Goal: Transaction & Acquisition: Download file/media

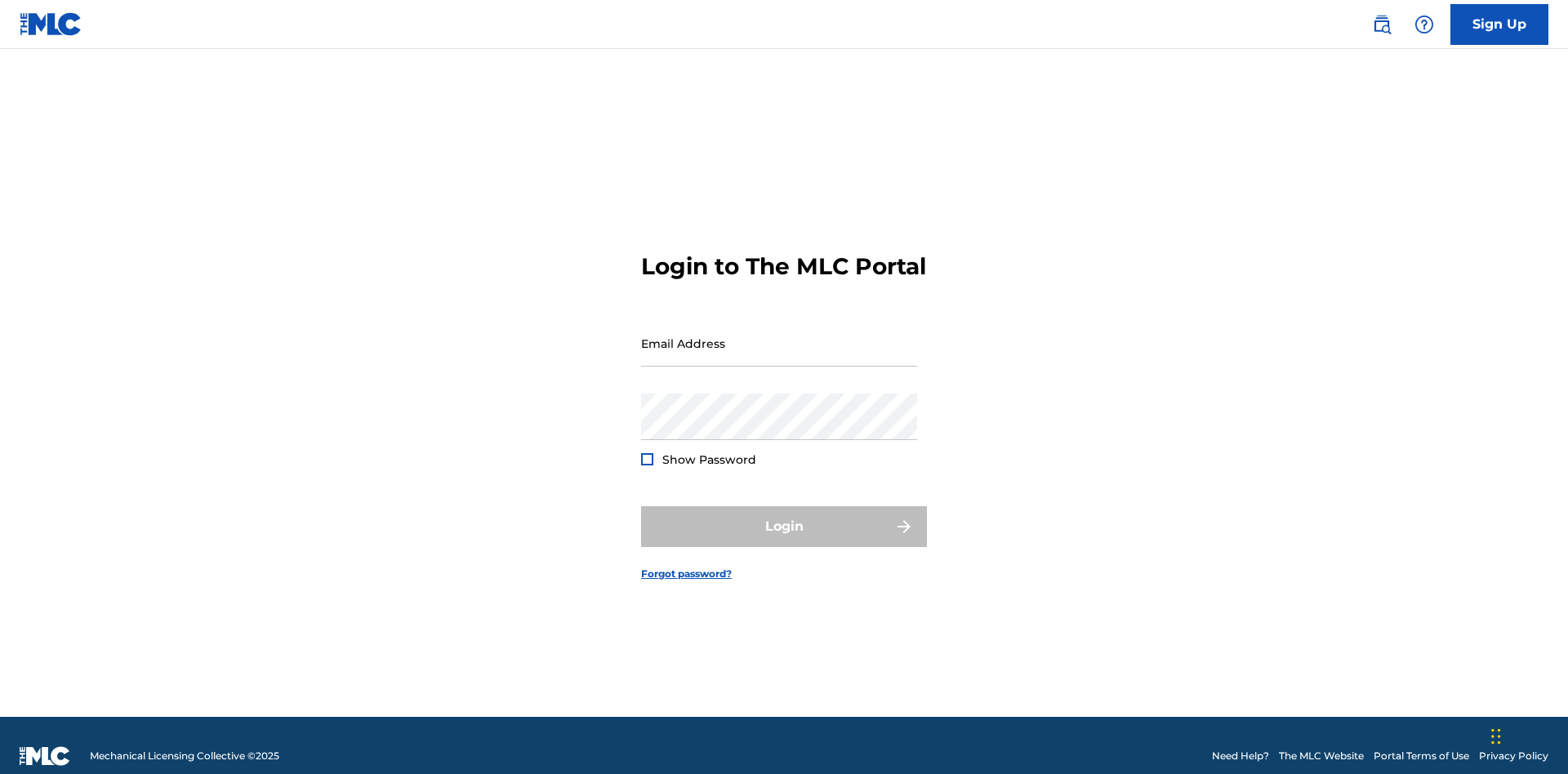
scroll to position [21, 0]
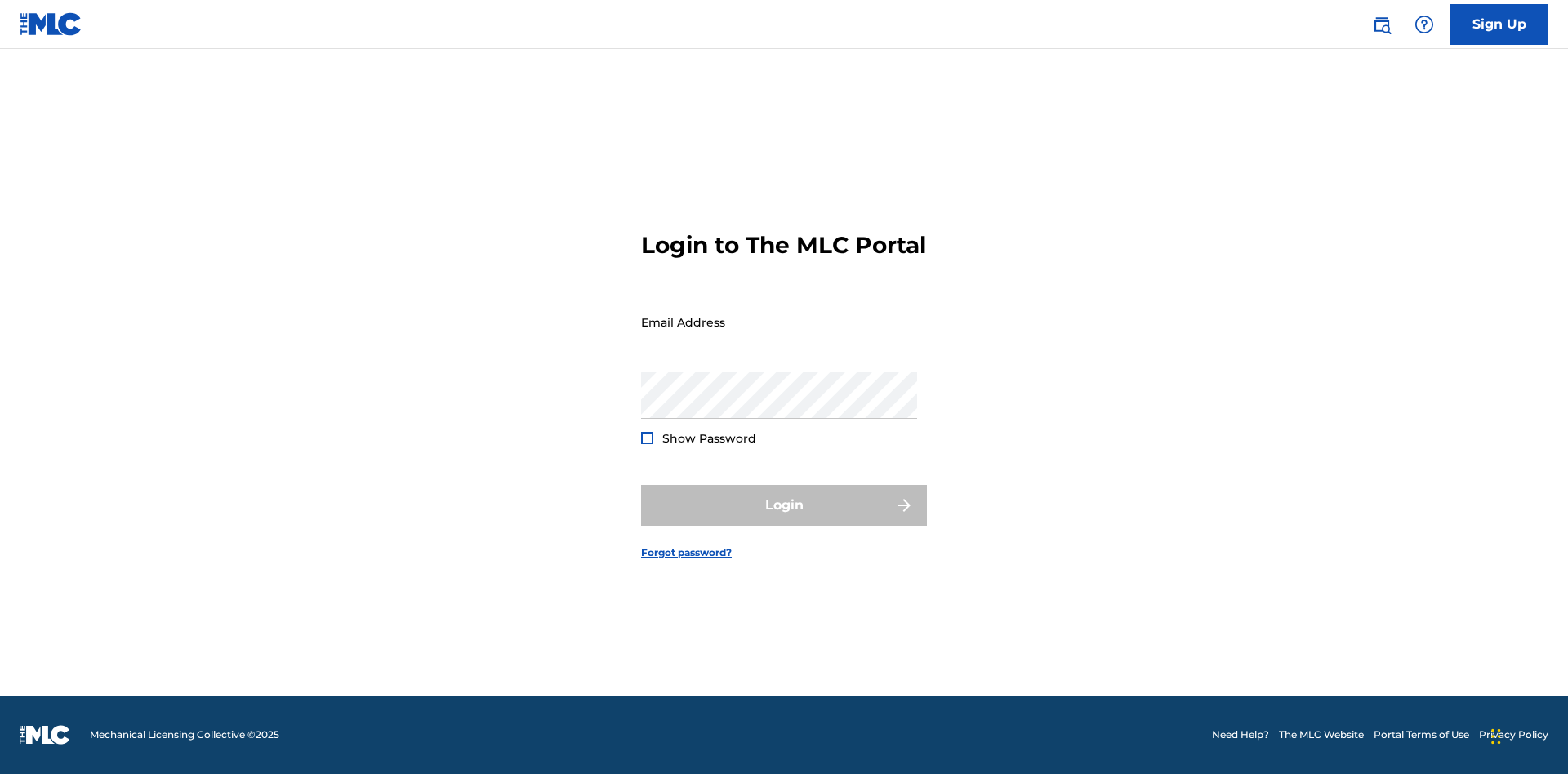
click at [779, 336] on input "Email Address" at bounding box center [779, 322] width 277 height 47
type input "Duke.McTesterson@gmail.com"
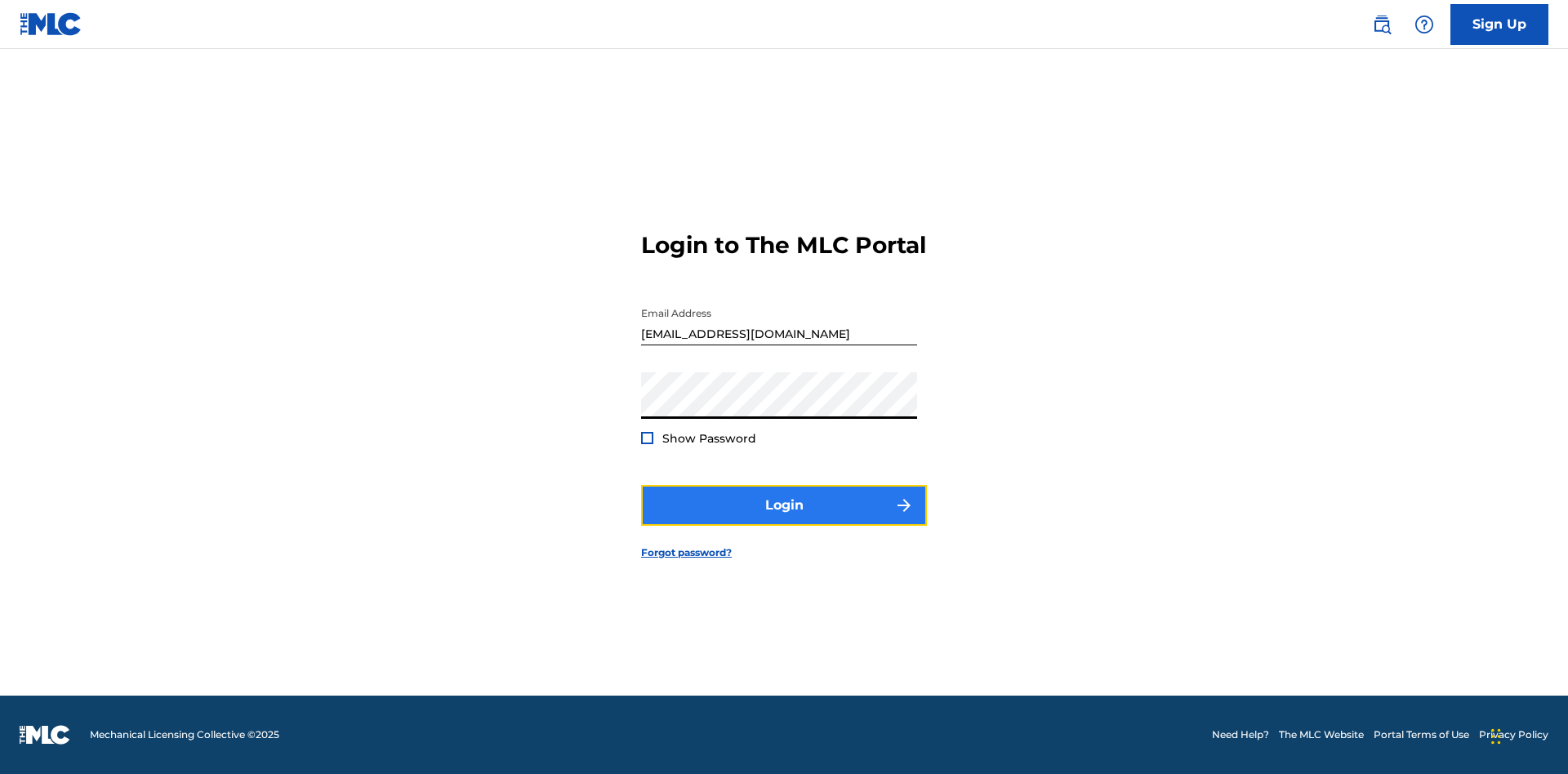
click at [784, 519] on button "Login" at bounding box center [784, 505] width 286 height 41
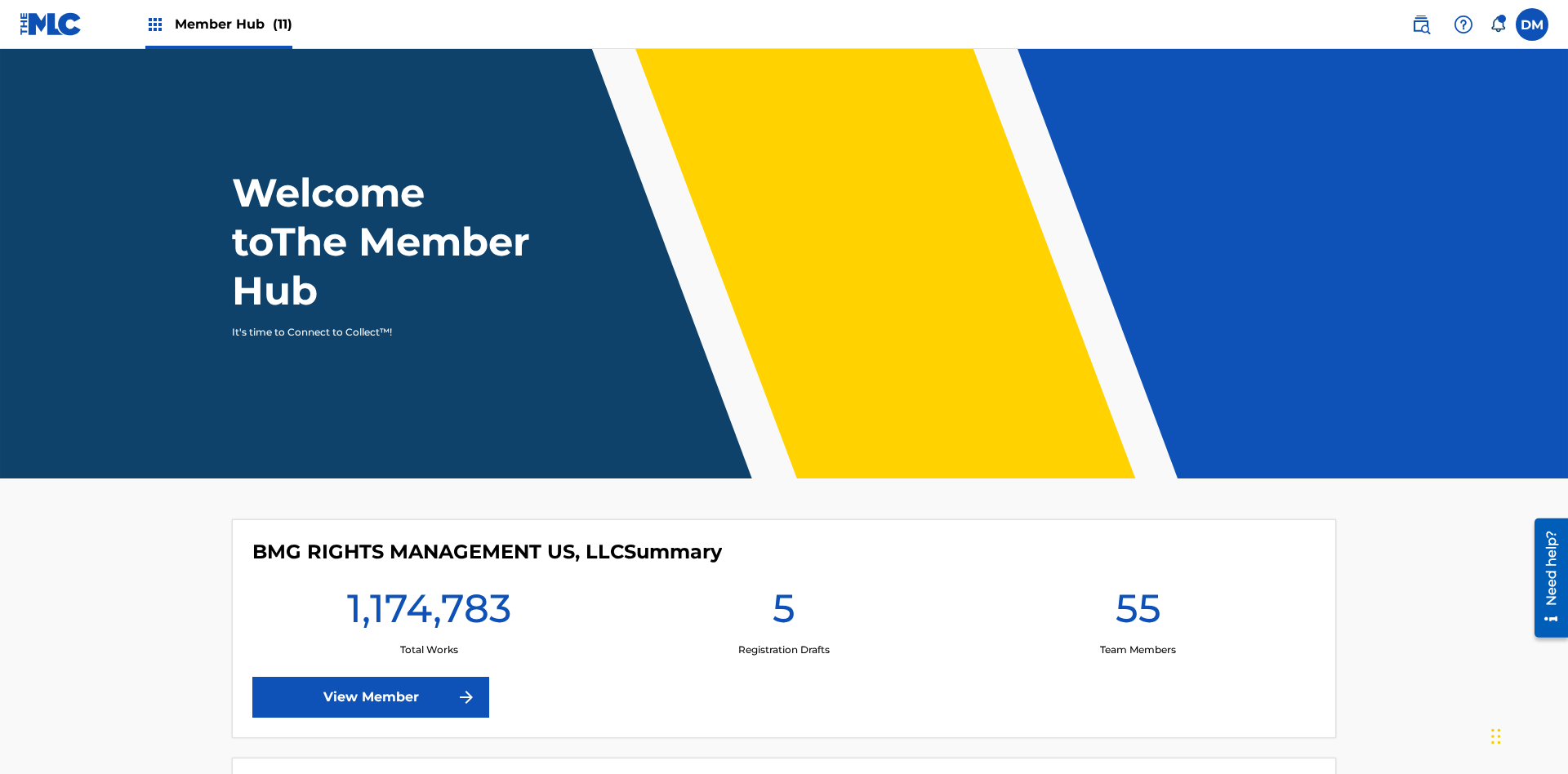
click at [233, 23] on span "Member Hub (11)" at bounding box center [233, 23] width 117 height 18
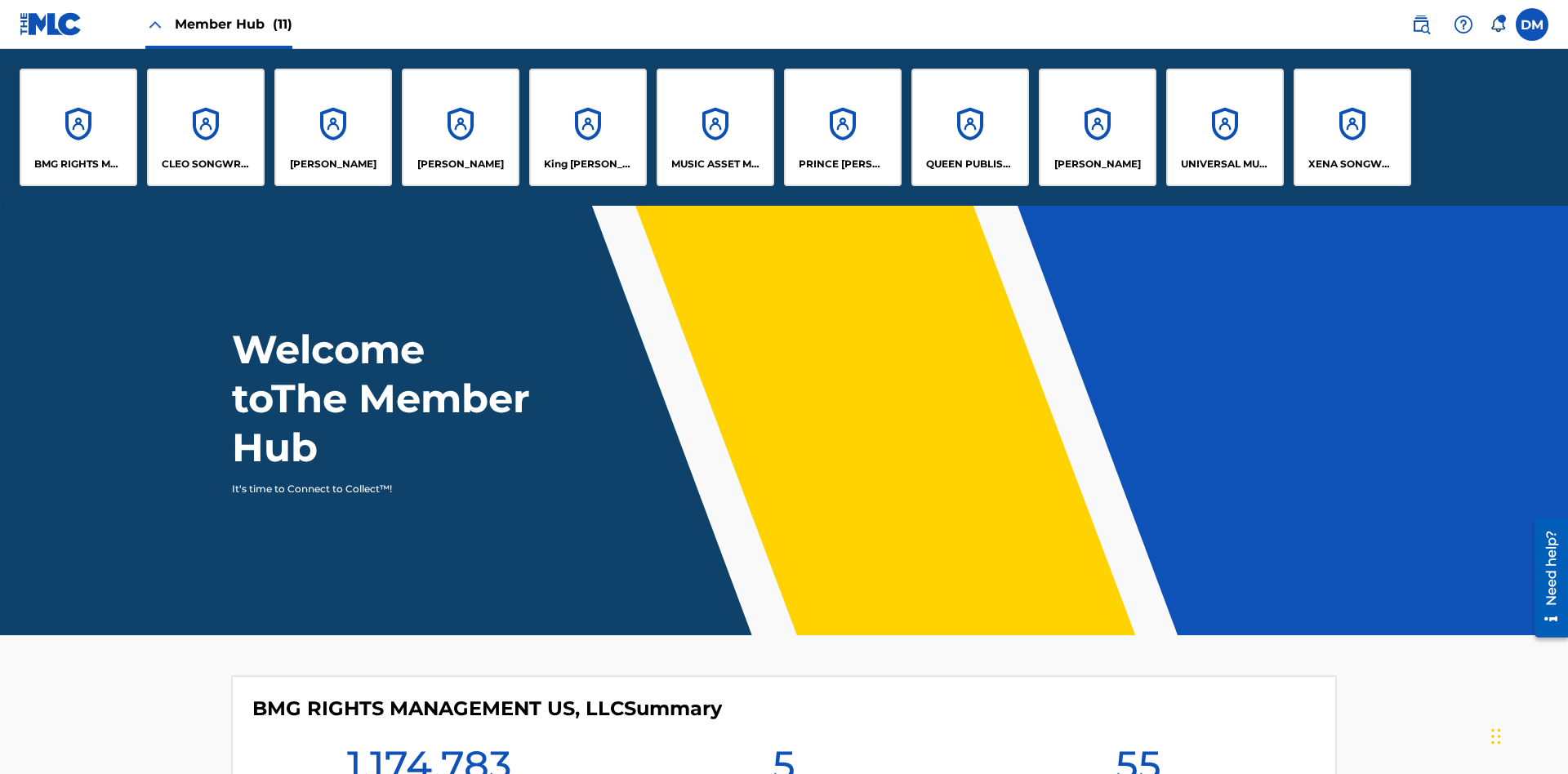
scroll to position [59, 0]
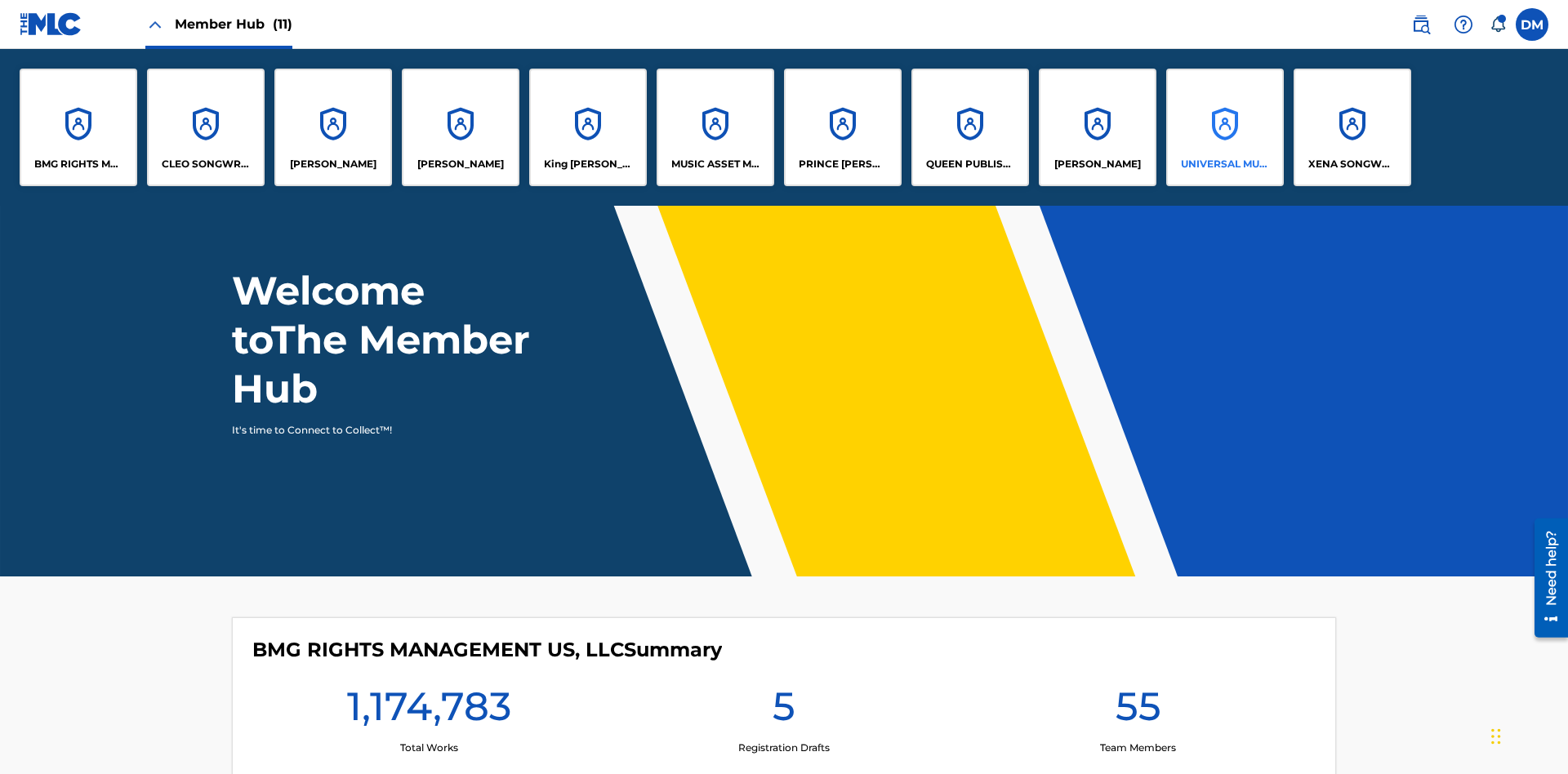
click at [1225, 164] on p "UNIVERSAL MUSIC PUB GROUP" at bounding box center [1225, 164] width 89 height 15
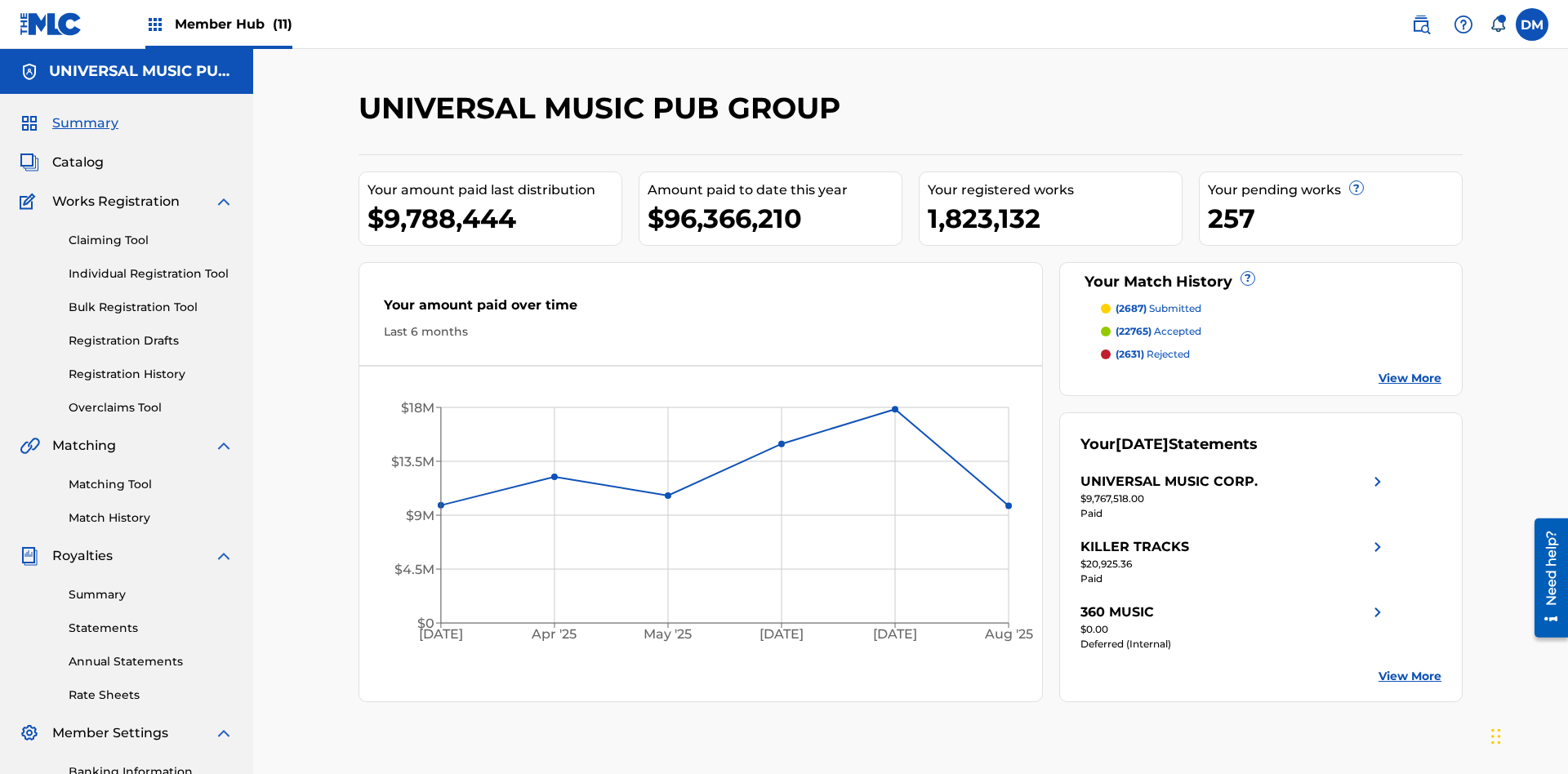
scroll to position [239, 0]
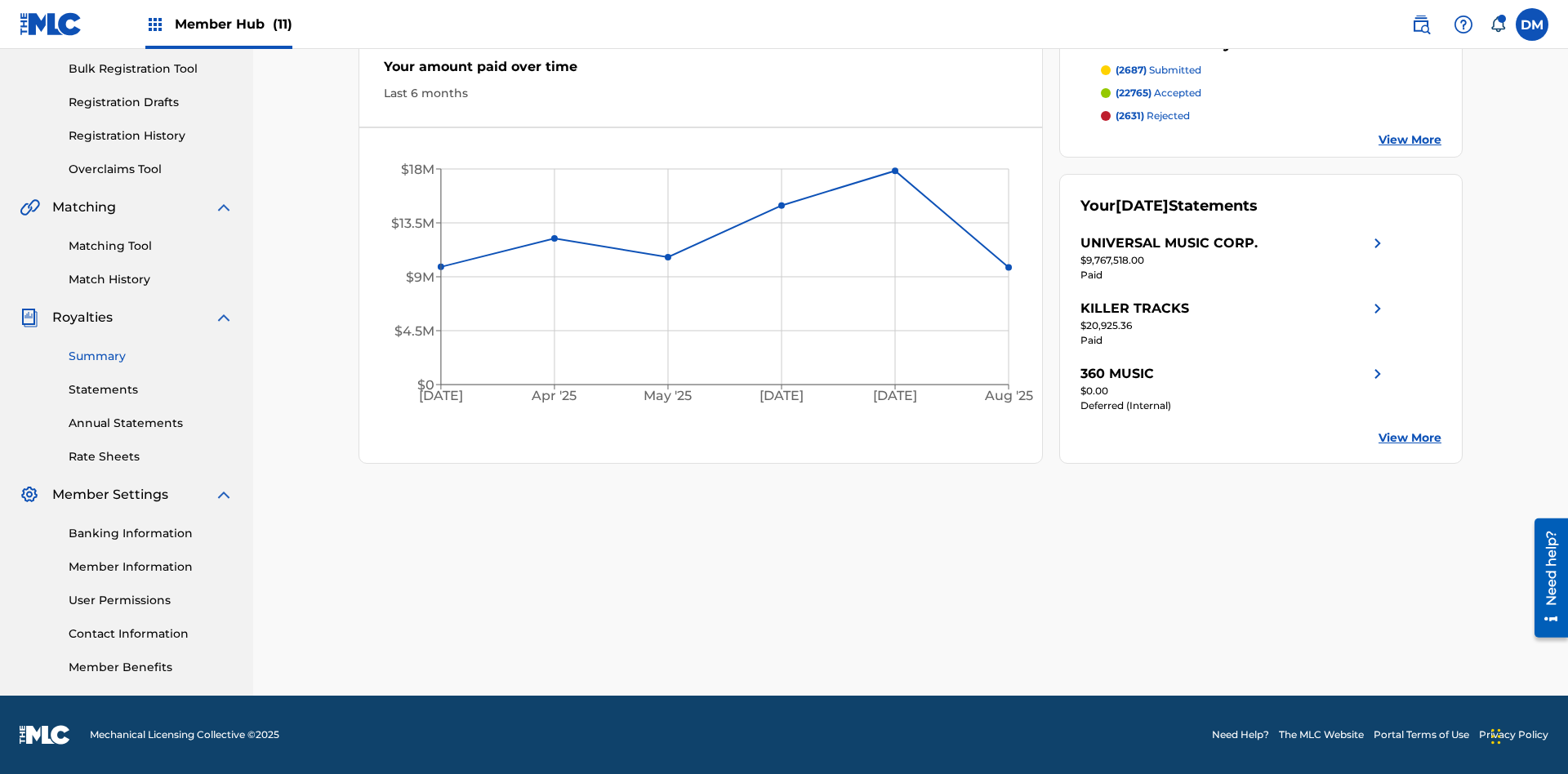
click at [151, 356] on link "Summary" at bounding box center [151, 357] width 165 height 17
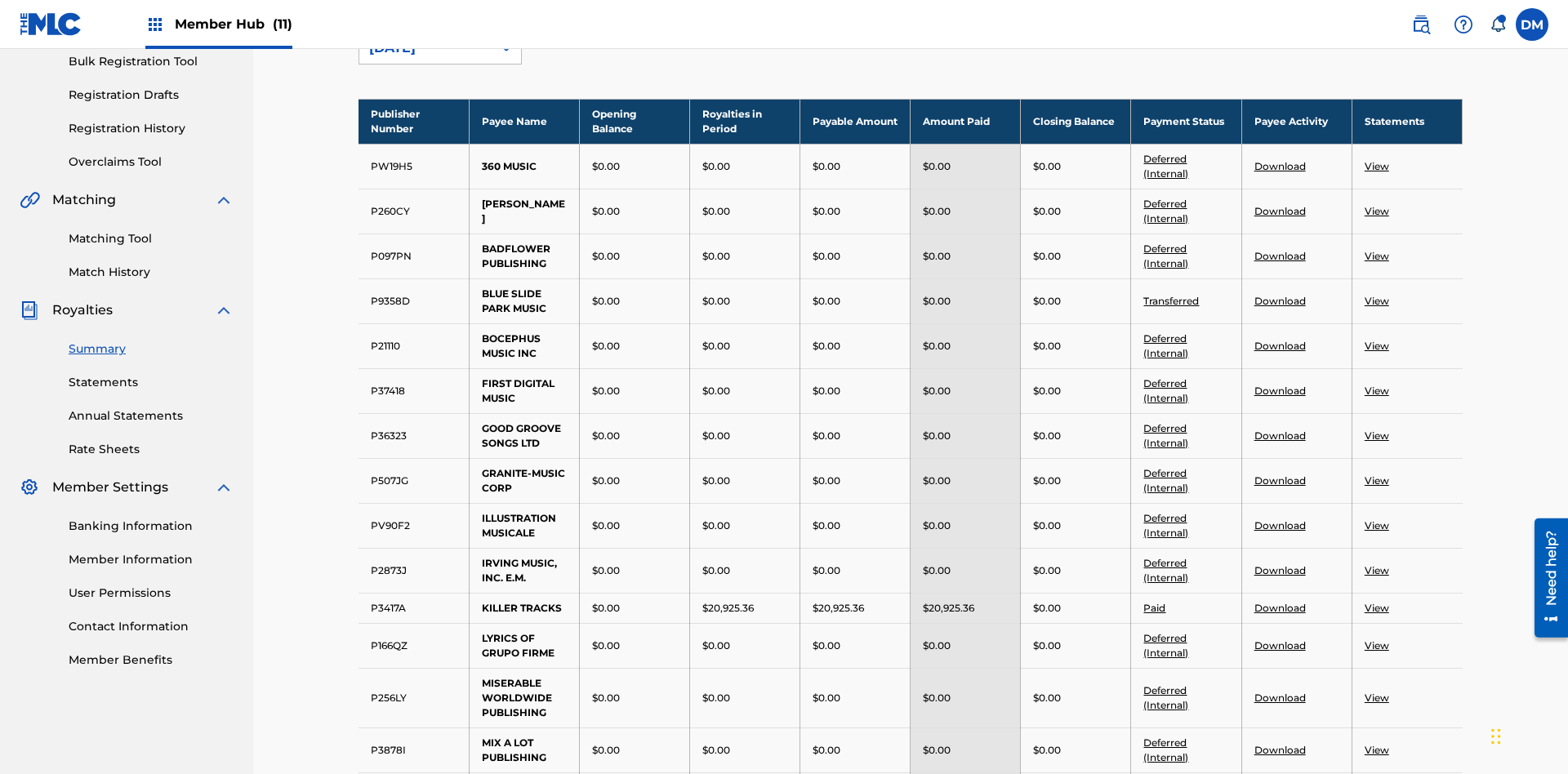
scroll to position [180, 0]
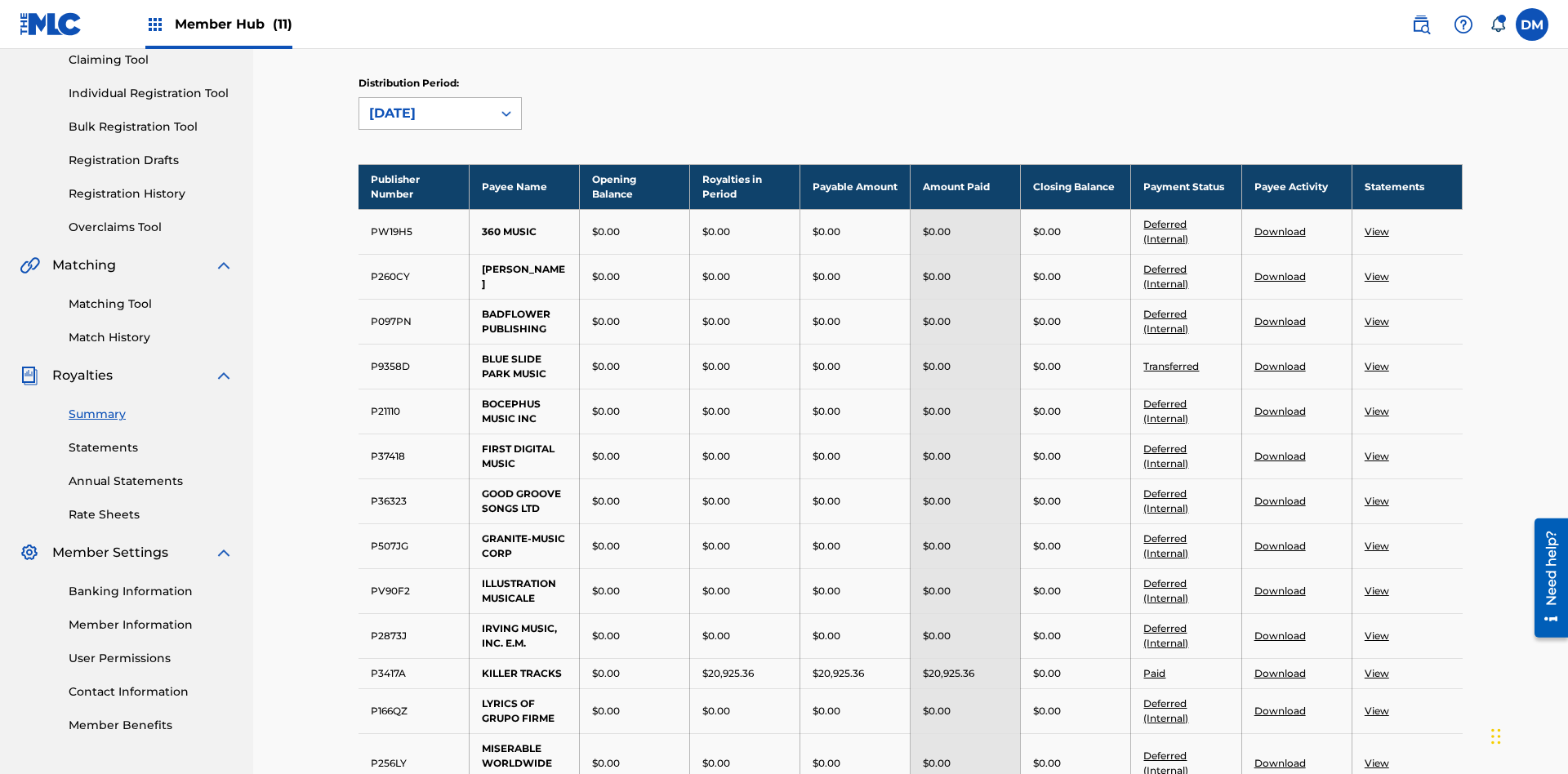
click at [426, 113] on div "August 2025" at bounding box center [425, 113] width 113 height 19
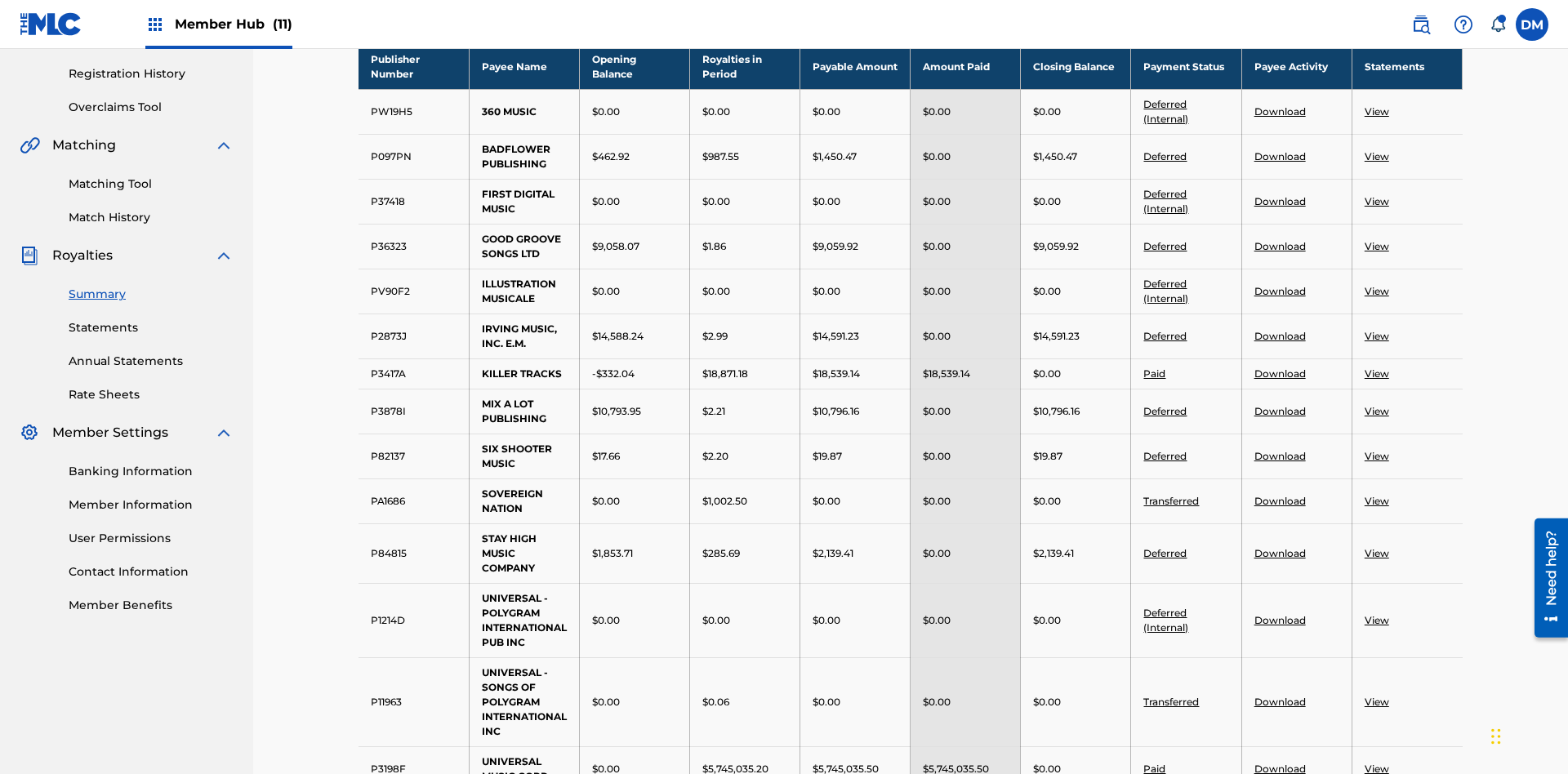
scroll to position [898, 0]
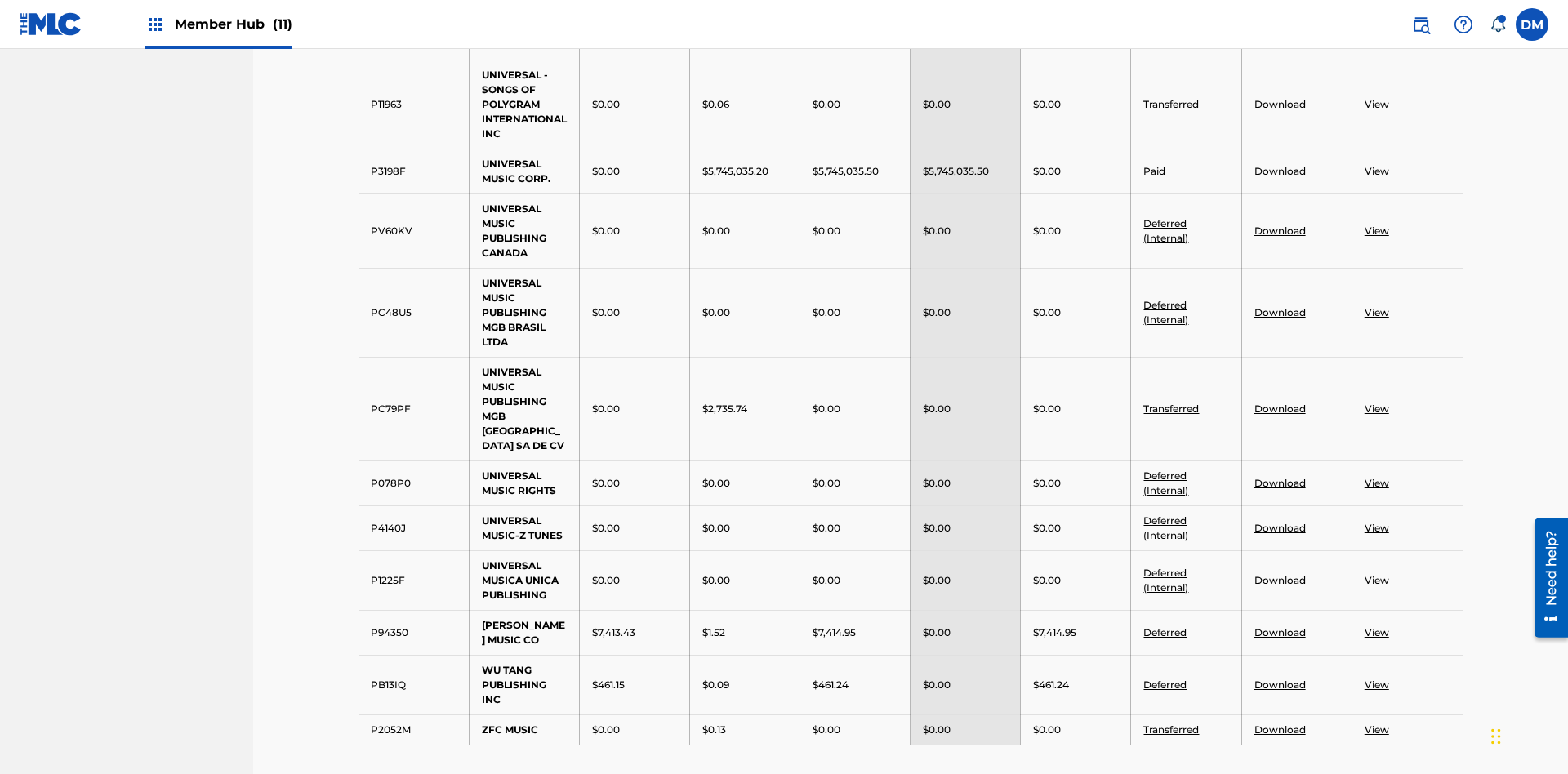
click at [1172, 104] on link "Transferred" at bounding box center [1170, 104] width 55 height 13
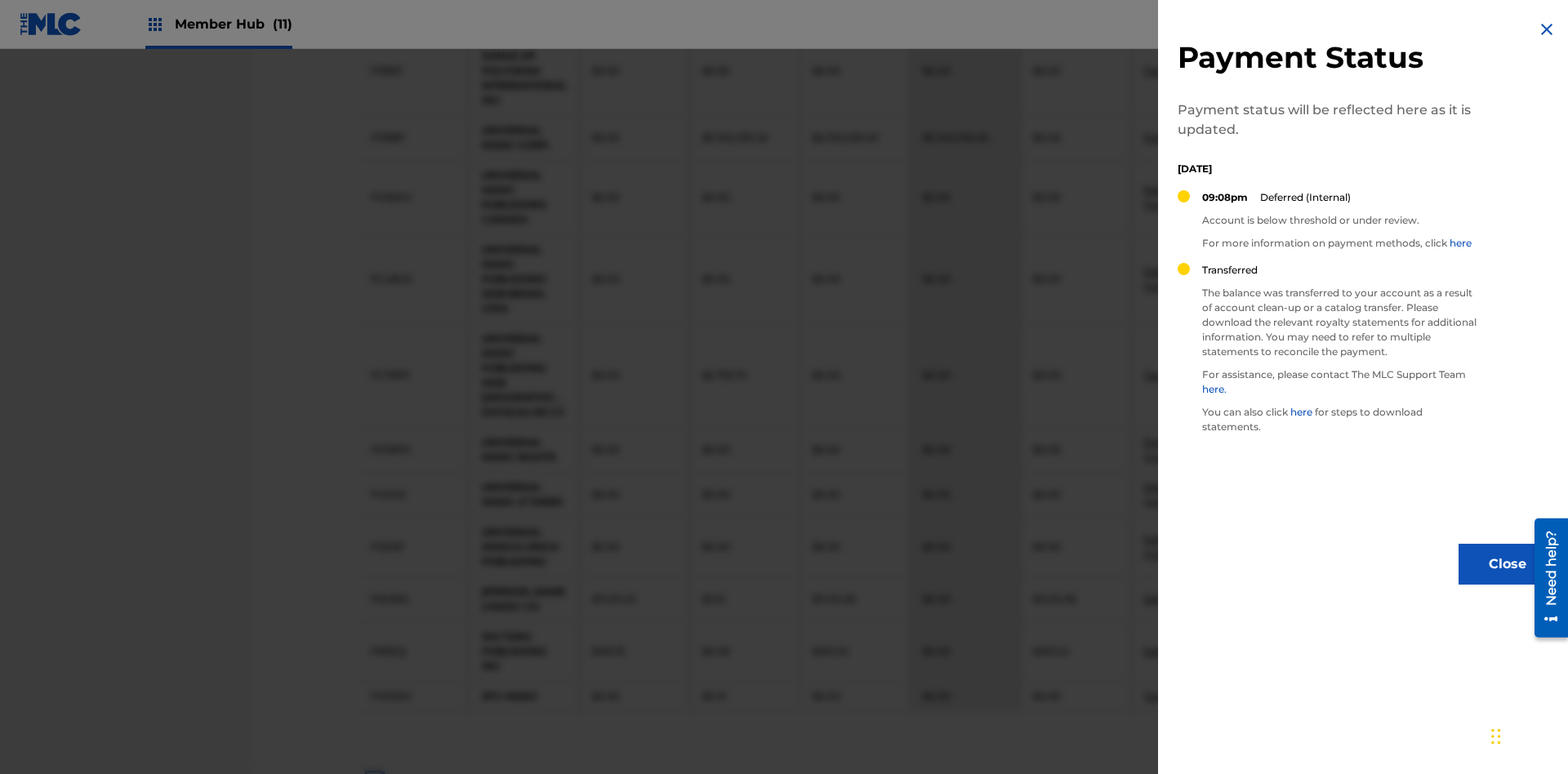
scroll to position [854, 0]
click at [1547, 29] on img at bounding box center [1547, 29] width 19 height 19
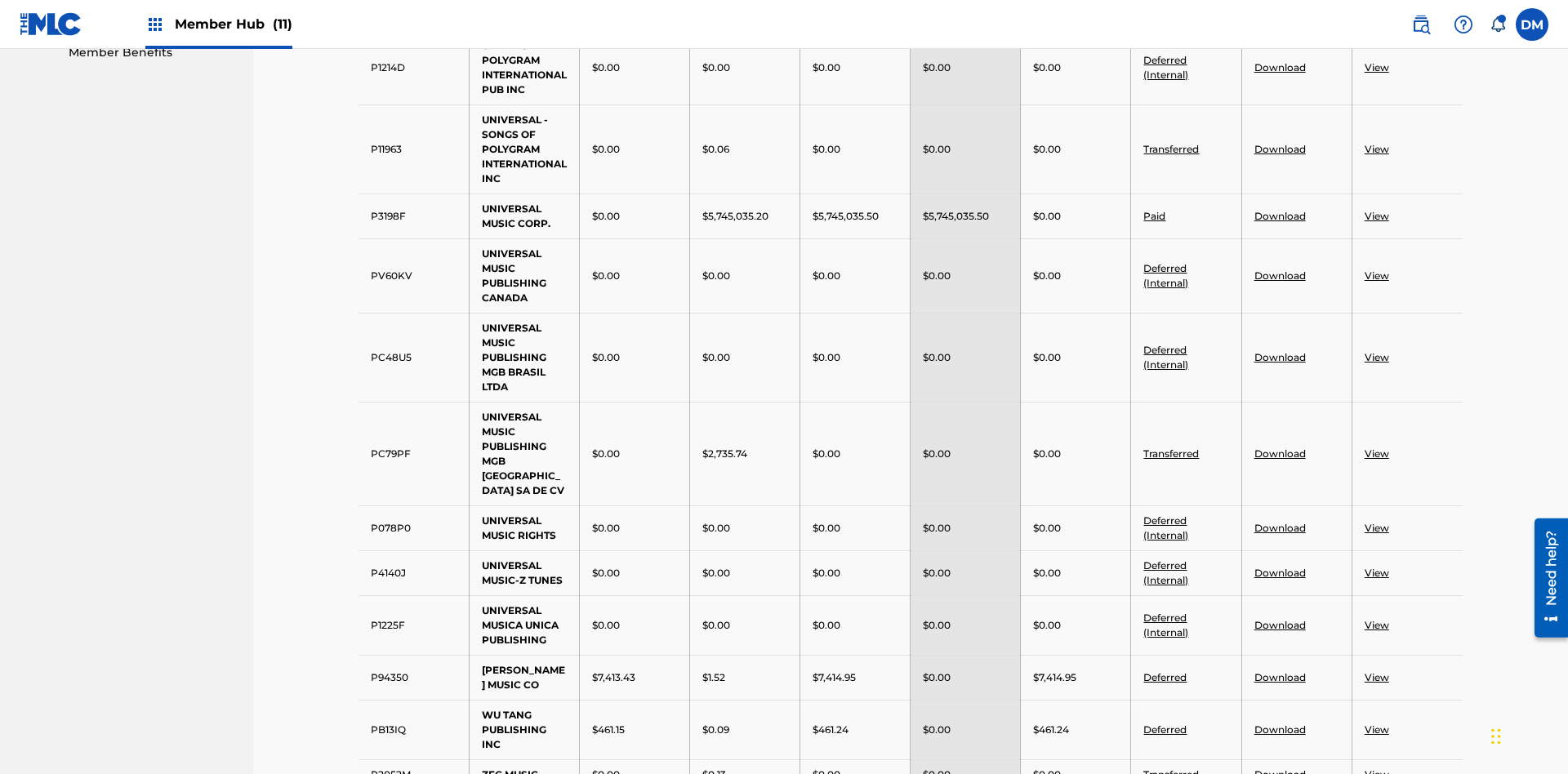
scroll to position [353, 0]
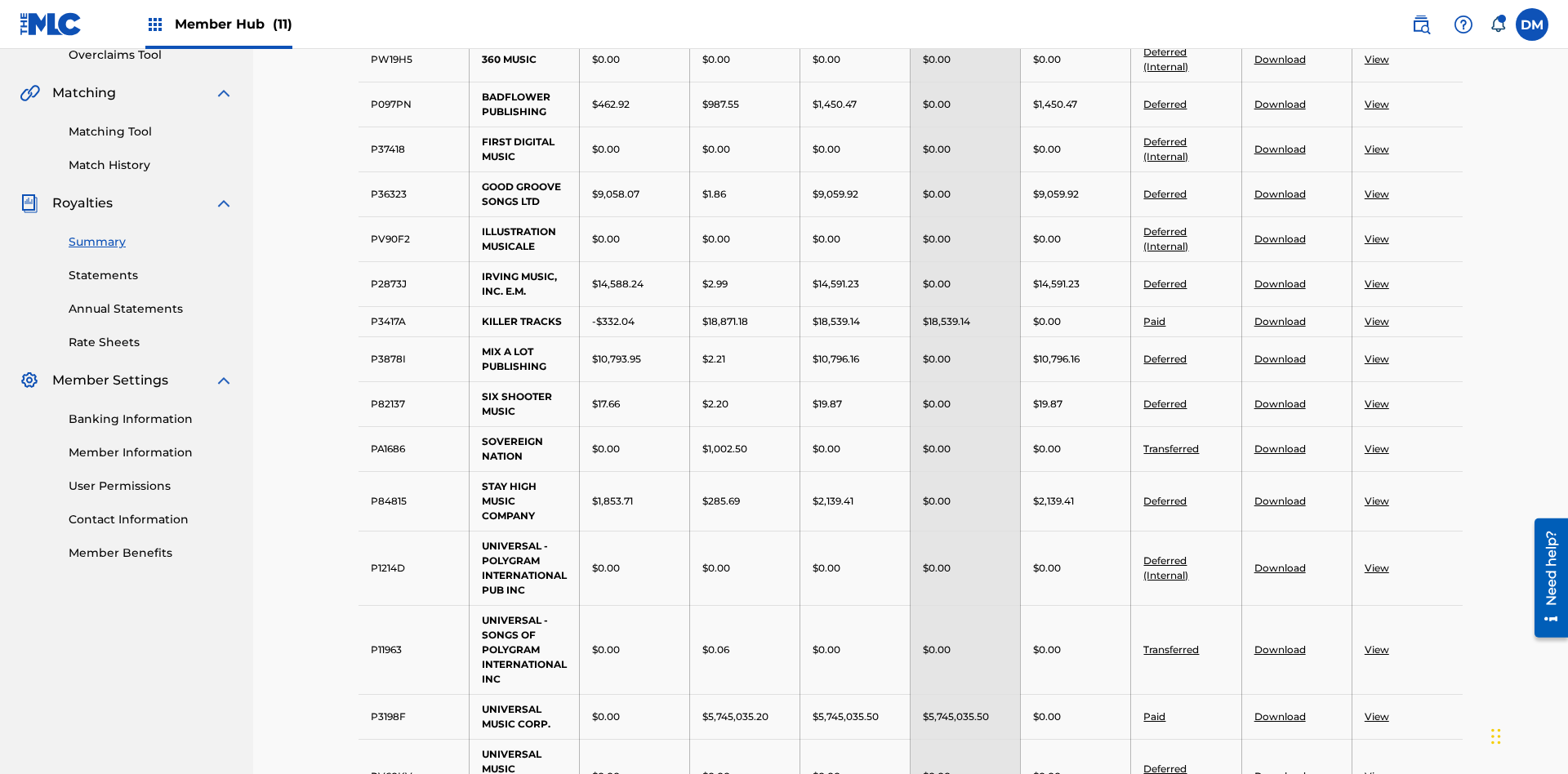
click at [1165, 104] on link "Deferred" at bounding box center [1164, 104] width 44 height 13
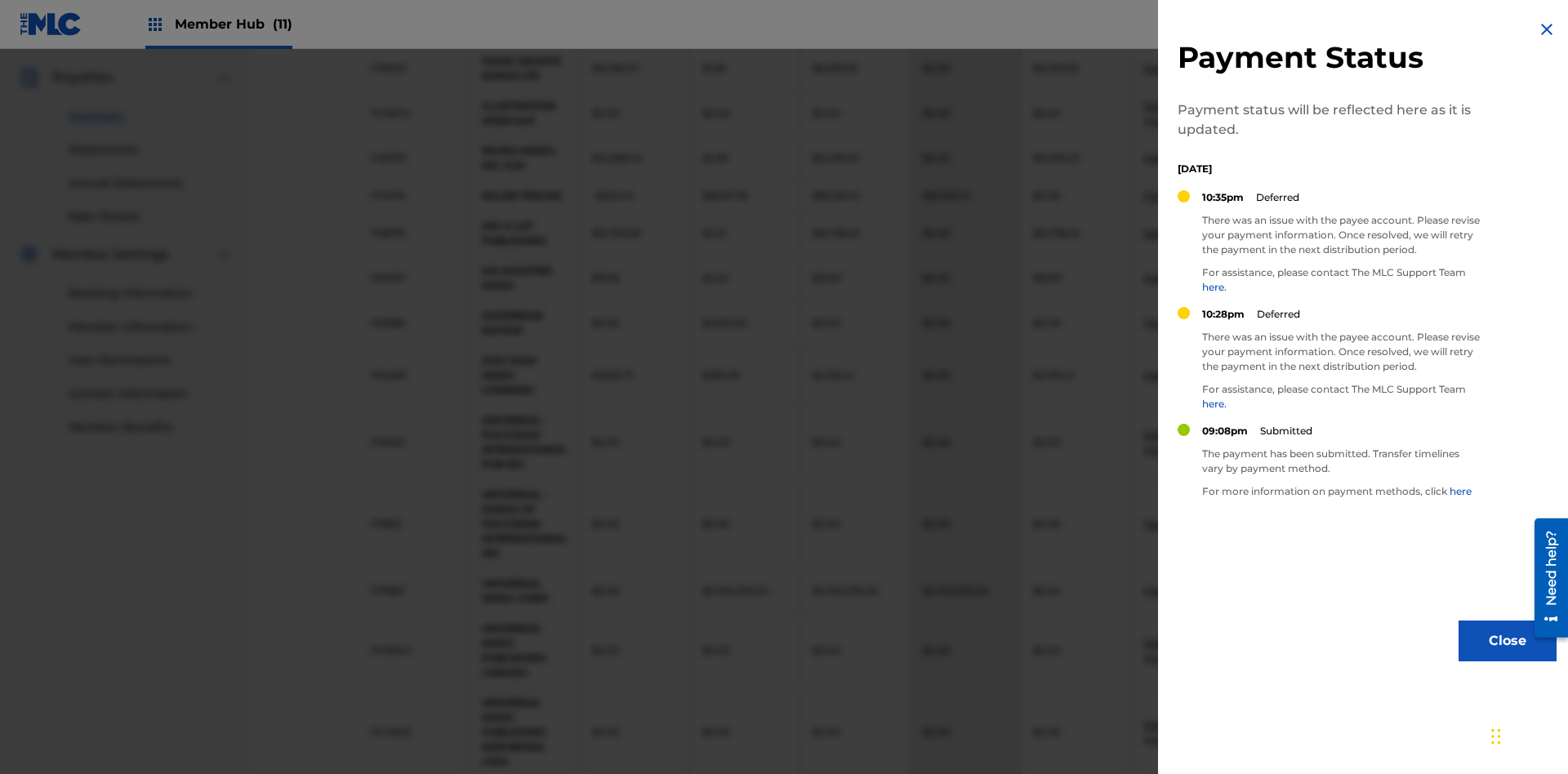
scroll to position [400, 0]
click at [1547, 29] on img at bounding box center [1547, 29] width 19 height 19
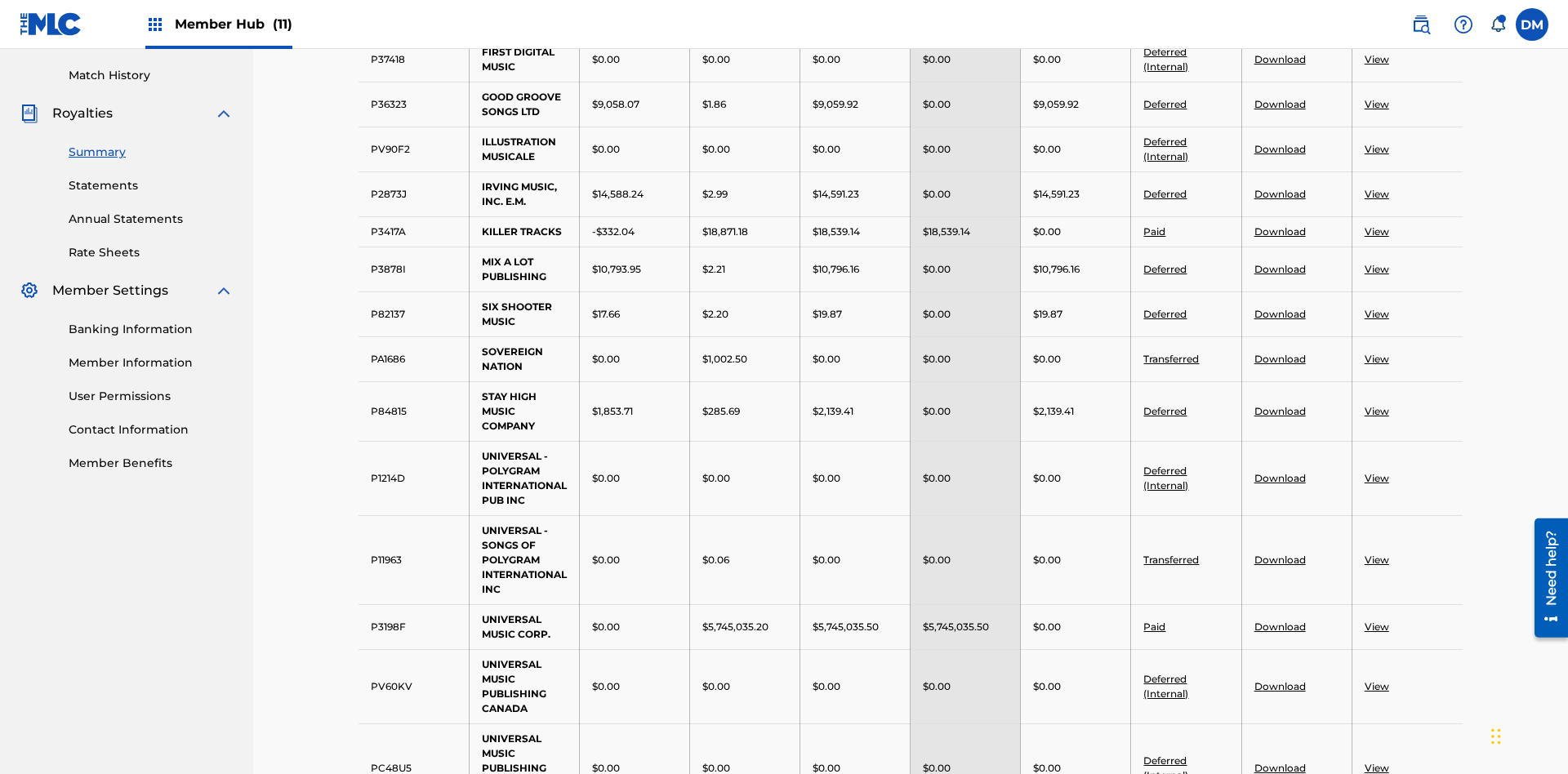
scroll to position [426, 0]
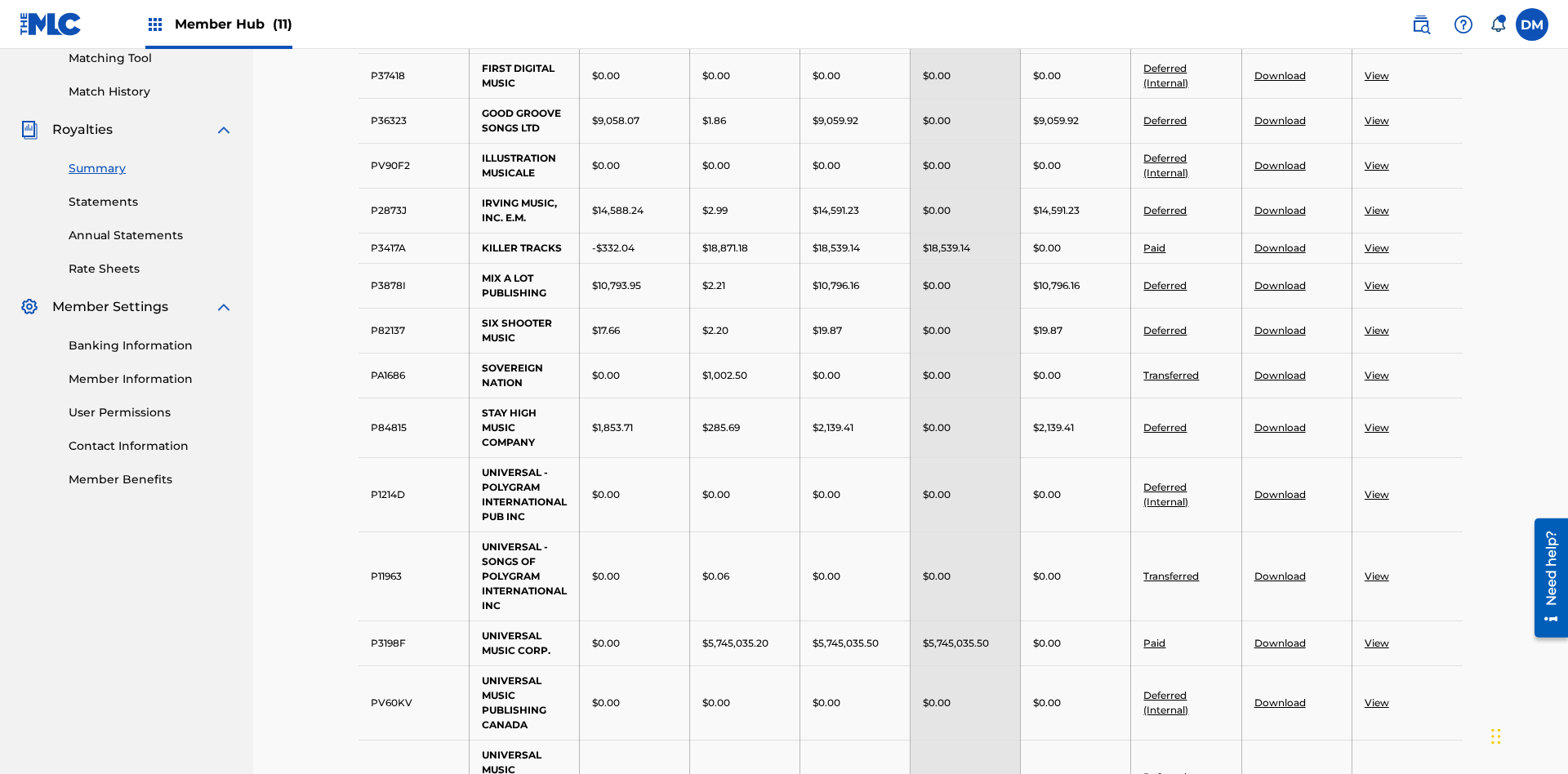
click at [1279, 120] on link "Download" at bounding box center [1280, 120] width 51 height 13
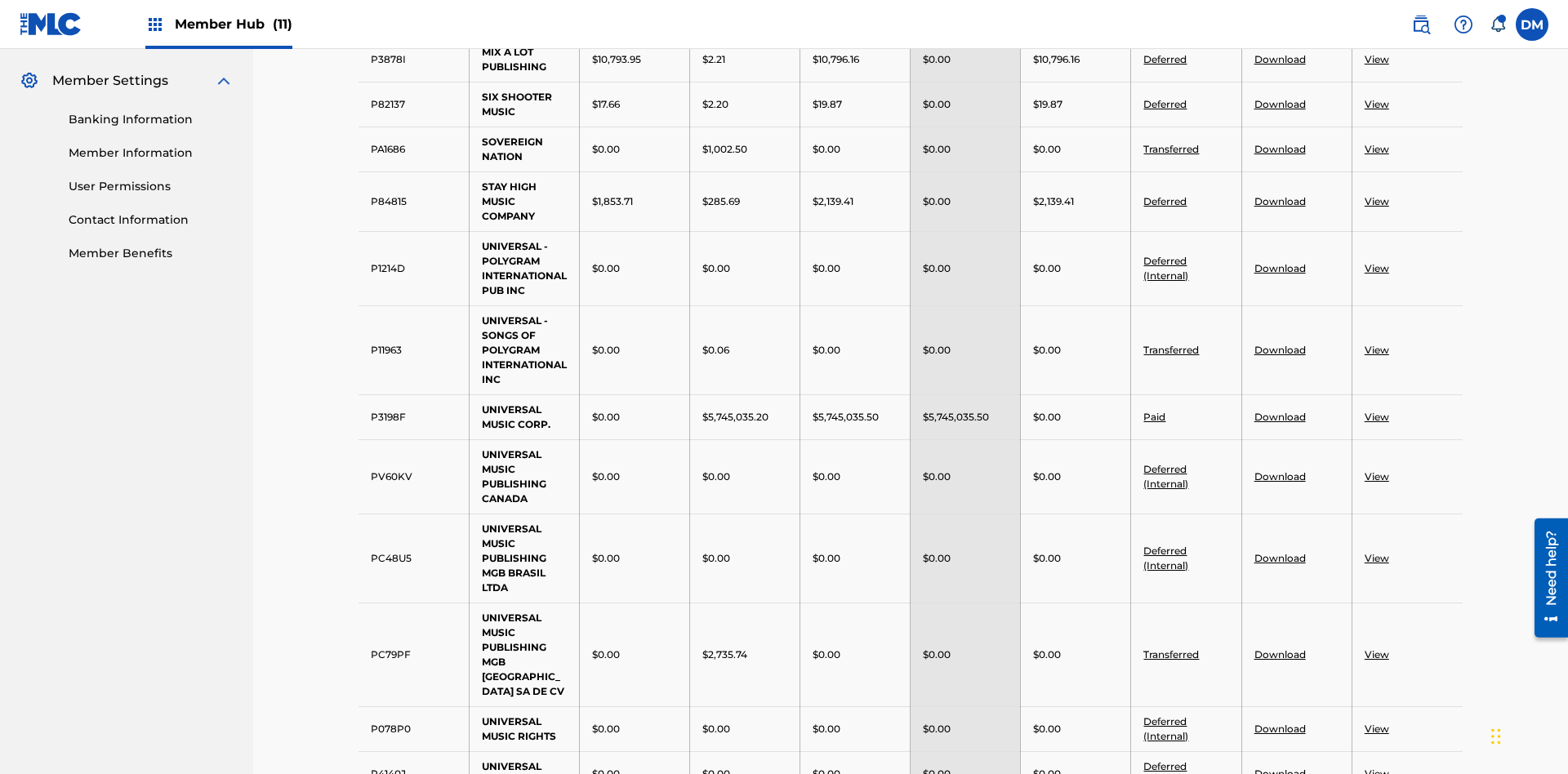
scroll to position [636, 0]
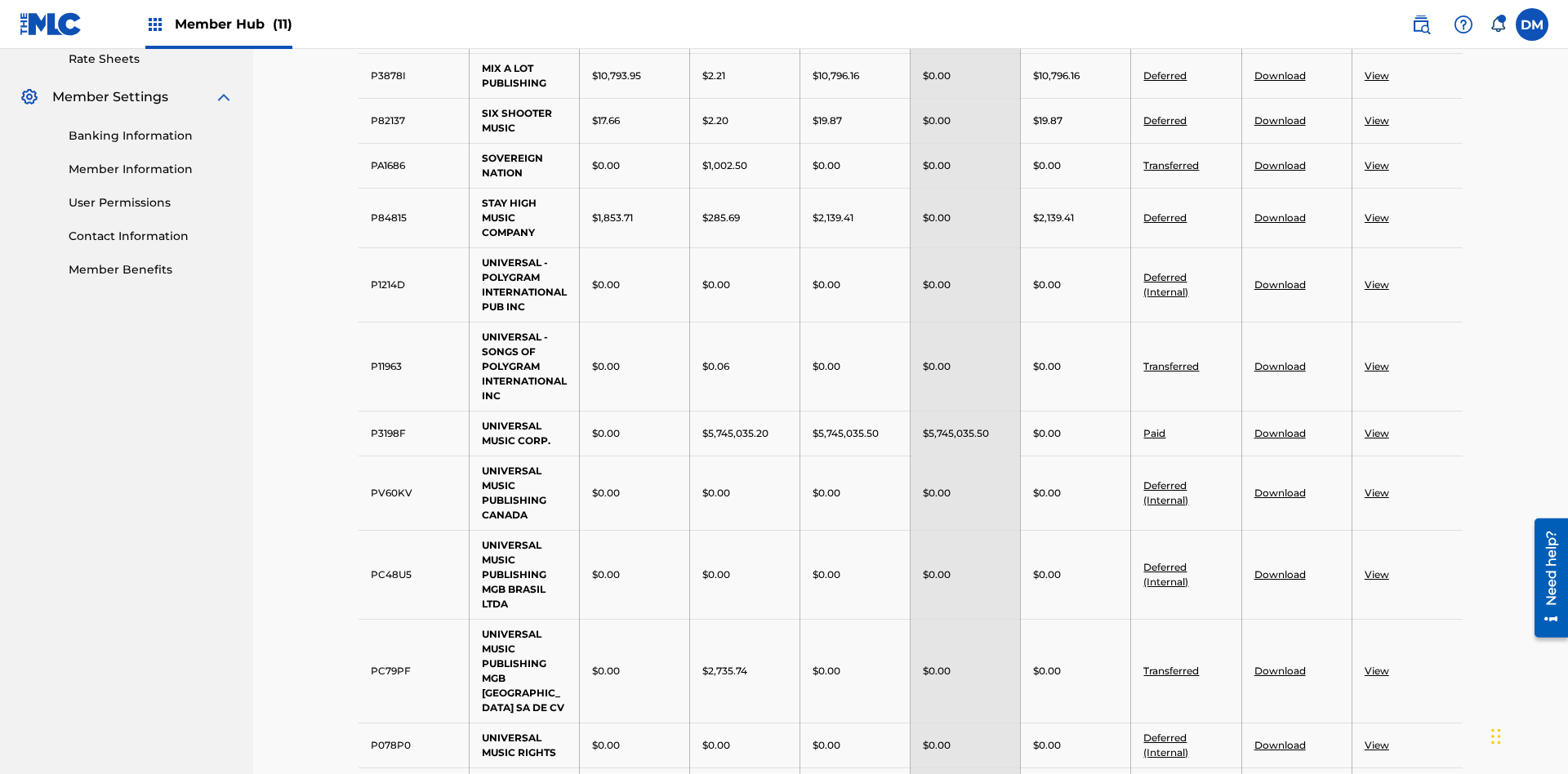
click at [1279, 120] on link "Download" at bounding box center [1280, 120] width 51 height 13
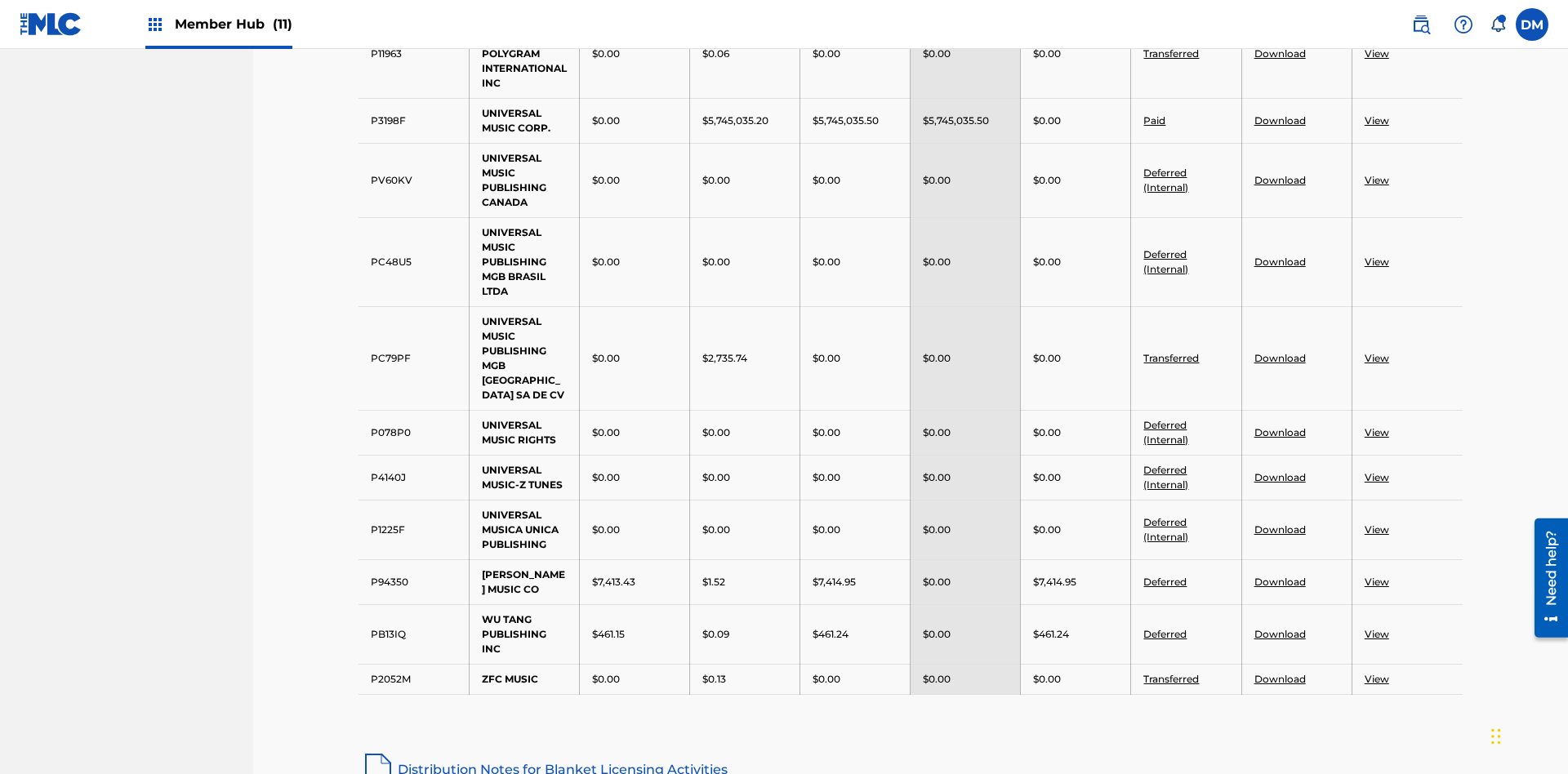
scroll to position [965, 0]
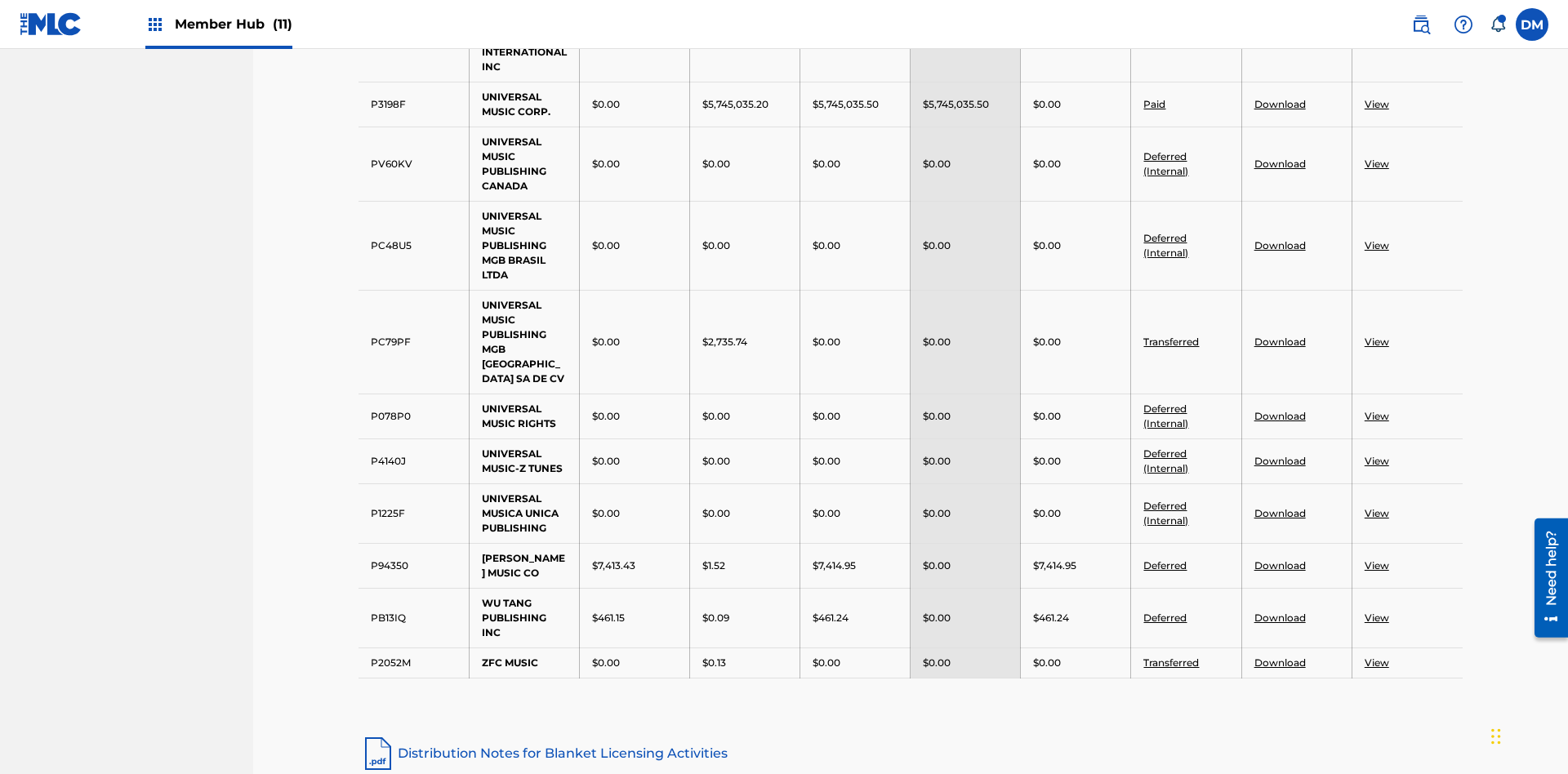
click at [1376, 104] on link "View" at bounding box center [1377, 104] width 24 height 13
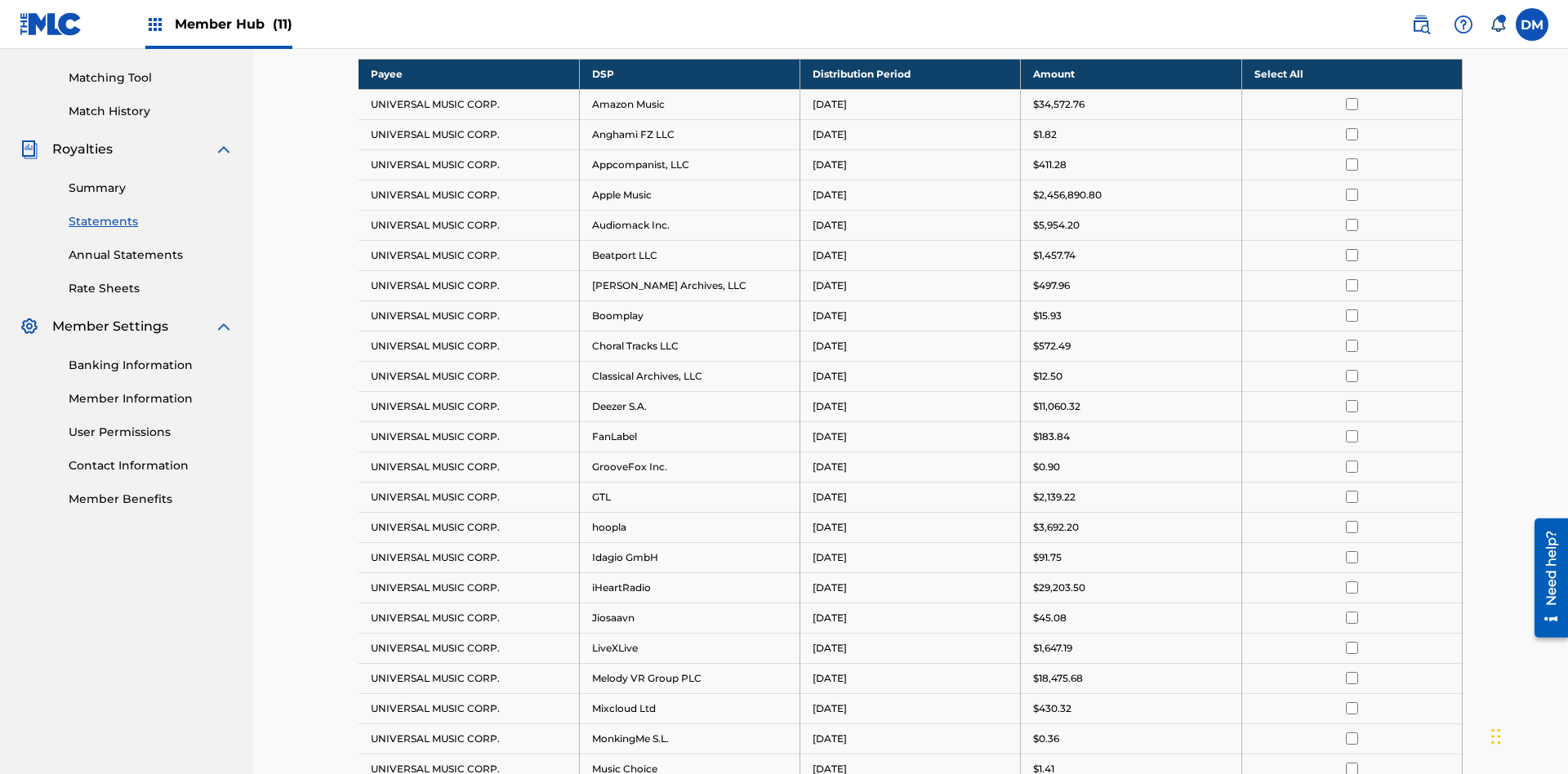
scroll to position [398, 0]
click at [1352, 104] on input "checkbox" at bounding box center [1352, 104] width 13 height 13
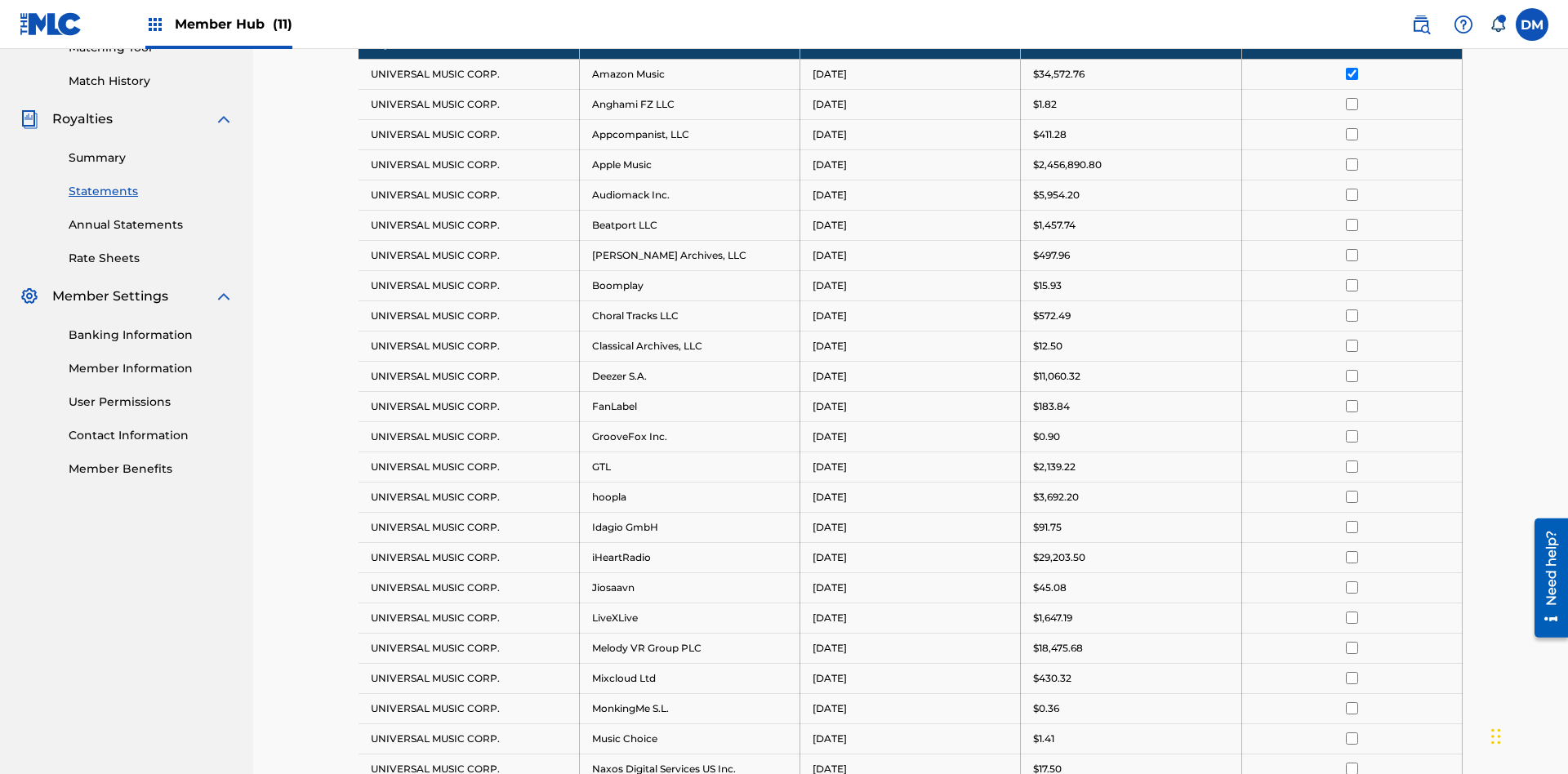
click at [1352, 104] on input "checkbox" at bounding box center [1352, 104] width 13 height 13
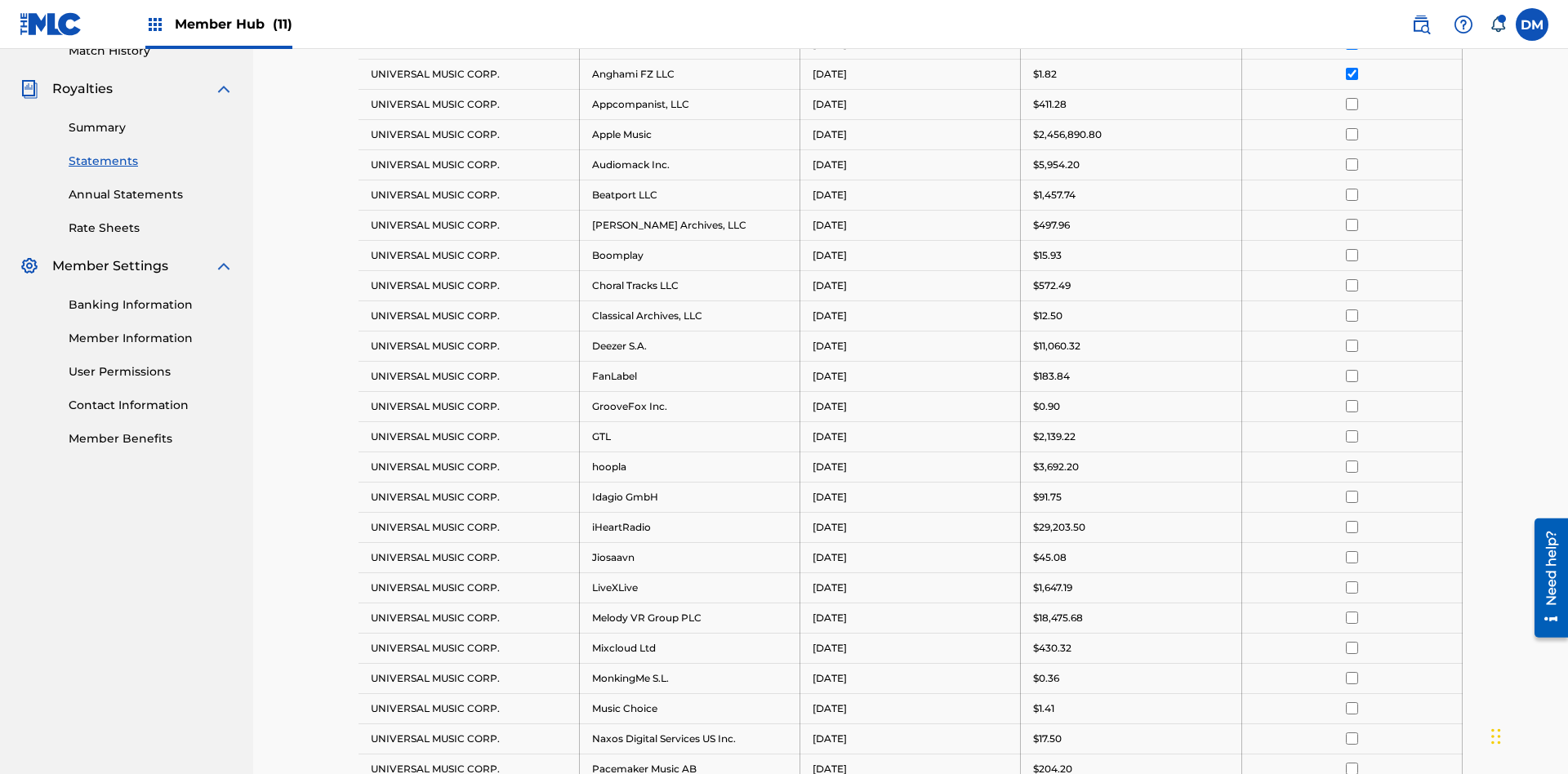
click at [1352, 104] on input "checkbox" at bounding box center [1352, 104] width 13 height 13
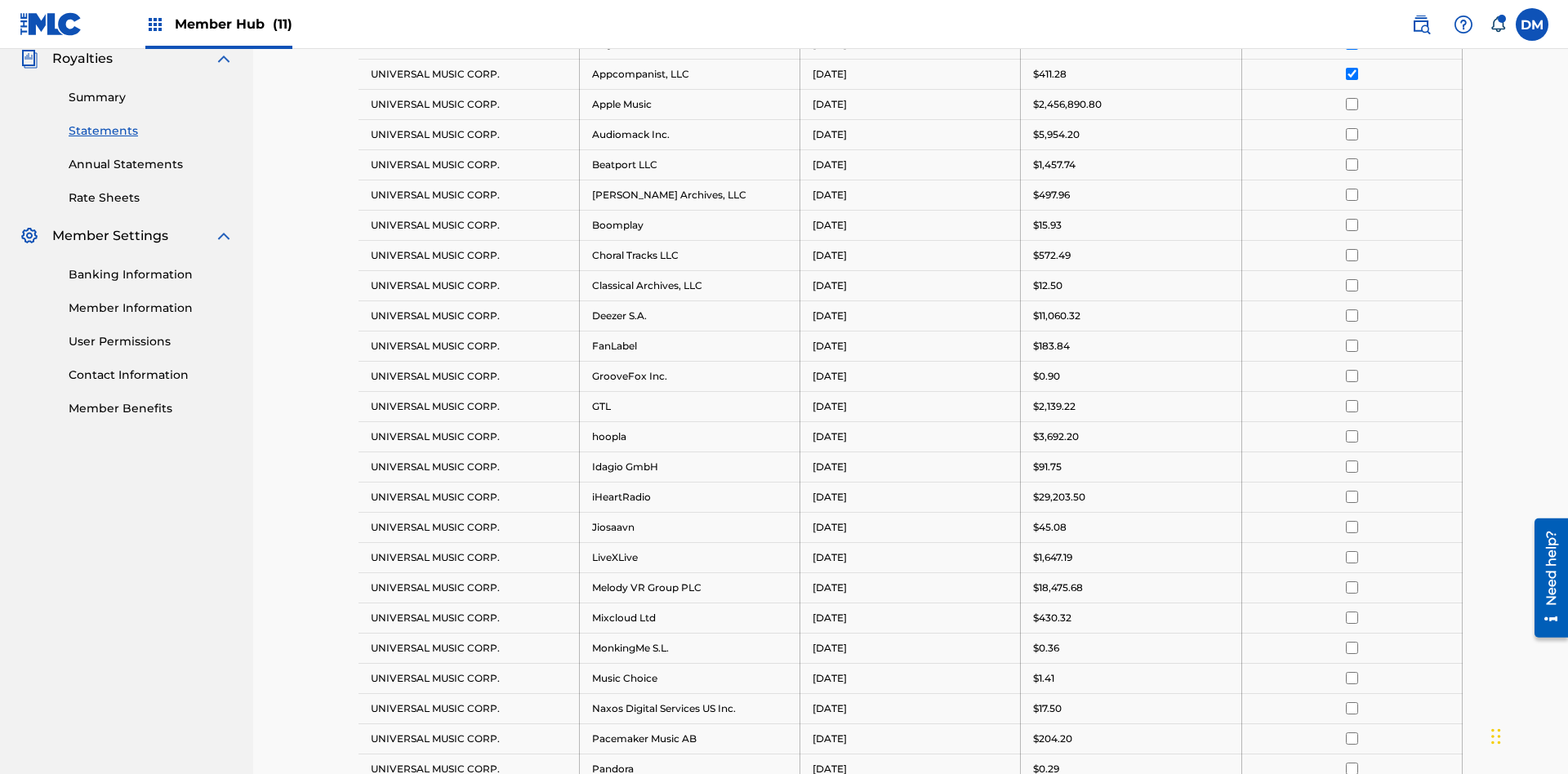
click at [1352, 104] on input "checkbox" at bounding box center [1352, 104] width 13 height 13
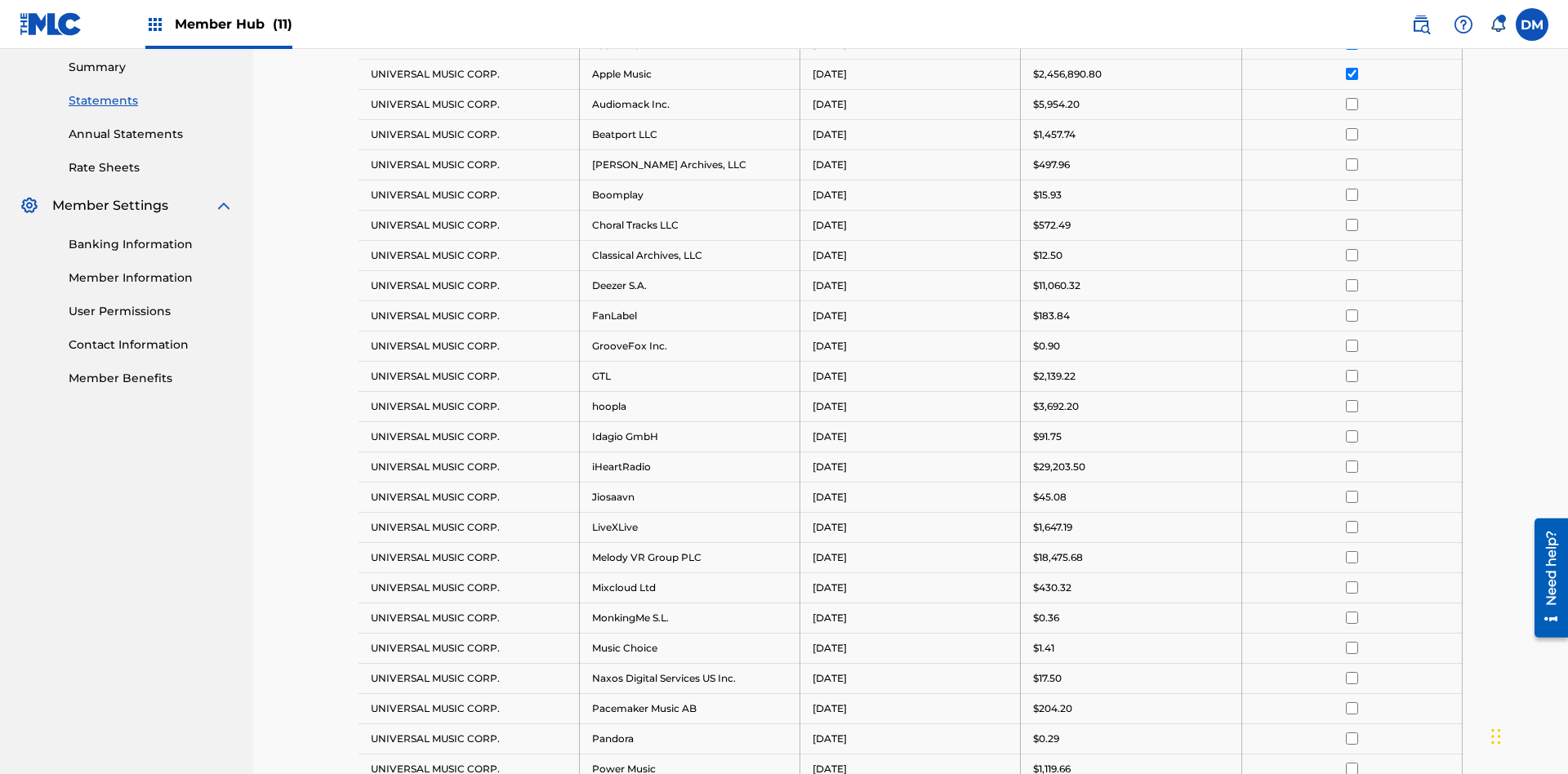
click at [1352, 104] on input "checkbox" at bounding box center [1352, 104] width 13 height 13
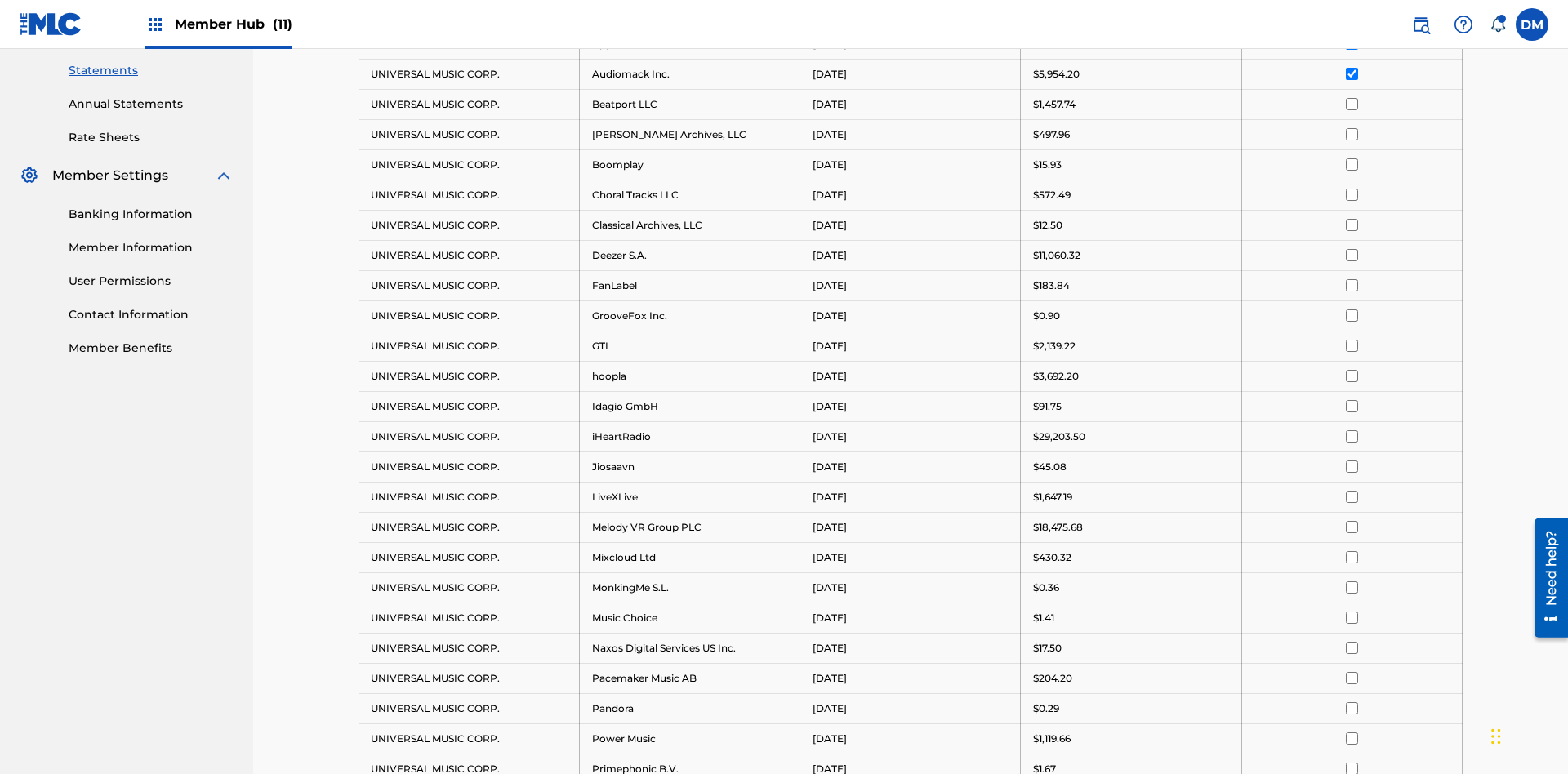
click at [1352, 104] on input "checkbox" at bounding box center [1352, 104] width 13 height 13
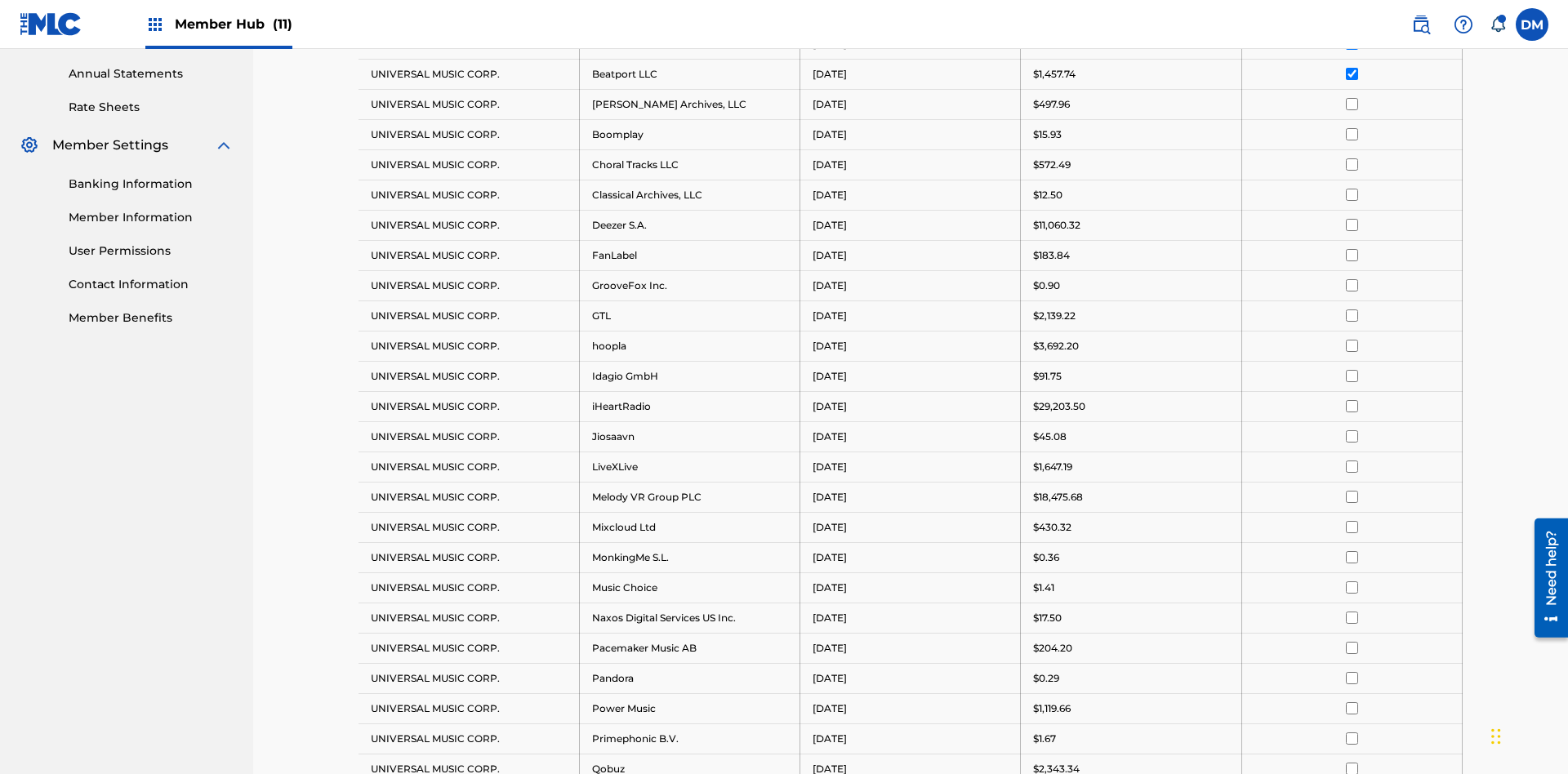
click at [1352, 104] on input "checkbox" at bounding box center [1352, 104] width 13 height 13
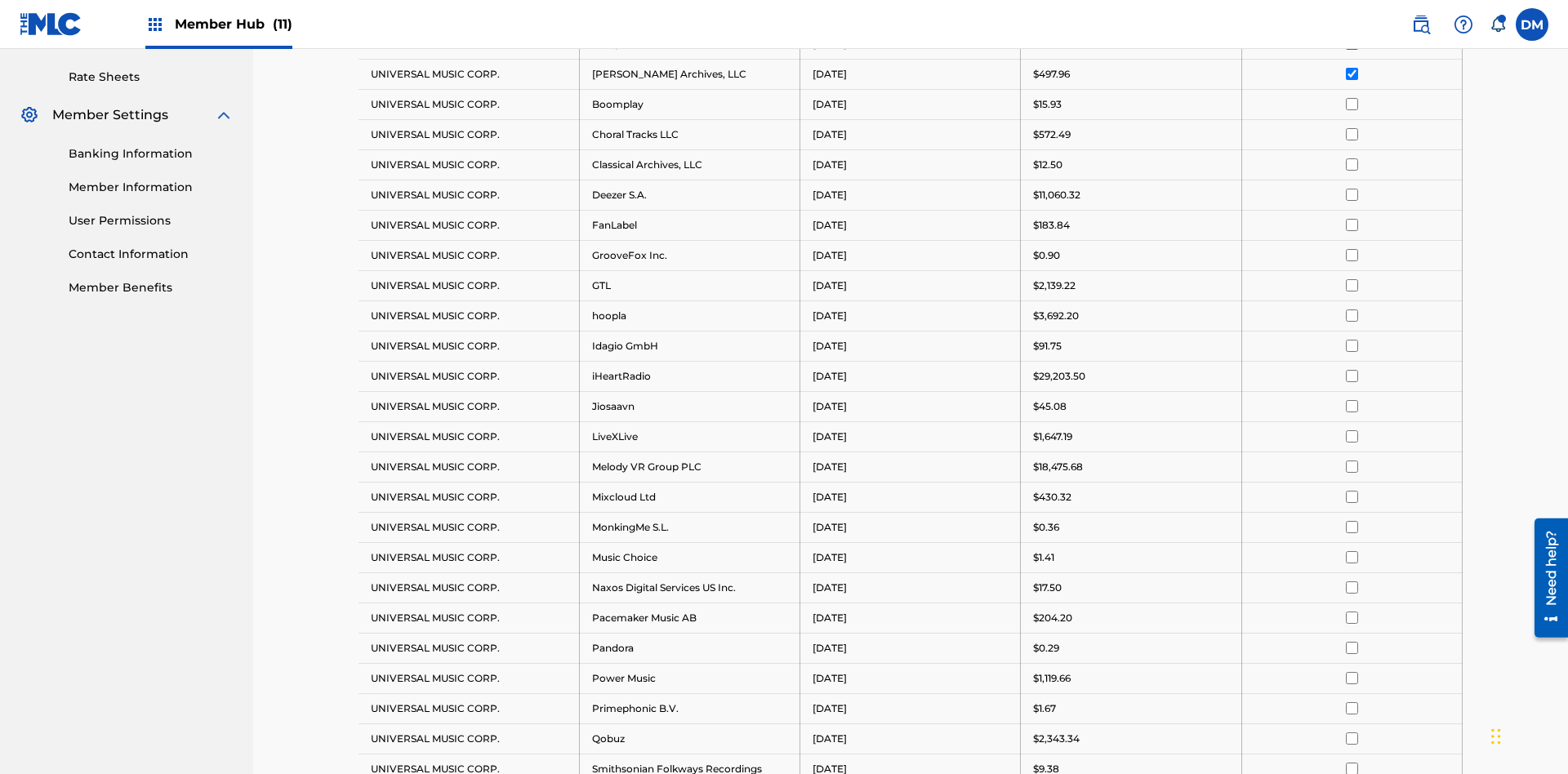
click at [1352, 104] on input "checkbox" at bounding box center [1352, 104] width 13 height 13
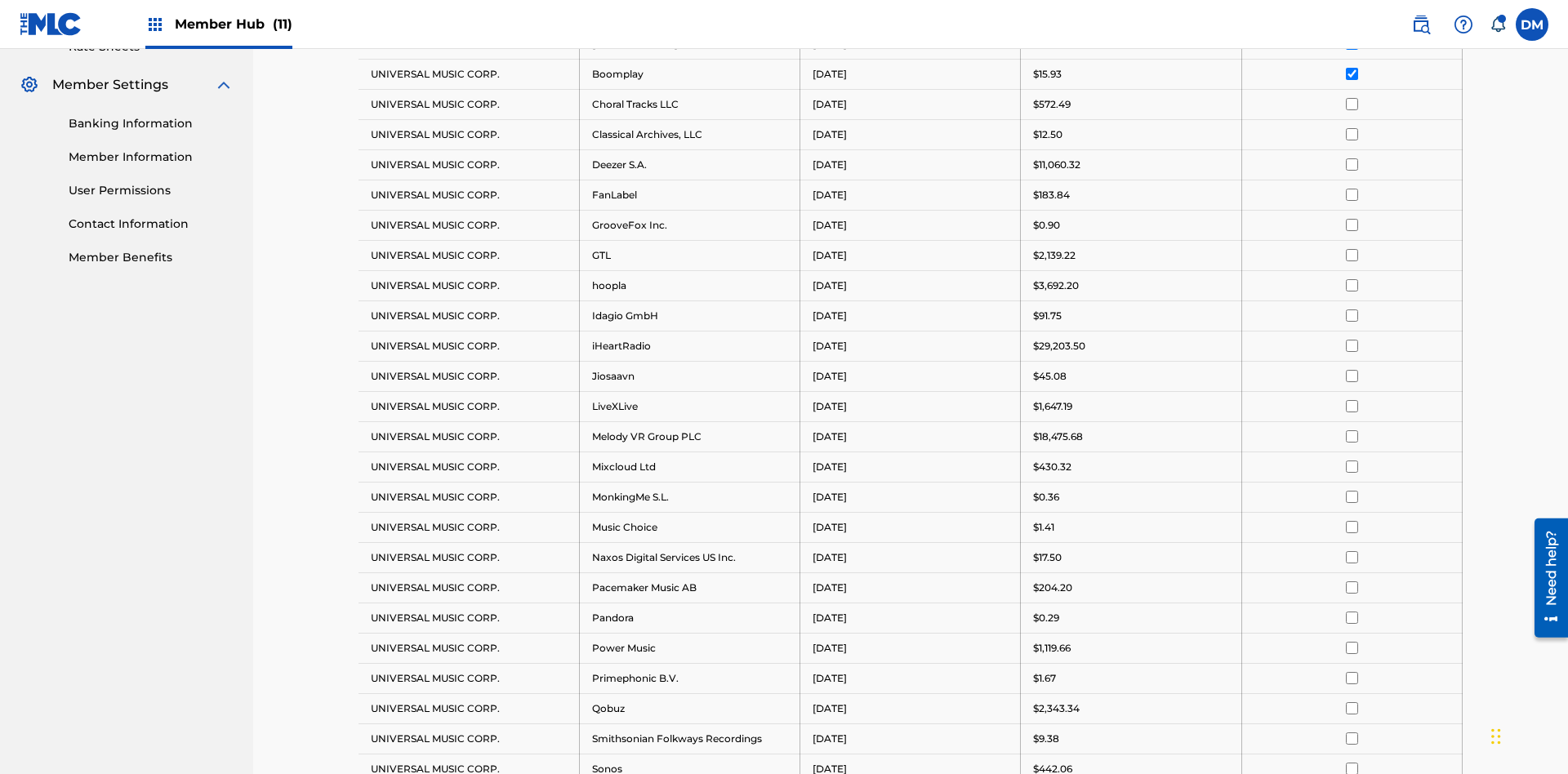
click at [1352, 104] on input "checkbox" at bounding box center [1352, 104] width 13 height 13
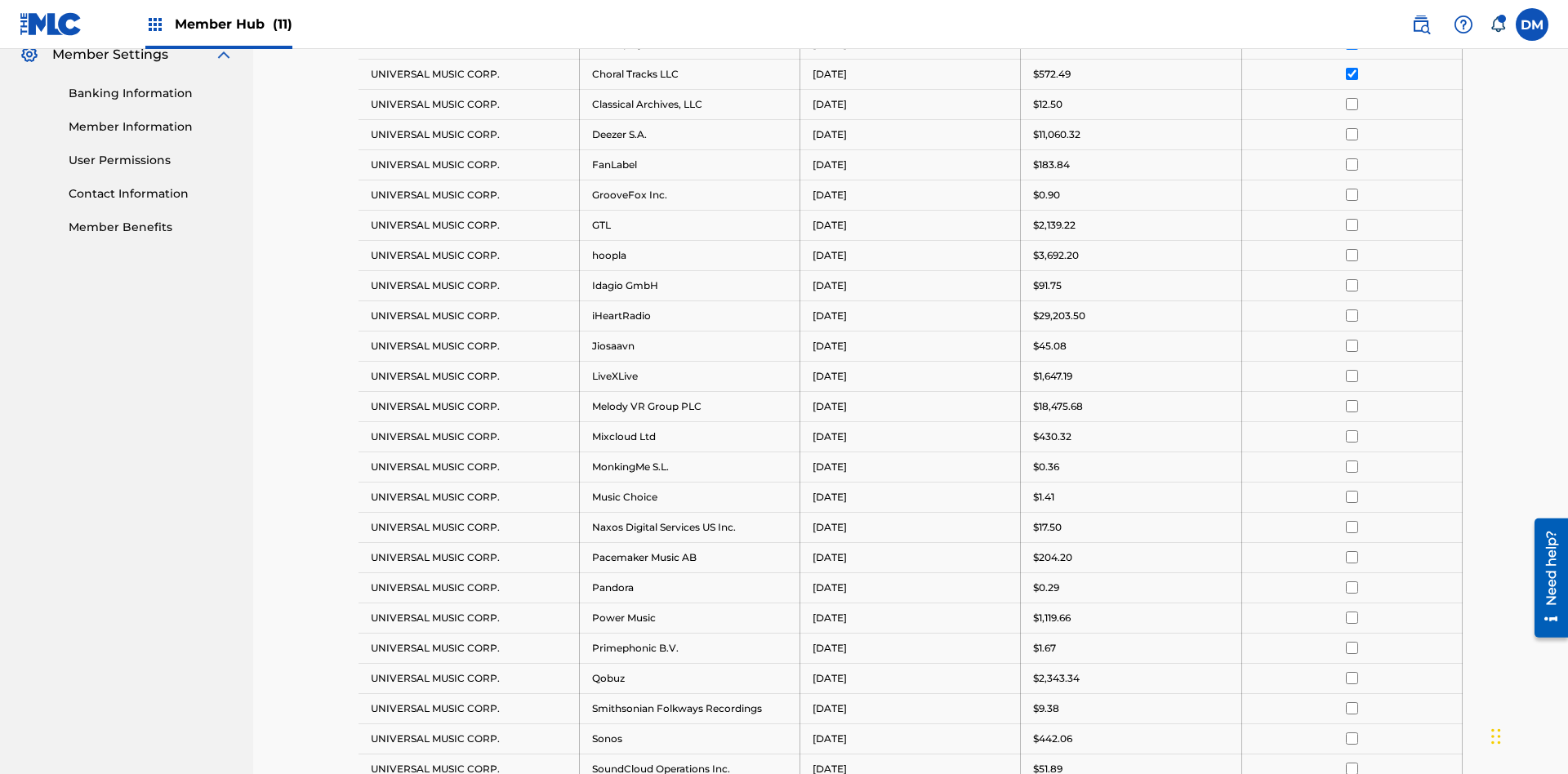
click at [1352, 104] on input "checkbox" at bounding box center [1352, 104] width 13 height 13
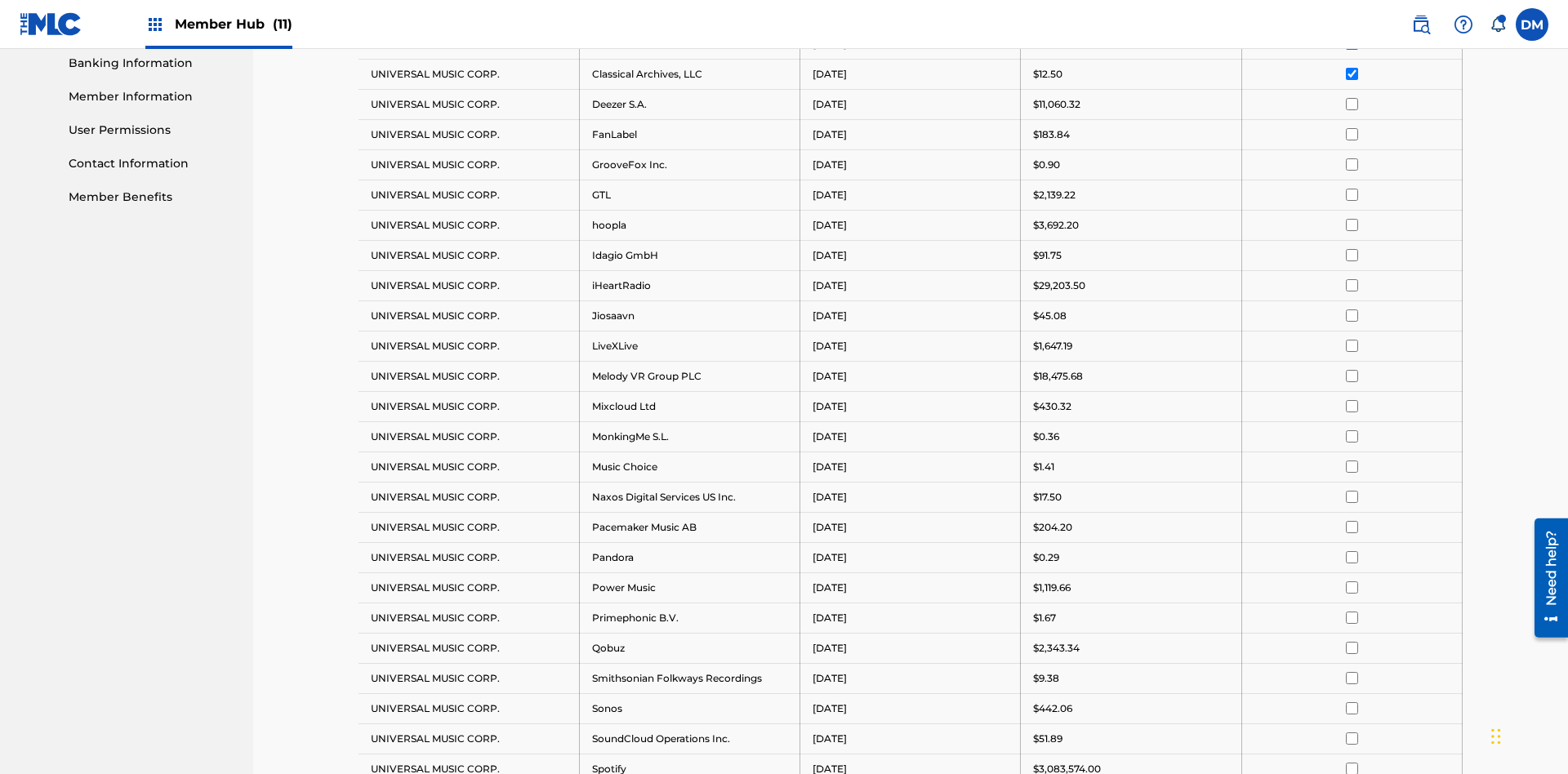
click at [1352, 104] on input "checkbox" at bounding box center [1352, 104] width 13 height 13
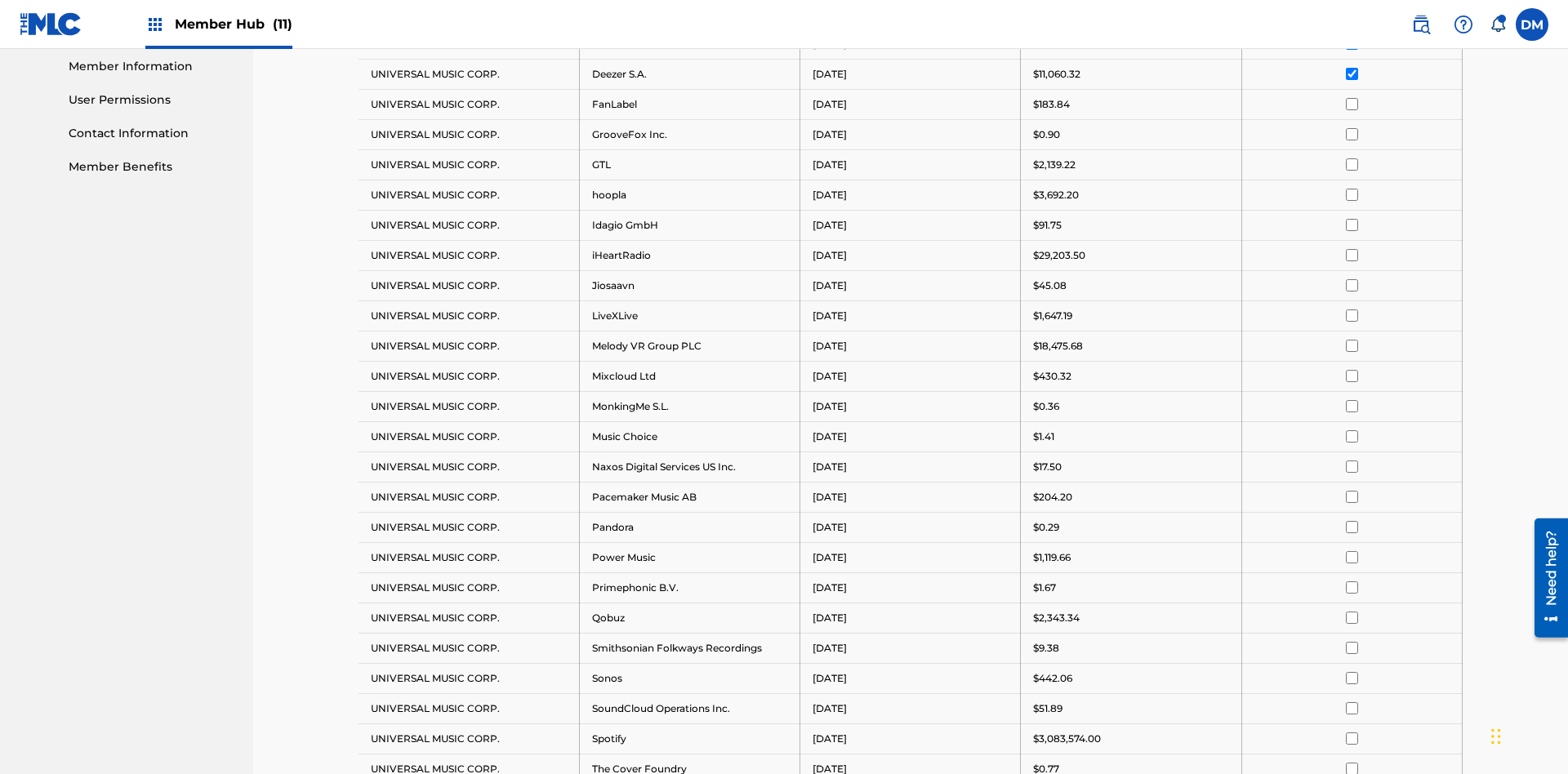
click at [1352, 104] on input "checkbox" at bounding box center [1352, 104] width 13 height 13
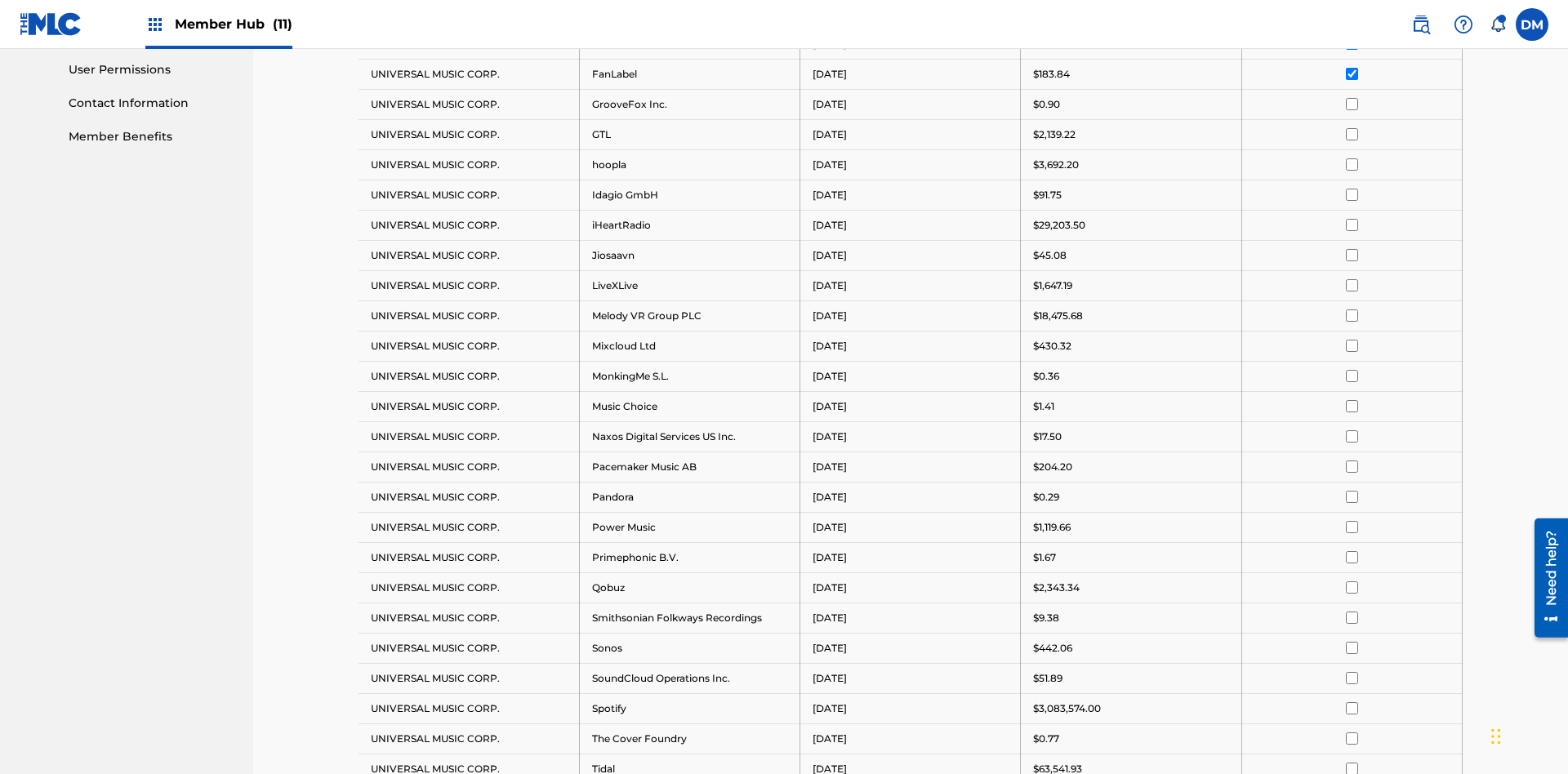
click at [1352, 104] on input "checkbox" at bounding box center [1352, 104] width 13 height 13
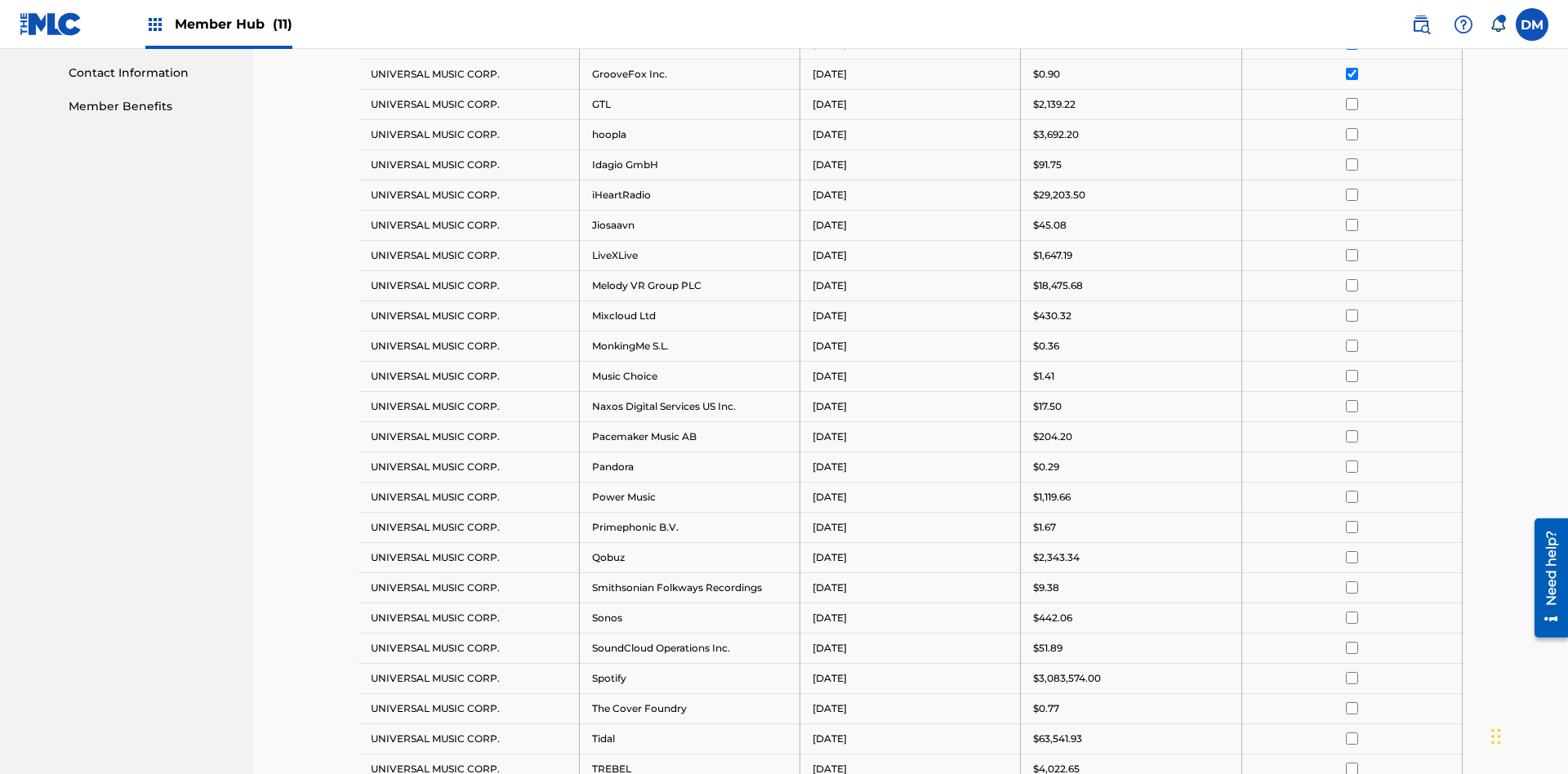
click at [1352, 104] on input "checkbox" at bounding box center [1352, 104] width 13 height 13
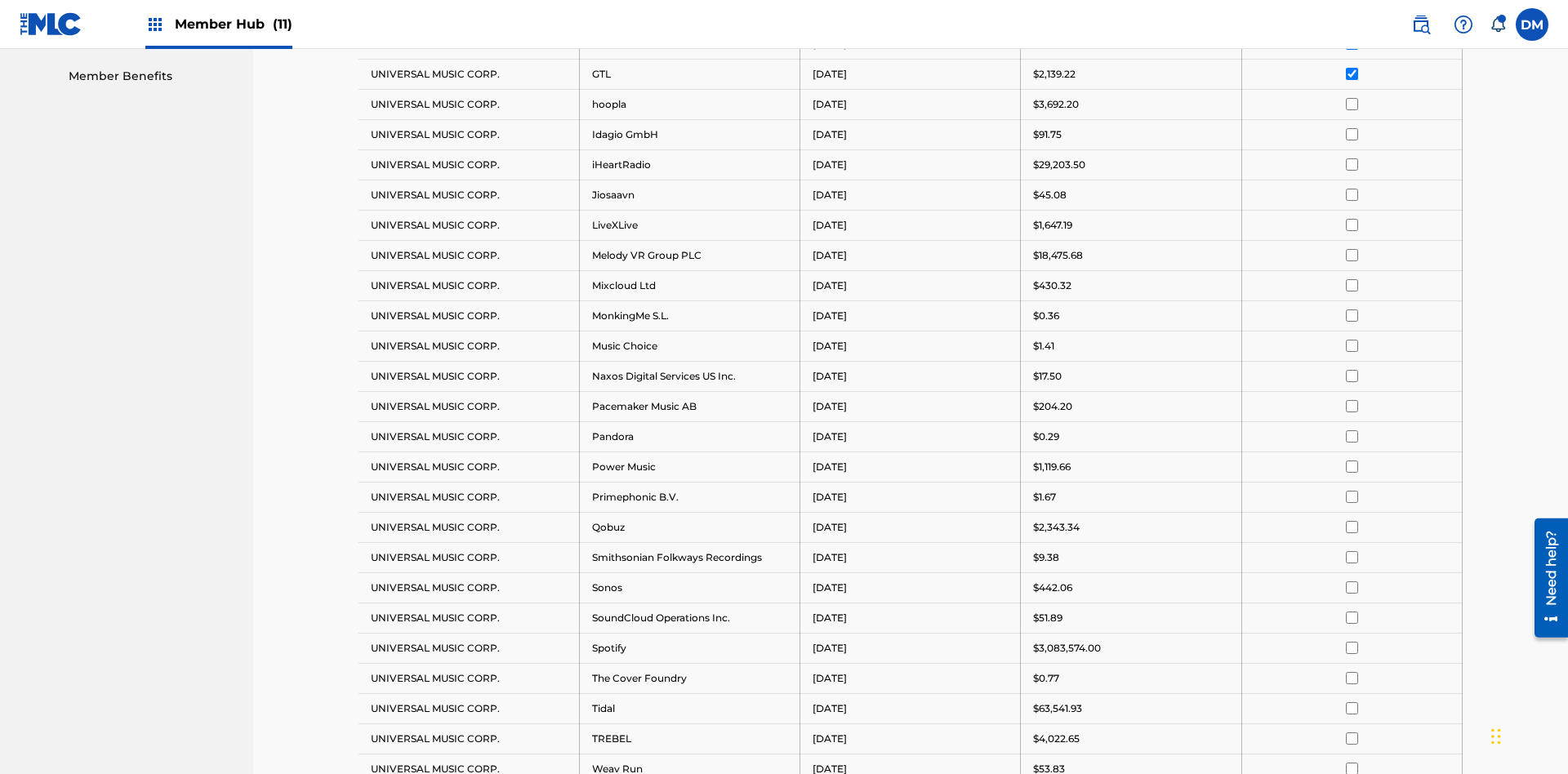
click at [1352, 104] on input "checkbox" at bounding box center [1352, 104] width 13 height 13
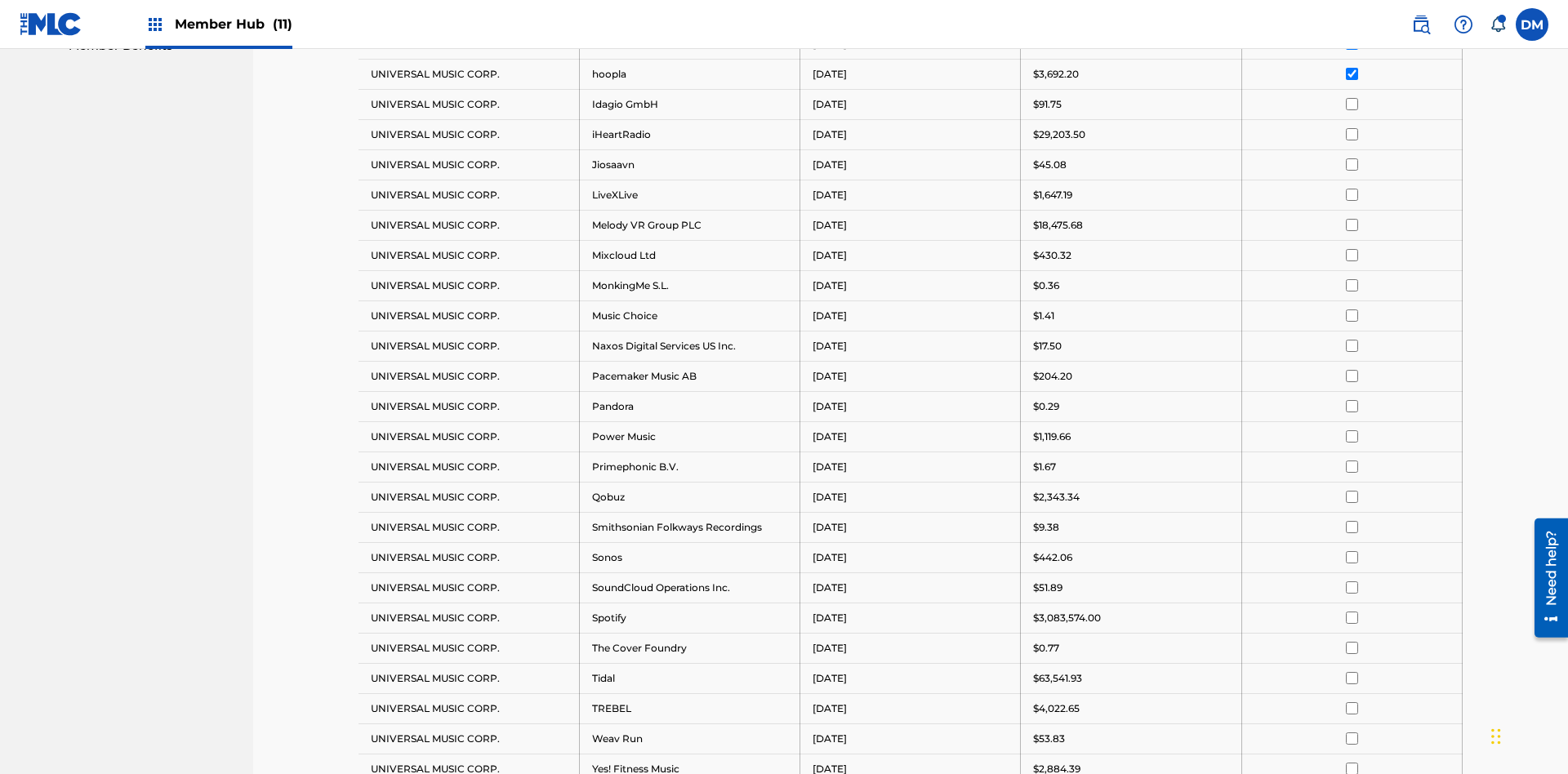
click at [1352, 104] on input "checkbox" at bounding box center [1352, 104] width 13 height 13
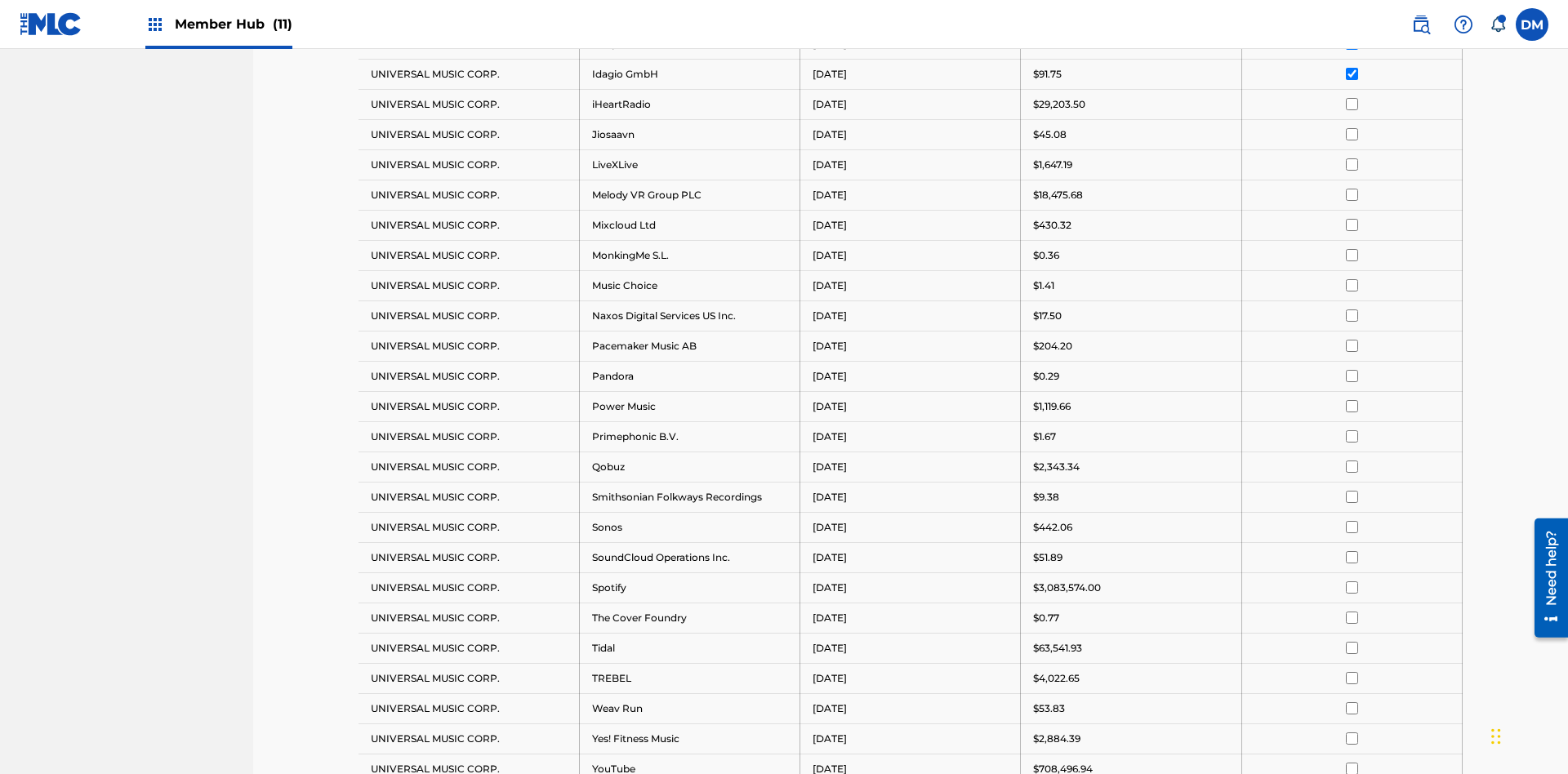
click at [1352, 104] on input "checkbox" at bounding box center [1352, 104] width 13 height 13
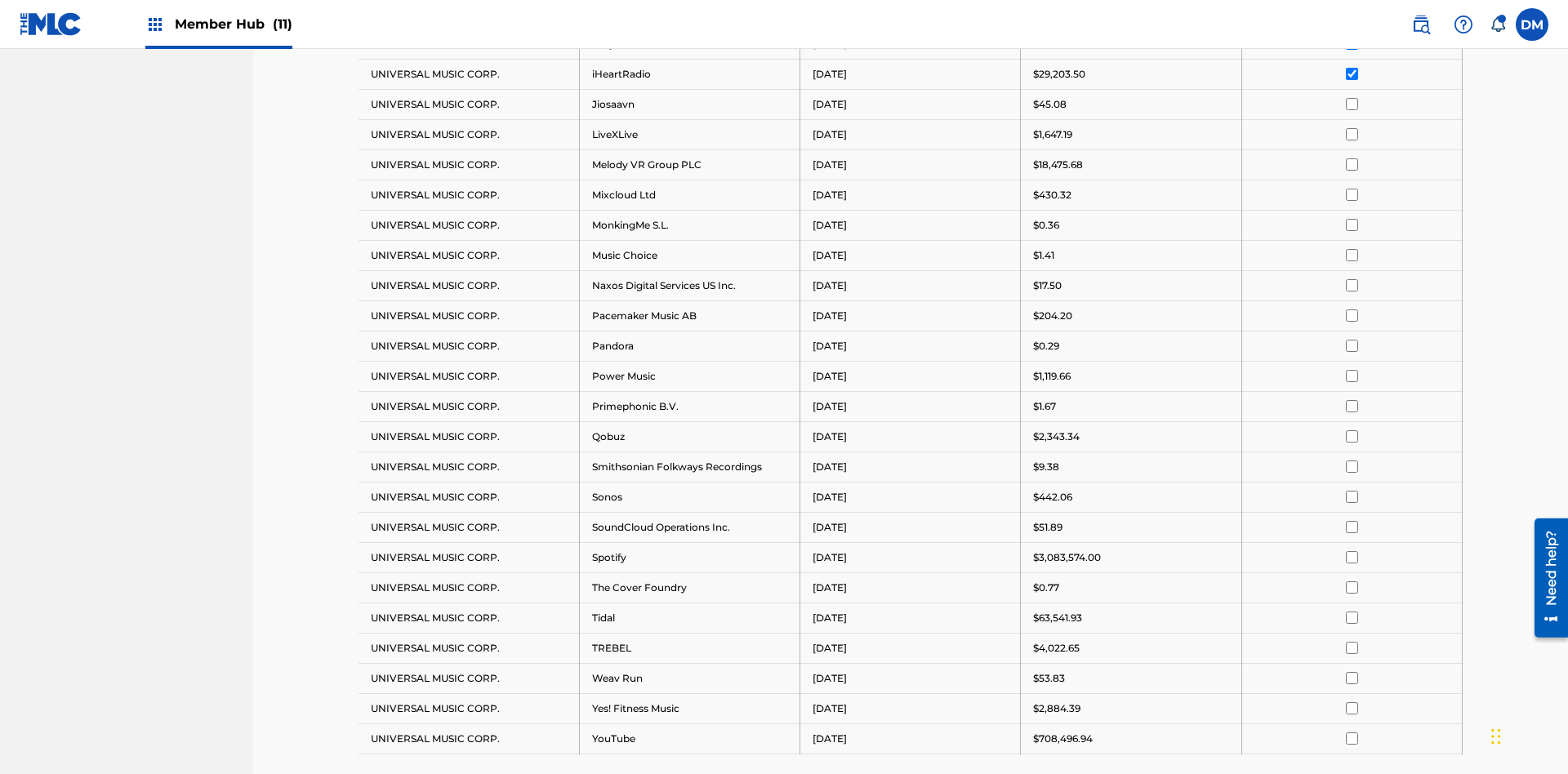
click at [1352, 104] on input "checkbox" at bounding box center [1352, 104] width 13 height 13
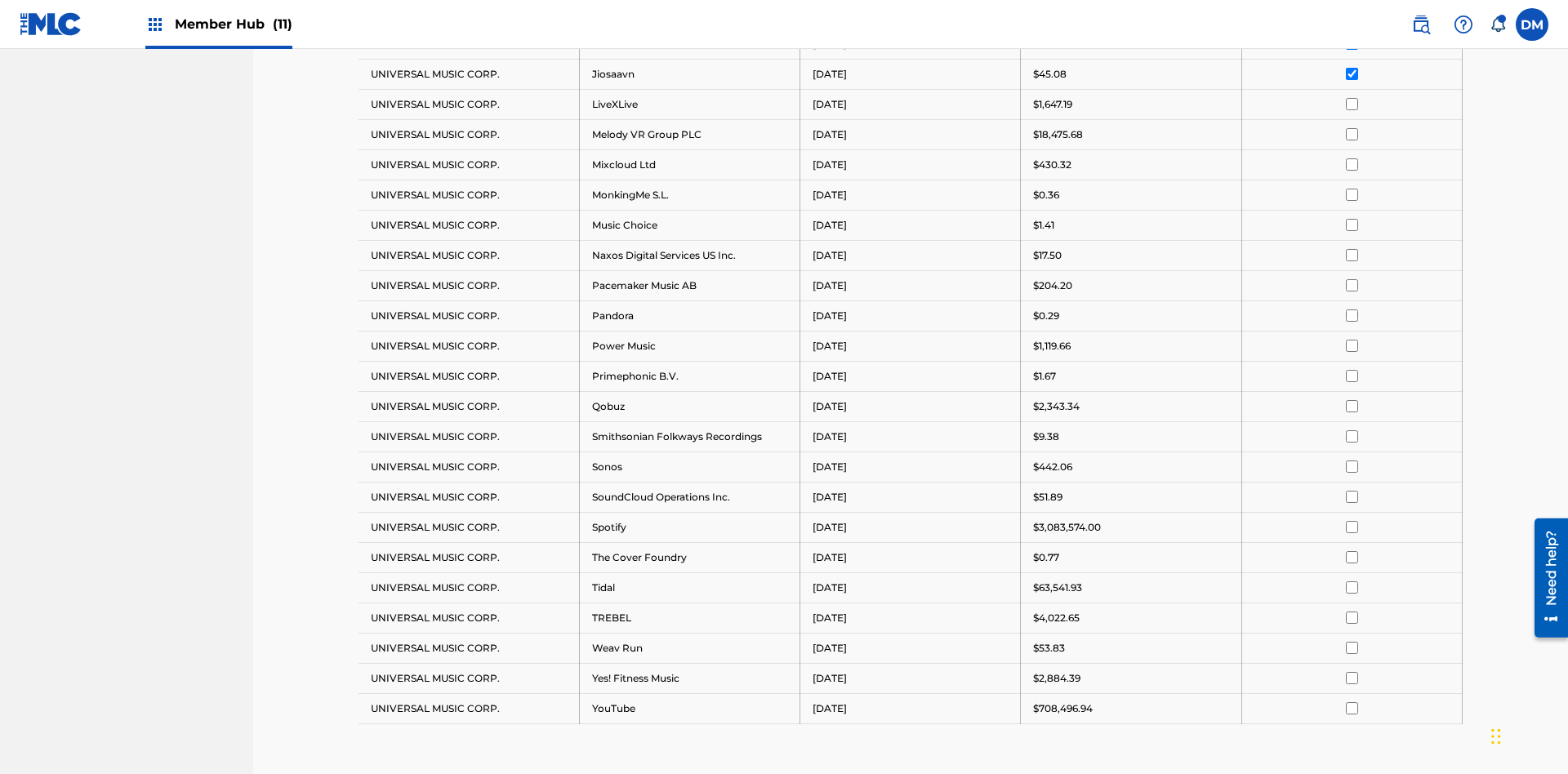
click at [1352, 104] on input "checkbox" at bounding box center [1352, 104] width 13 height 13
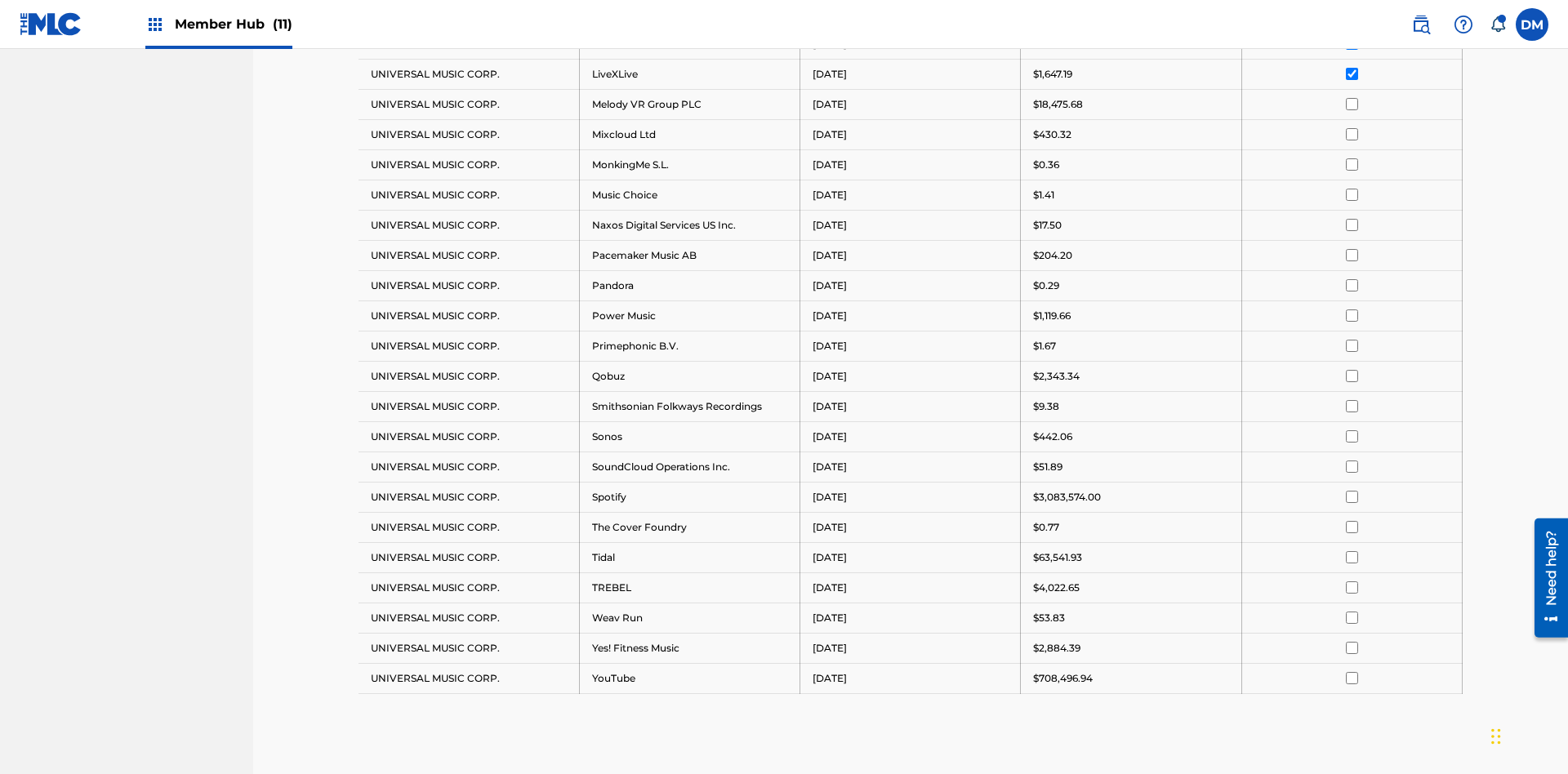
click at [1352, 104] on input "checkbox" at bounding box center [1352, 104] width 13 height 13
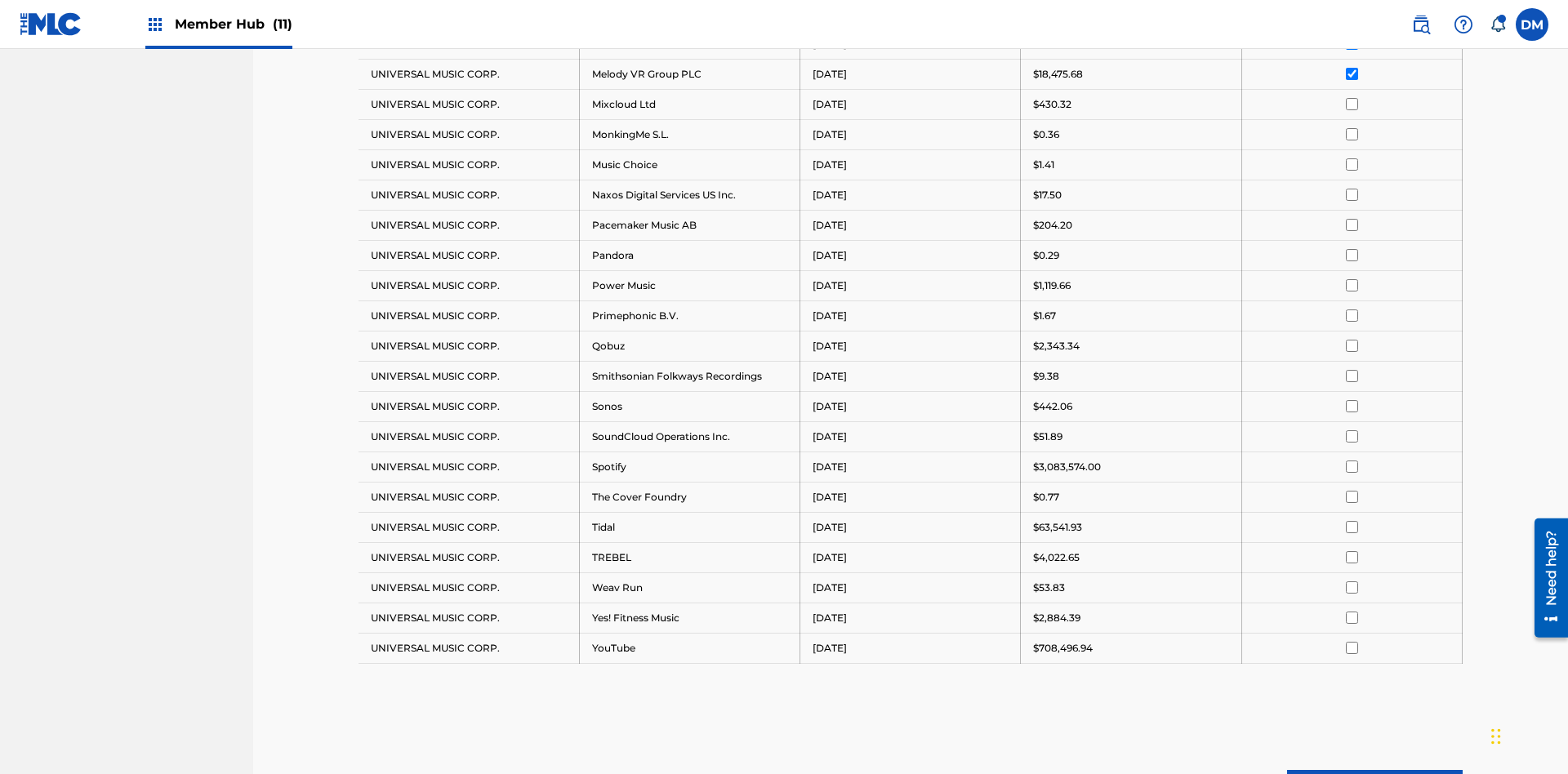
click at [1352, 104] on input "checkbox" at bounding box center [1352, 104] width 13 height 13
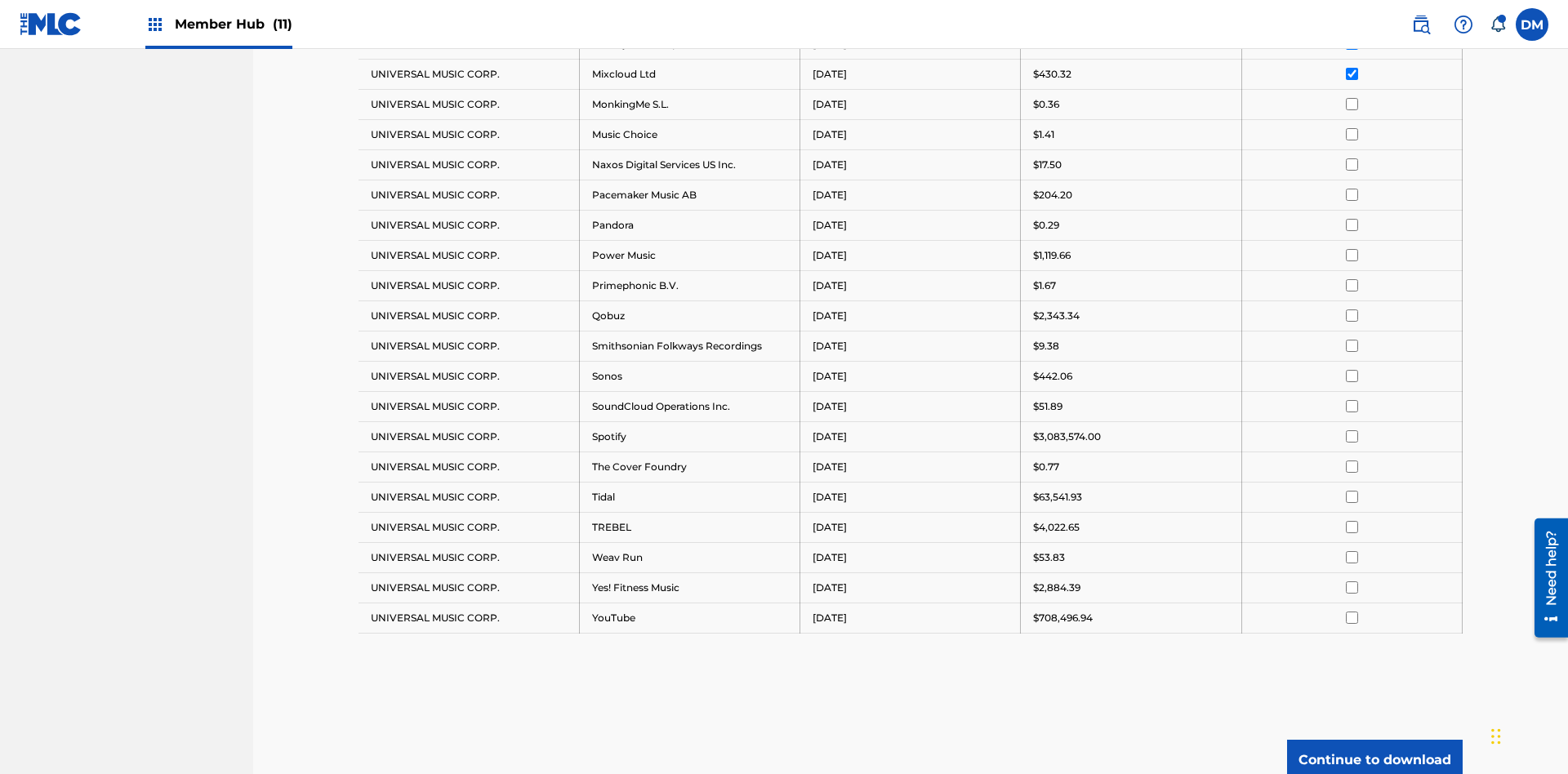
click at [1352, 104] on input "checkbox" at bounding box center [1352, 104] width 13 height 13
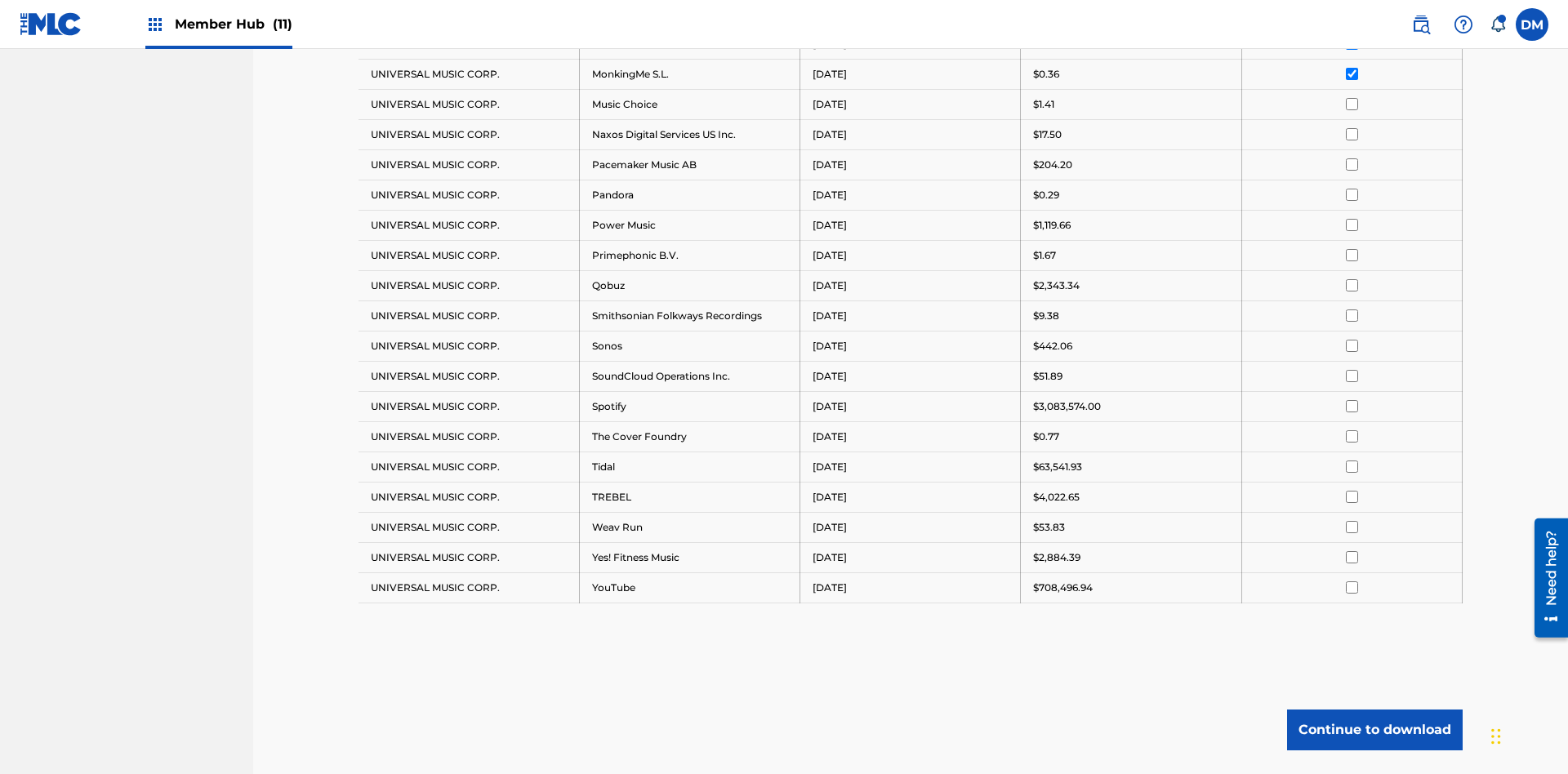
click at [1352, 104] on input "checkbox" at bounding box center [1352, 104] width 13 height 13
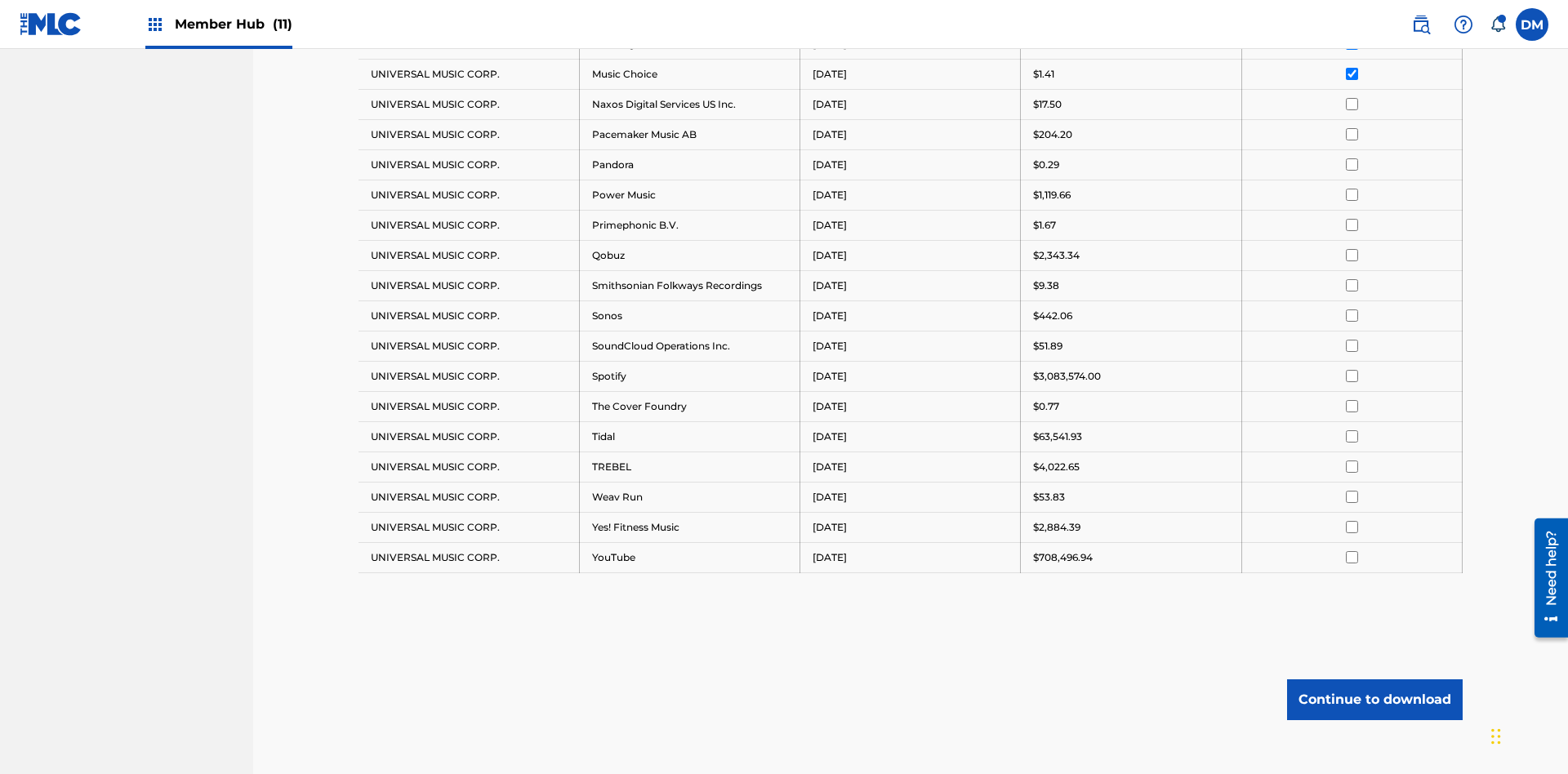
click at [1352, 104] on input "checkbox" at bounding box center [1352, 104] width 13 height 13
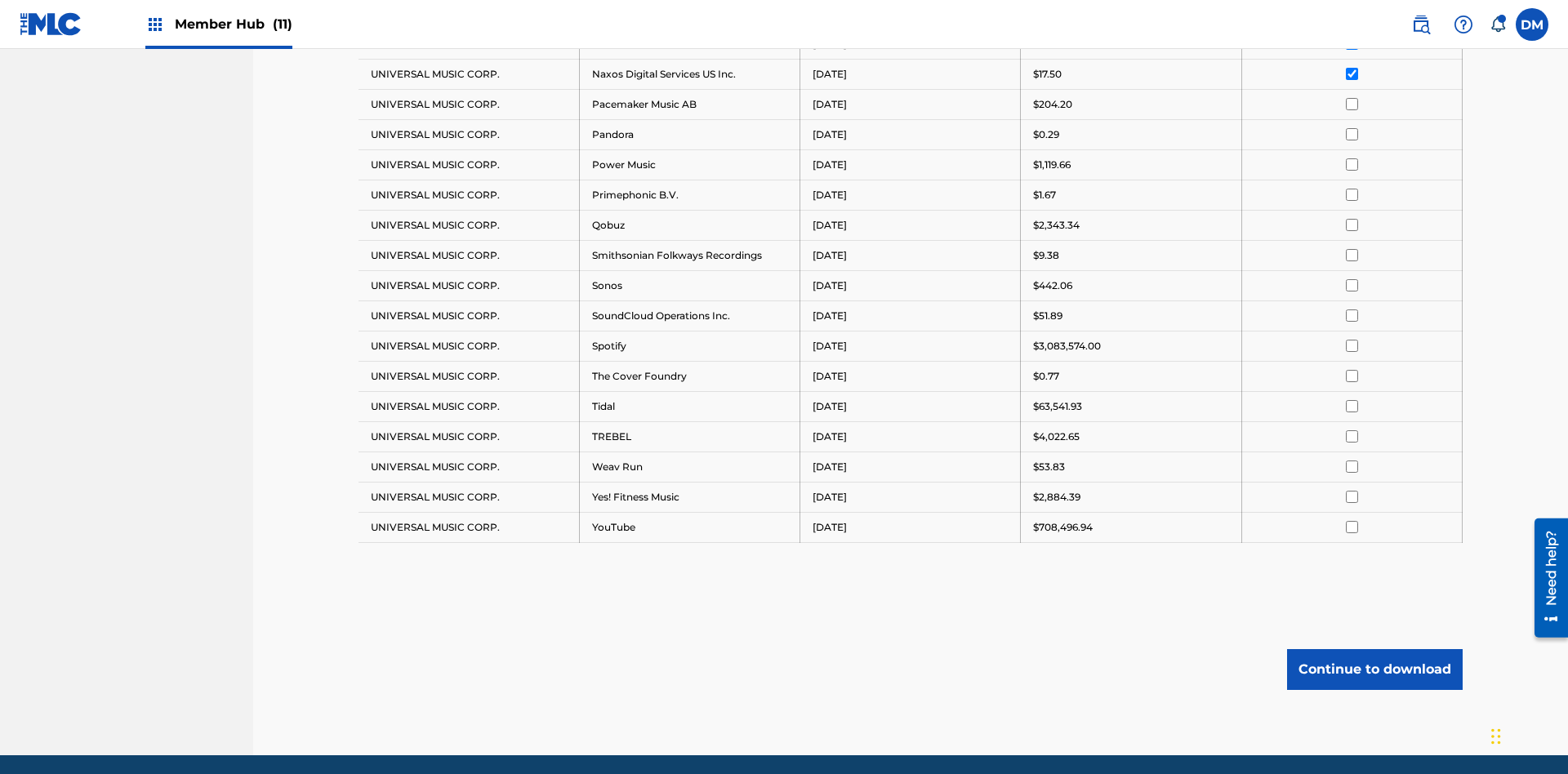
click at [1352, 104] on input "checkbox" at bounding box center [1352, 104] width 13 height 13
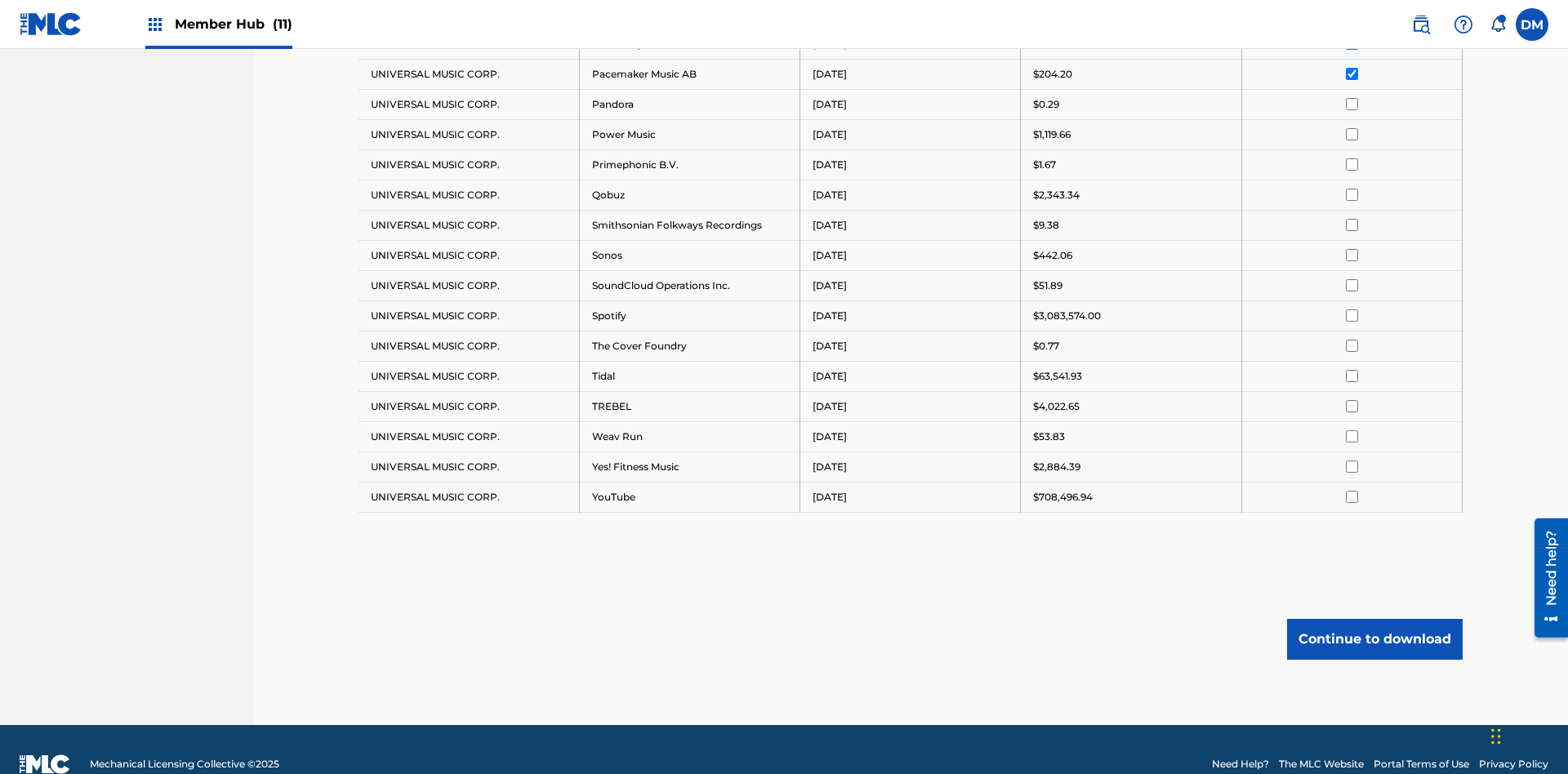
click at [1352, 104] on input "checkbox" at bounding box center [1352, 104] width 13 height 13
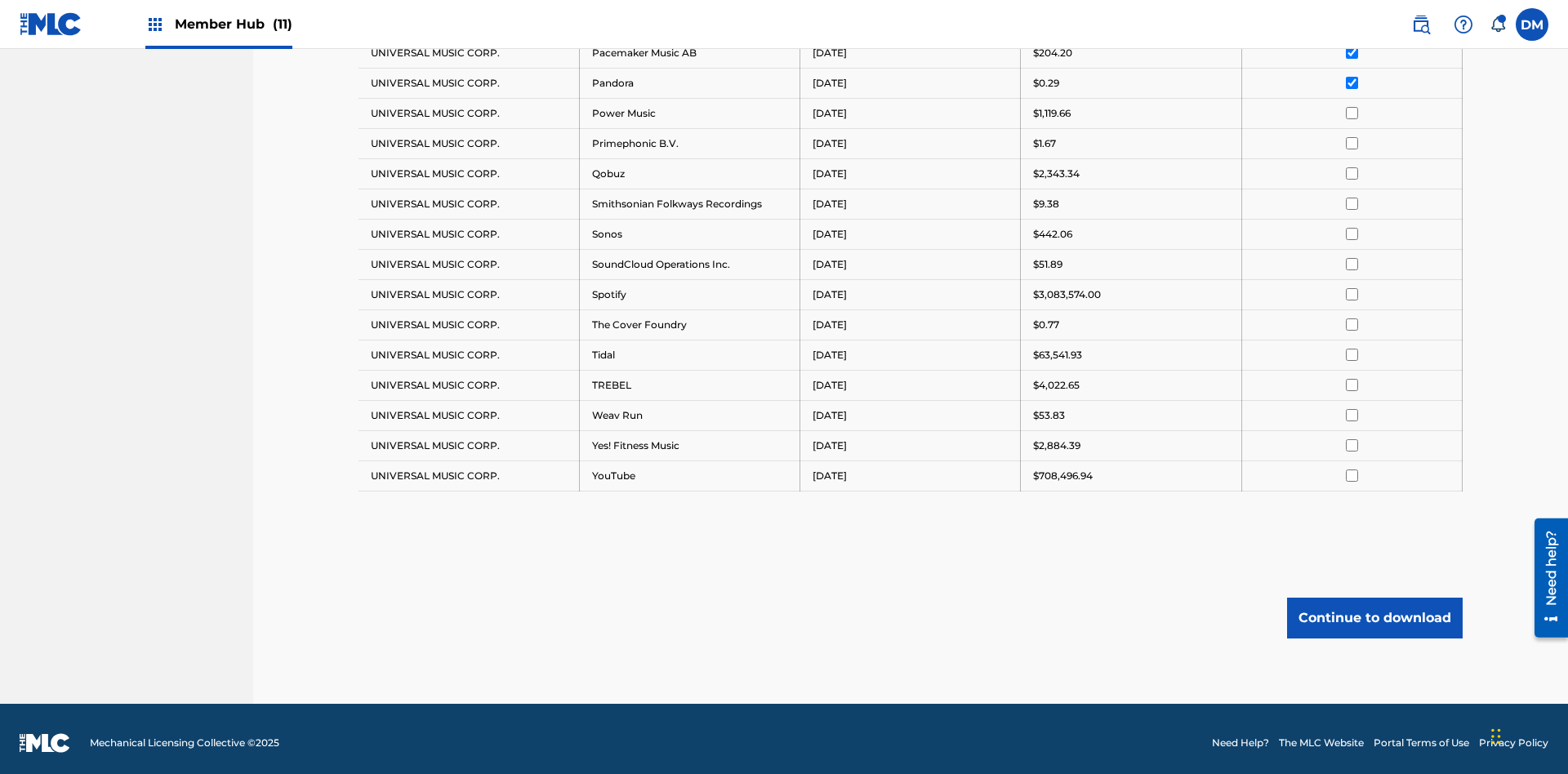
scroll to position [1191, 0]
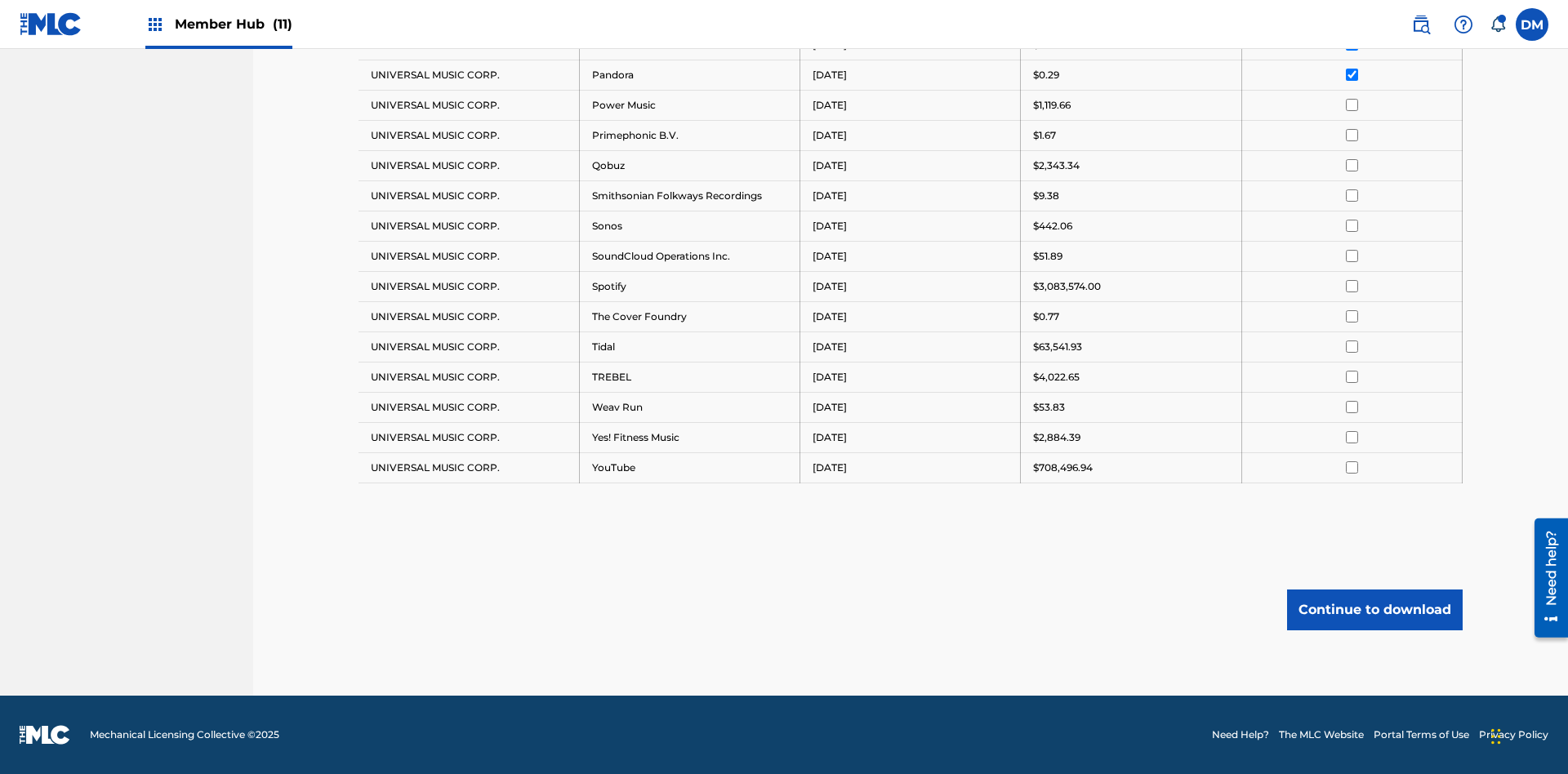
click at [1352, 105] on input "checkbox" at bounding box center [1352, 105] width 13 height 13
click at [1352, 135] on input "checkbox" at bounding box center [1352, 135] width 13 height 13
click at [1352, 165] on input "checkbox" at bounding box center [1352, 165] width 13 height 13
click at [1352, 195] on input "checkbox" at bounding box center [1352, 195] width 13 height 13
click at [1352, 225] on input "checkbox" at bounding box center [1352, 225] width 13 height 13
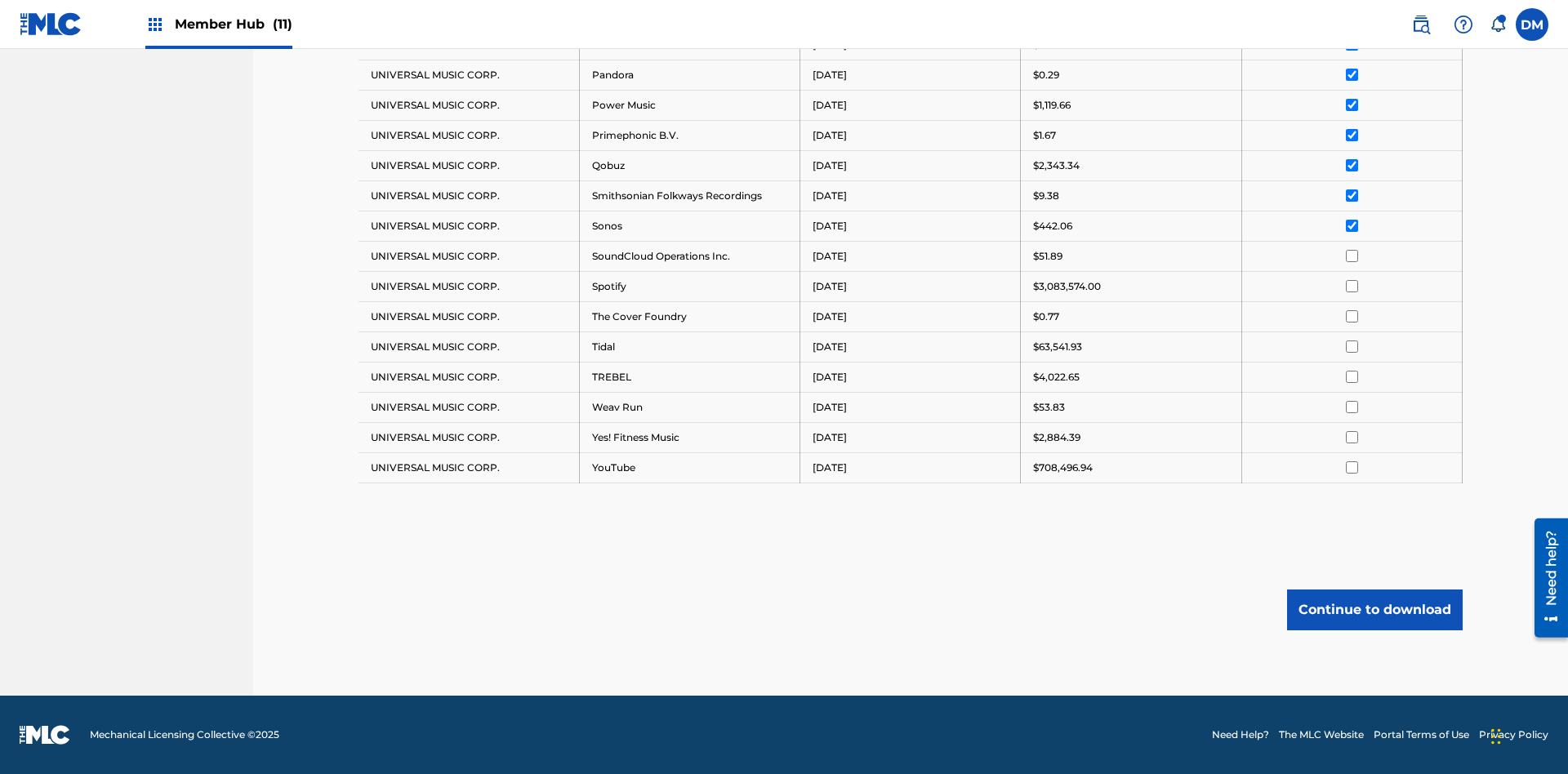
click at [1352, 255] on input "checkbox" at bounding box center [1352, 256] width 13 height 13
click at [1352, 286] on input "checkbox" at bounding box center [1352, 286] width 13 height 13
click at [1352, 316] on input "checkbox" at bounding box center [1352, 316] width 13 height 13
click at [1352, 346] on input "checkbox" at bounding box center [1352, 346] width 13 height 13
click at [1352, 376] on input "checkbox" at bounding box center [1352, 376] width 13 height 13
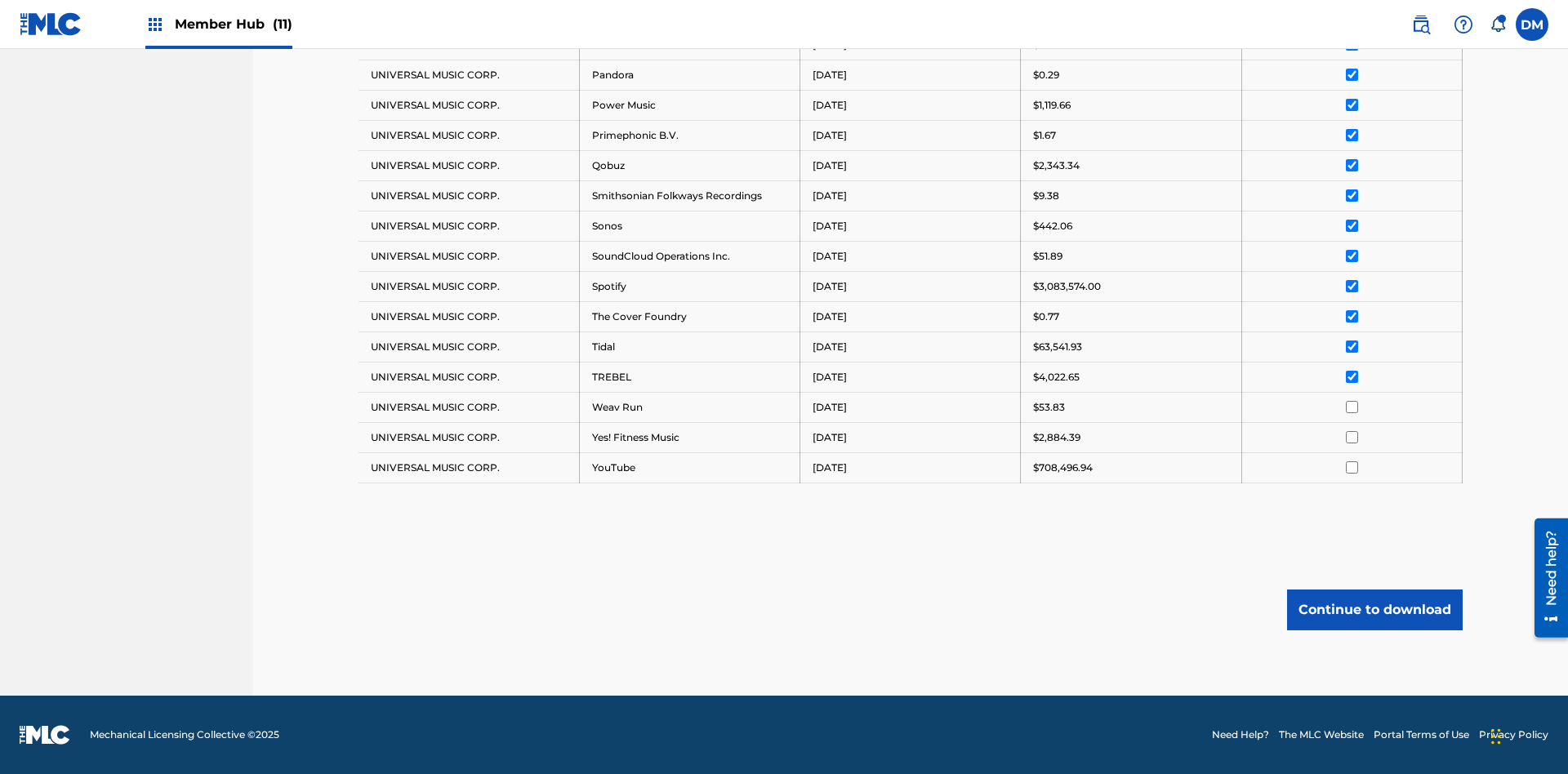
click at [1352, 406] on input "checkbox" at bounding box center [1352, 406] width 13 height 13
click at [1352, 436] on input "checkbox" at bounding box center [1352, 436] width 13 height 13
click at [1352, 467] on input "checkbox" at bounding box center [1352, 468] width 13 height 13
click at [1375, 609] on button "Continue to download" at bounding box center [1375, 610] width 176 height 41
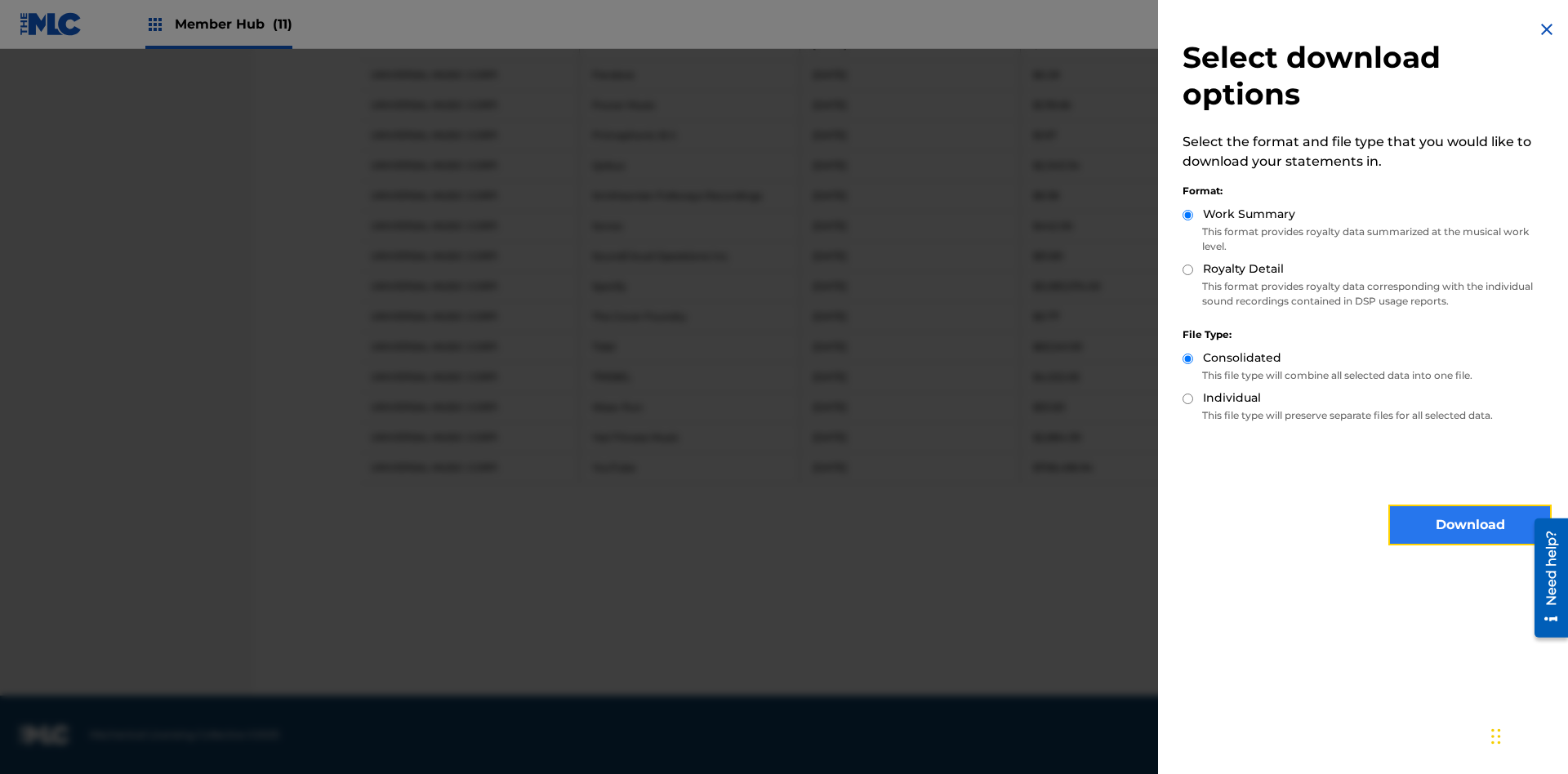
click at [1470, 525] on button "Download" at bounding box center [1470, 525] width 163 height 41
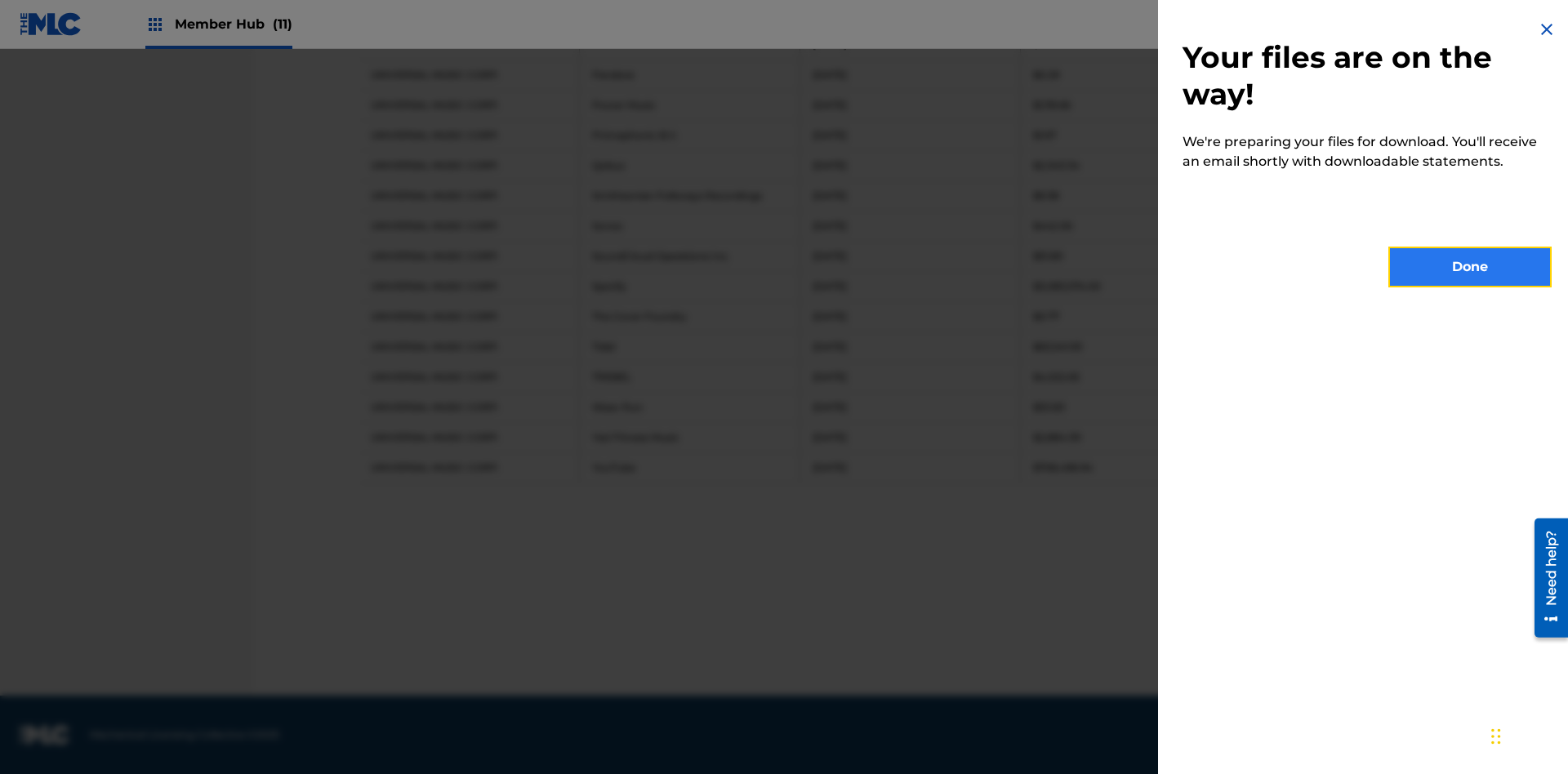
click at [1470, 267] on button "Done" at bounding box center [1470, 267] width 163 height 41
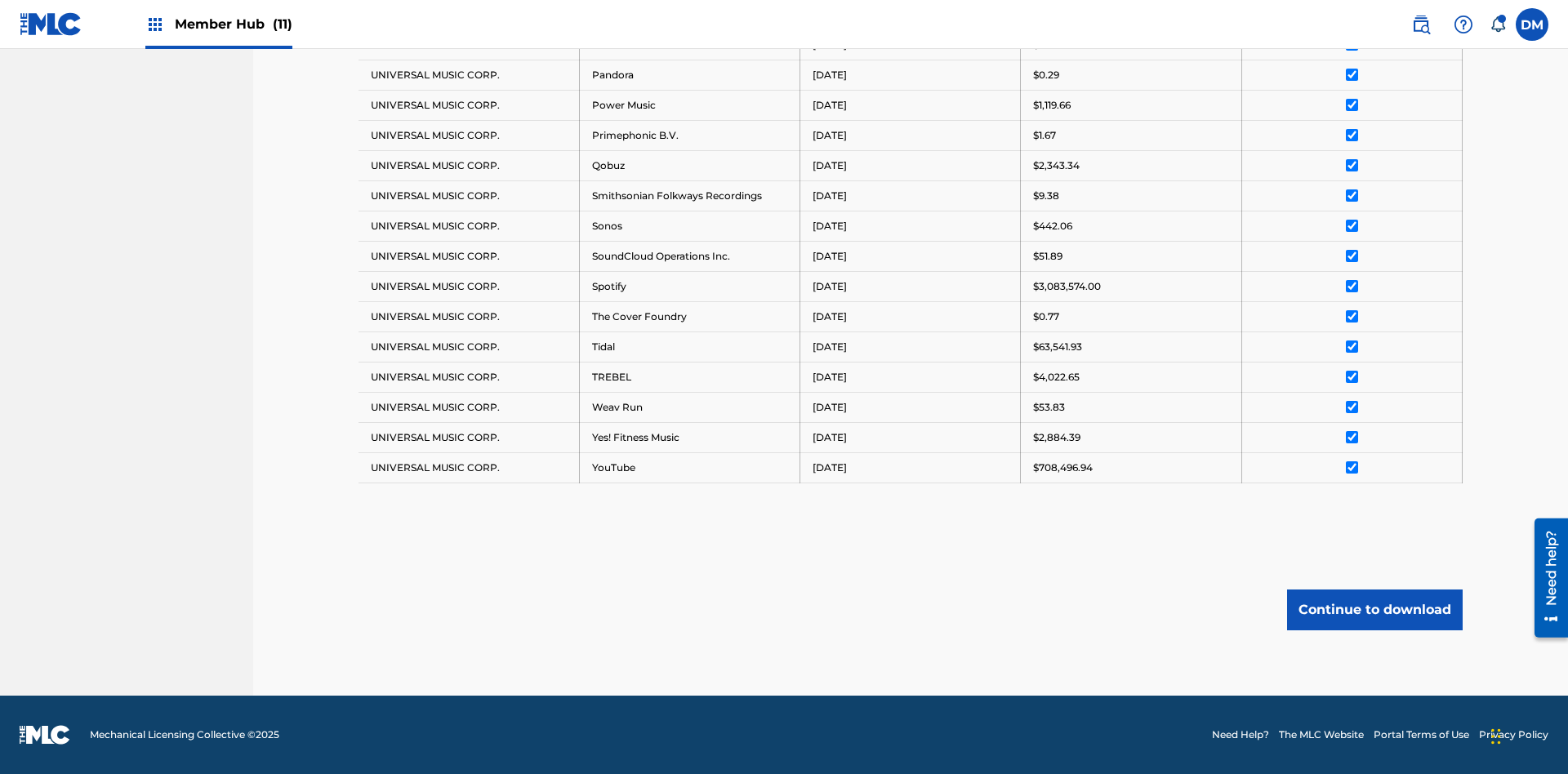
scroll to position [488, 0]
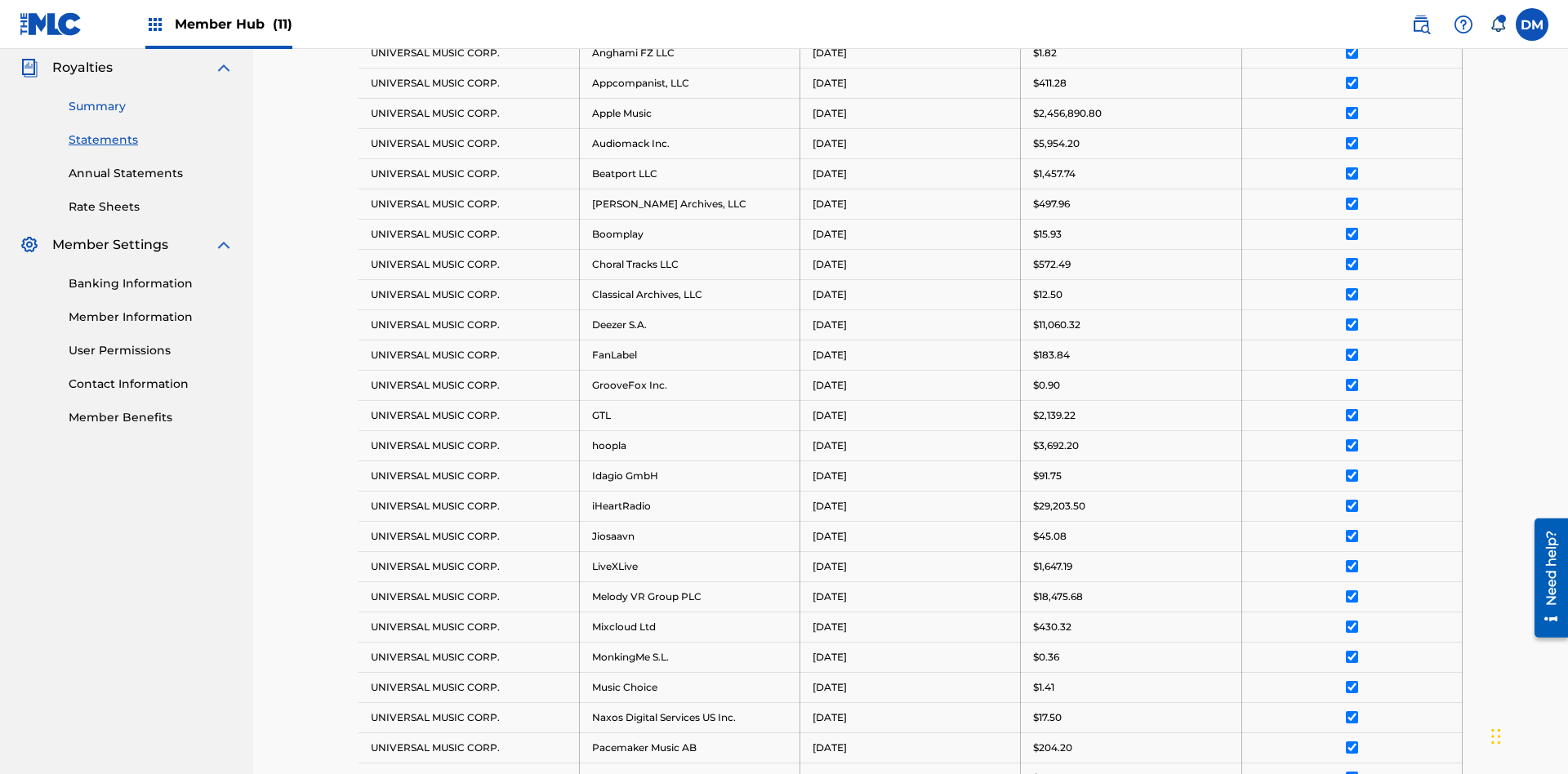
click at [151, 106] on link "Summary" at bounding box center [151, 107] width 165 height 17
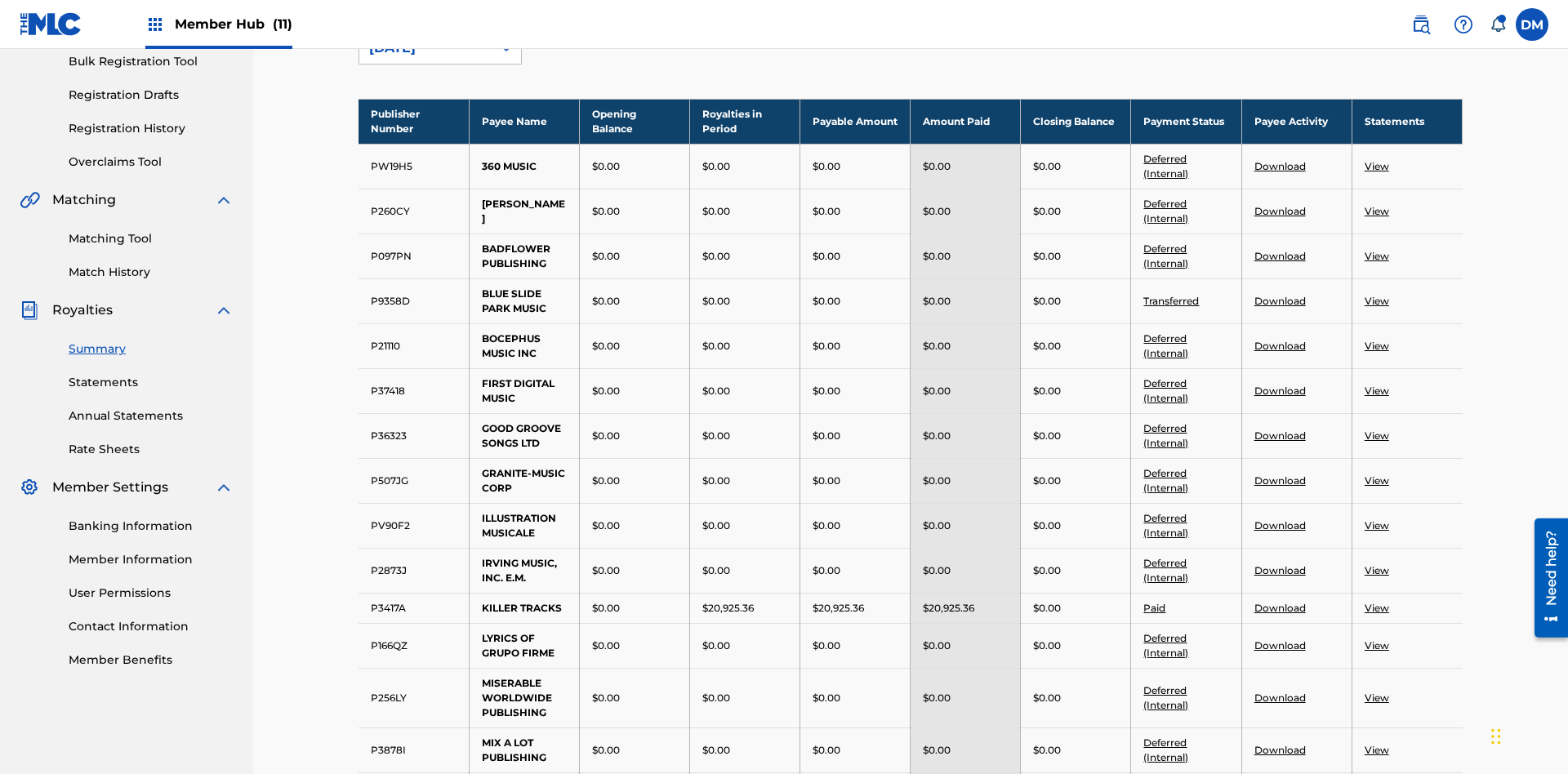
scroll to position [180, 0]
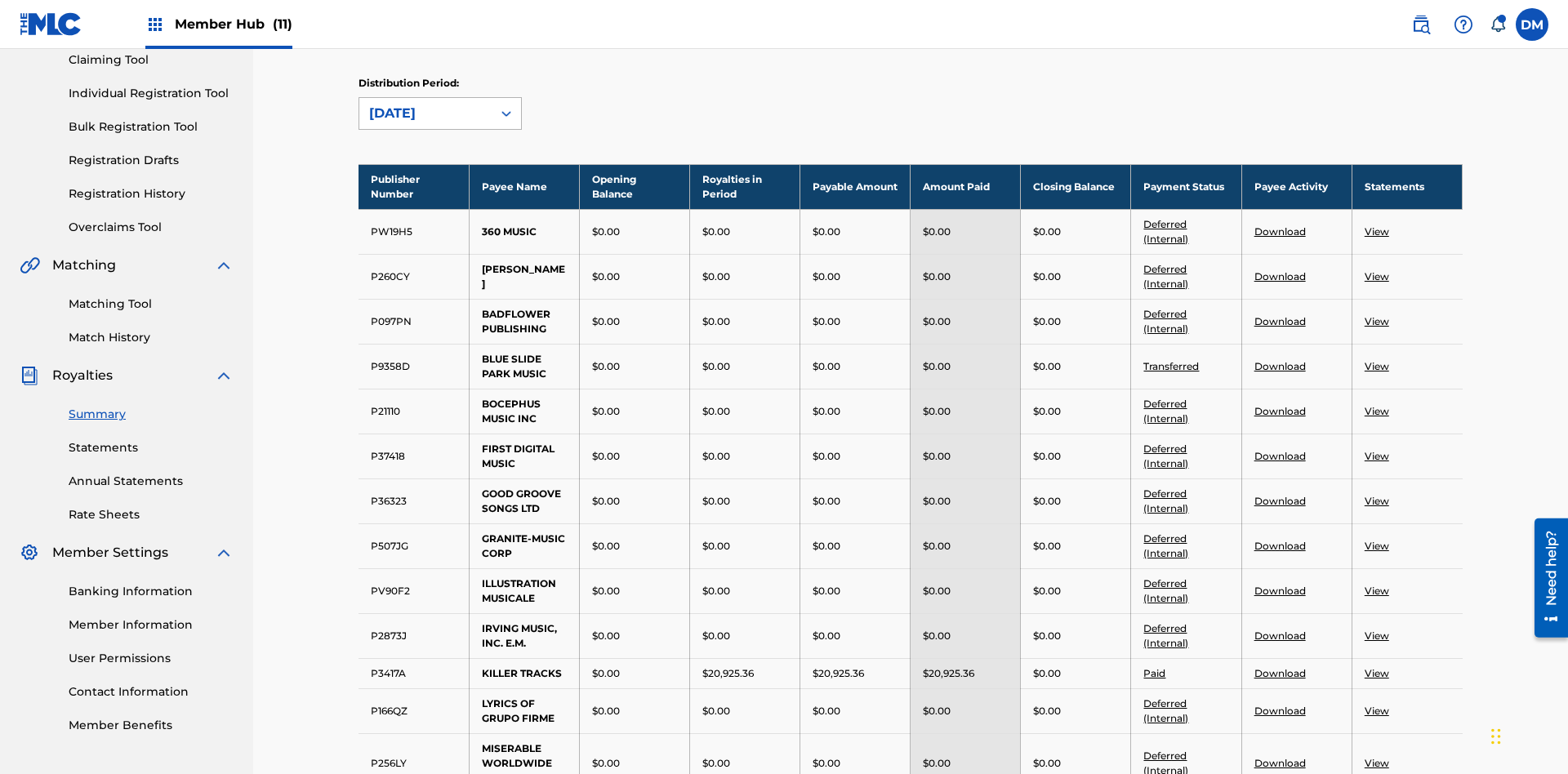
click at [426, 113] on div "August 2025" at bounding box center [425, 113] width 113 height 19
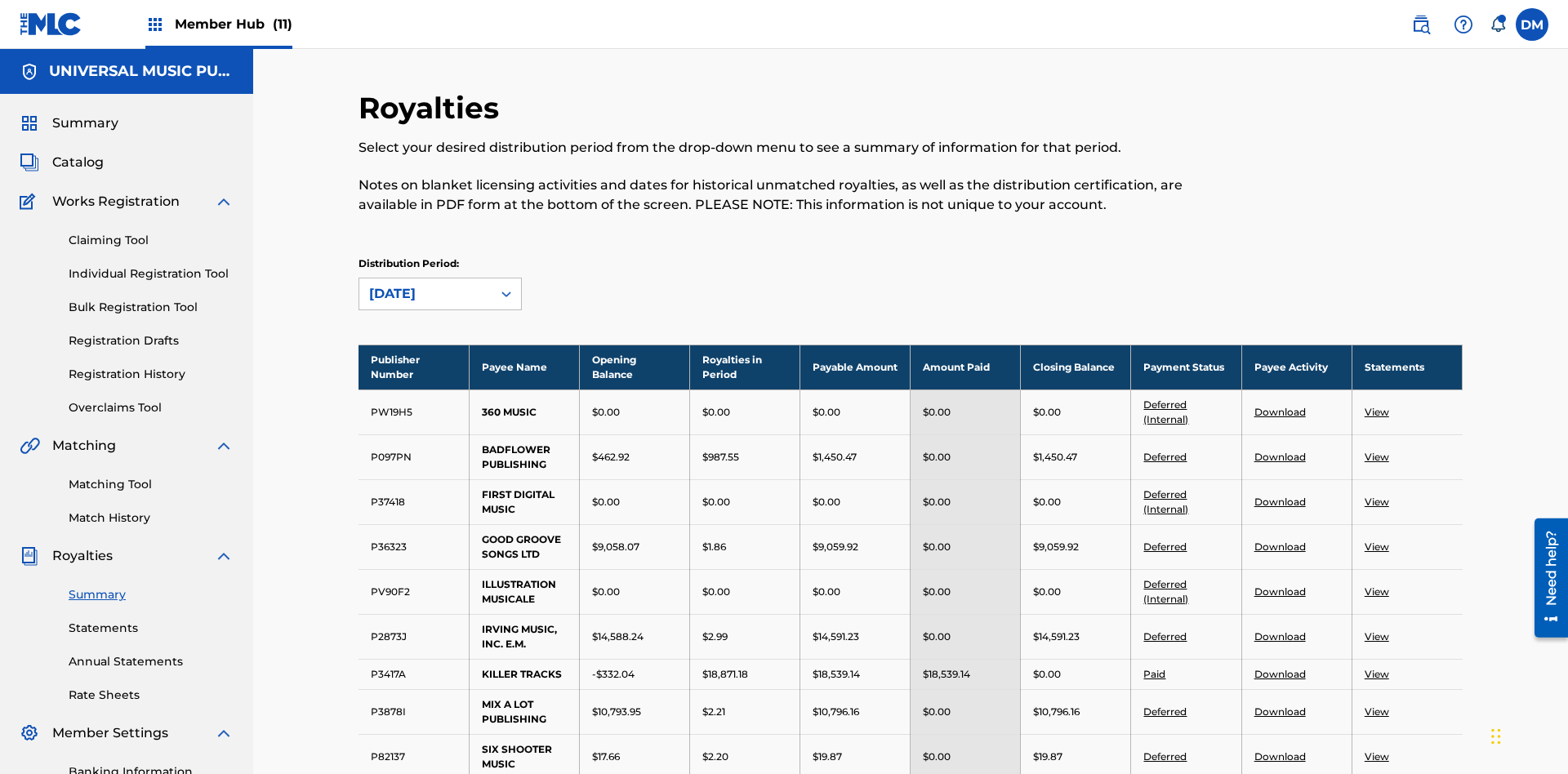
scroll to position [1081, 0]
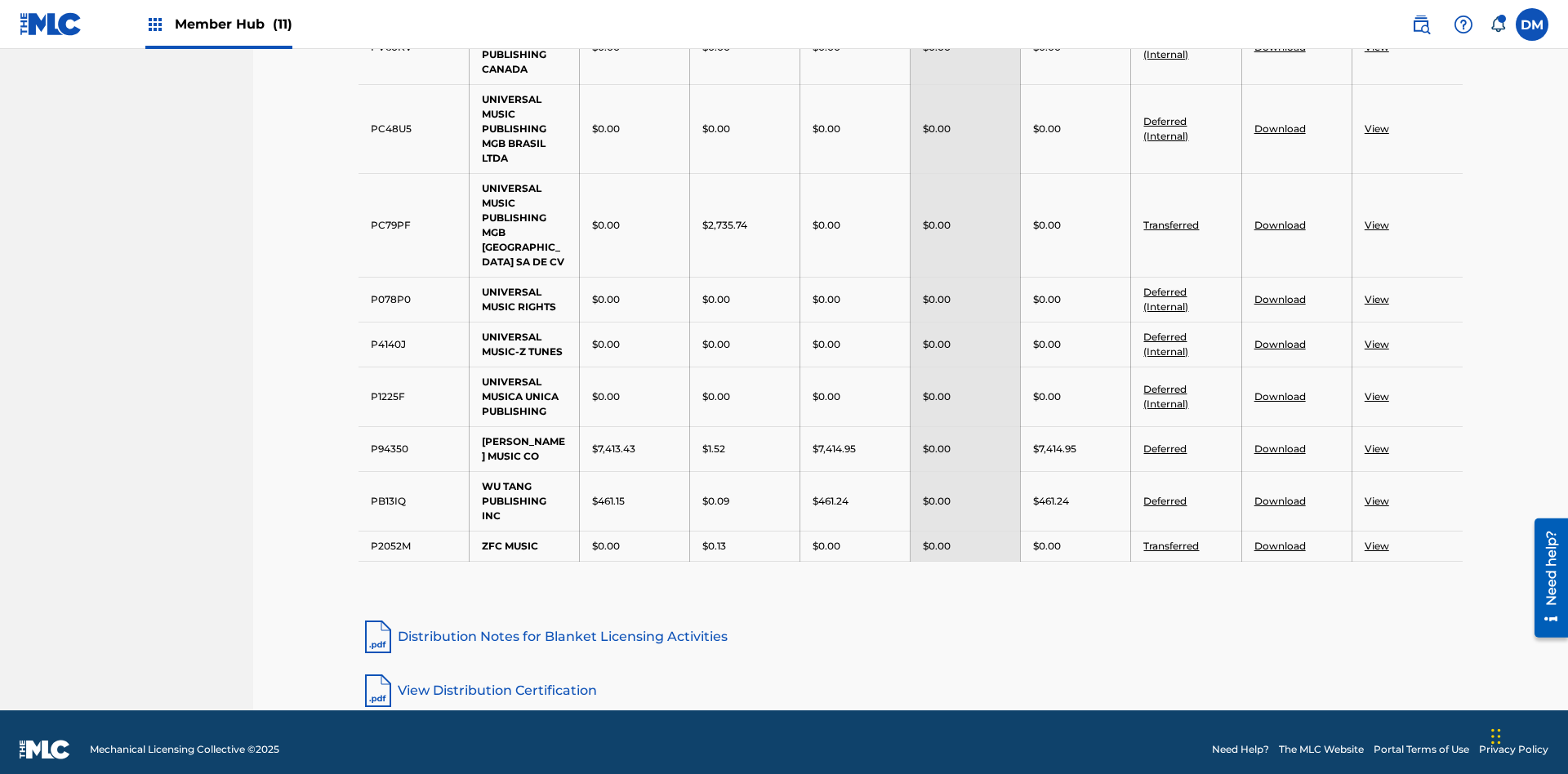
click at [1376, 390] on link "View" at bounding box center [1377, 396] width 24 height 13
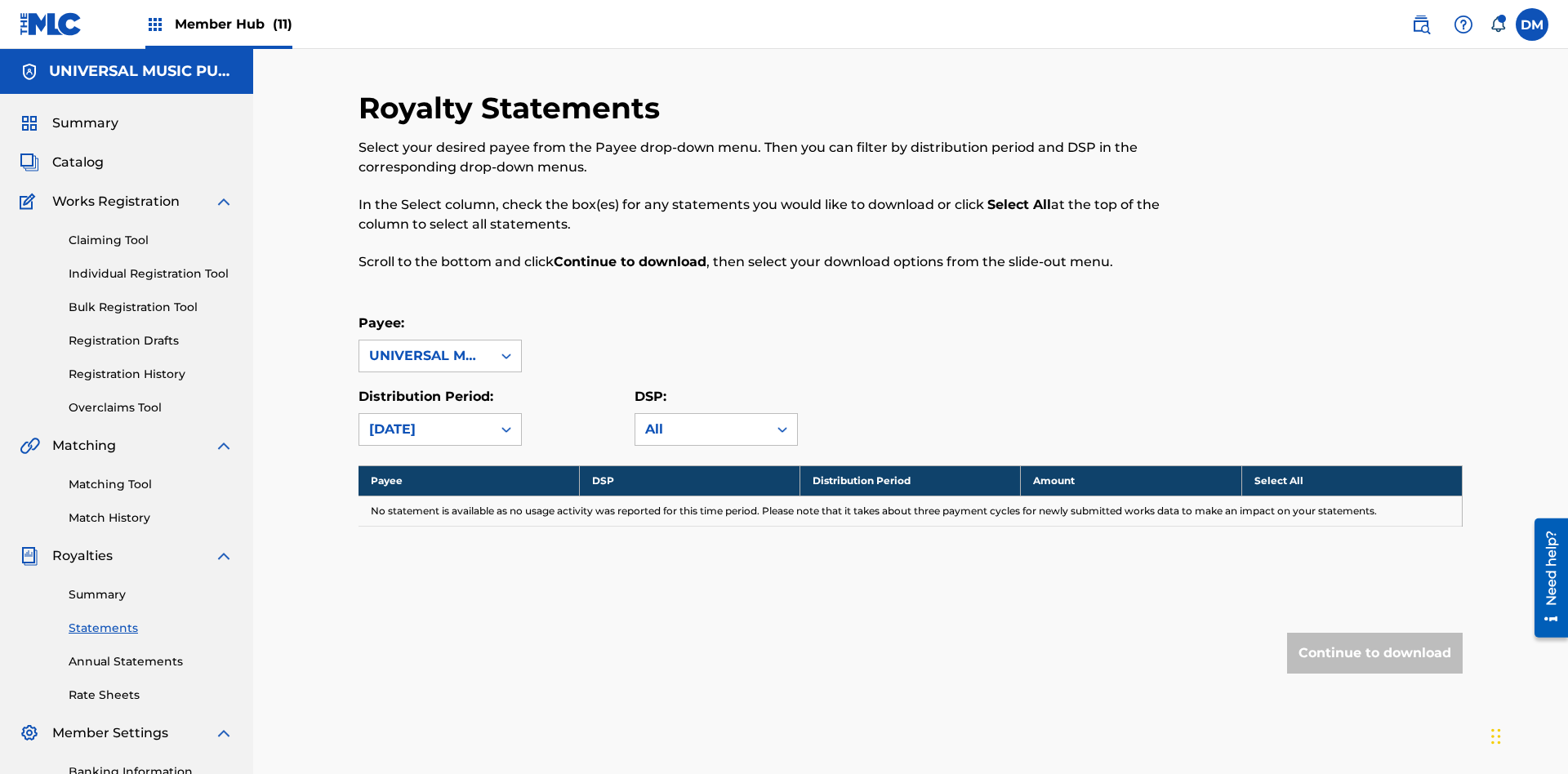
scroll to position [239, 0]
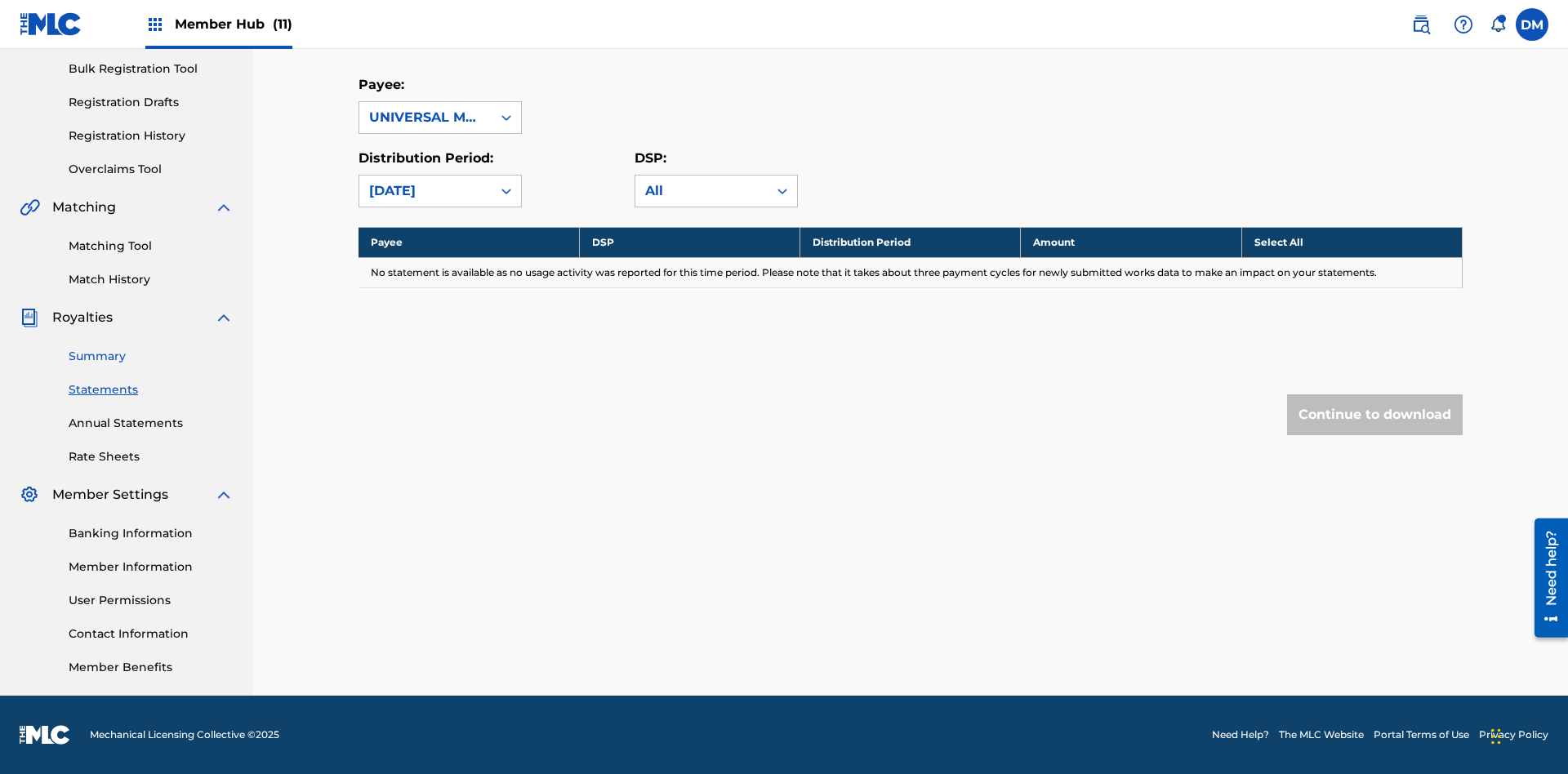
click at [151, 356] on link "Summary" at bounding box center [151, 357] width 165 height 17
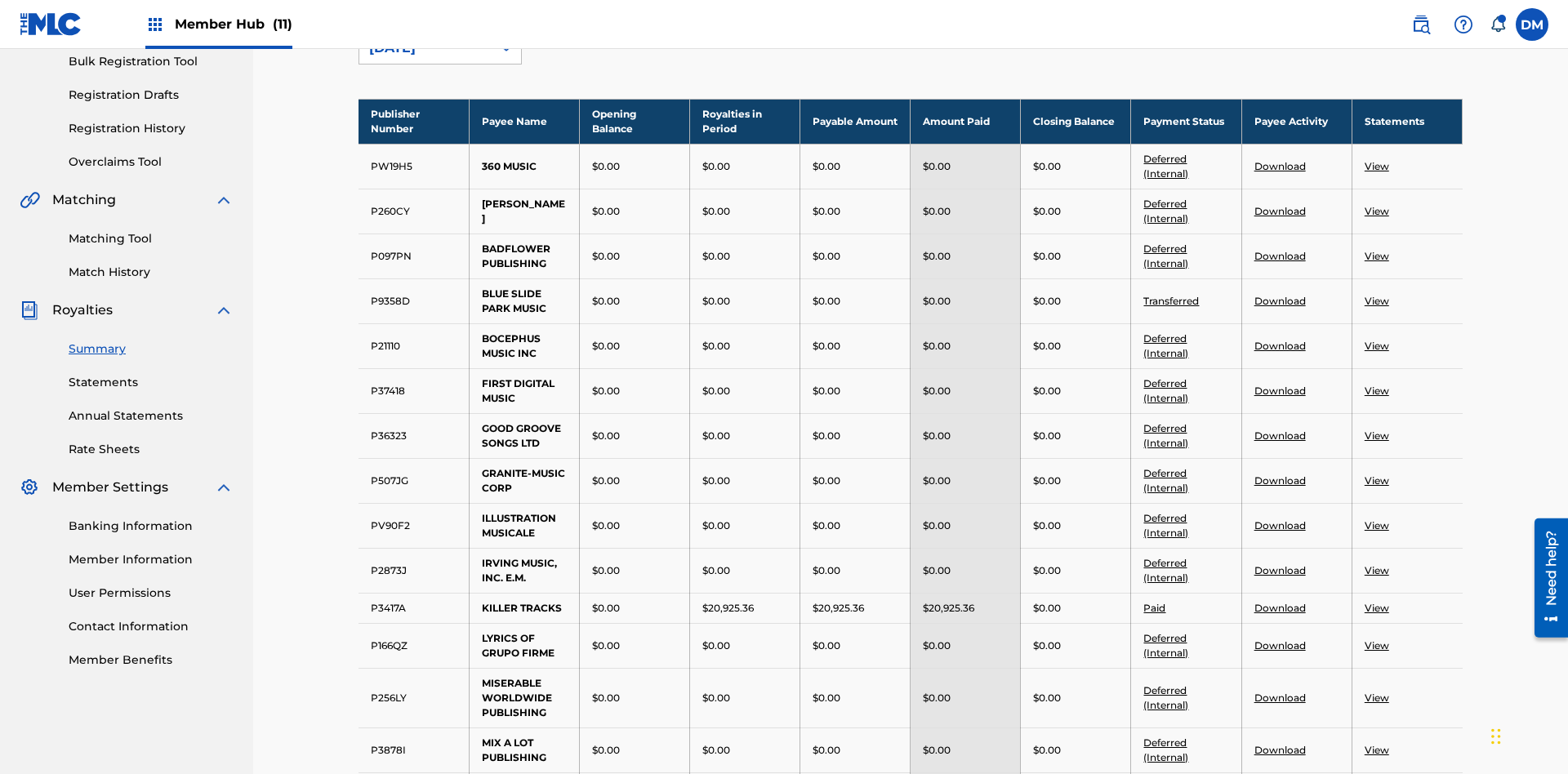
scroll to position [180, 0]
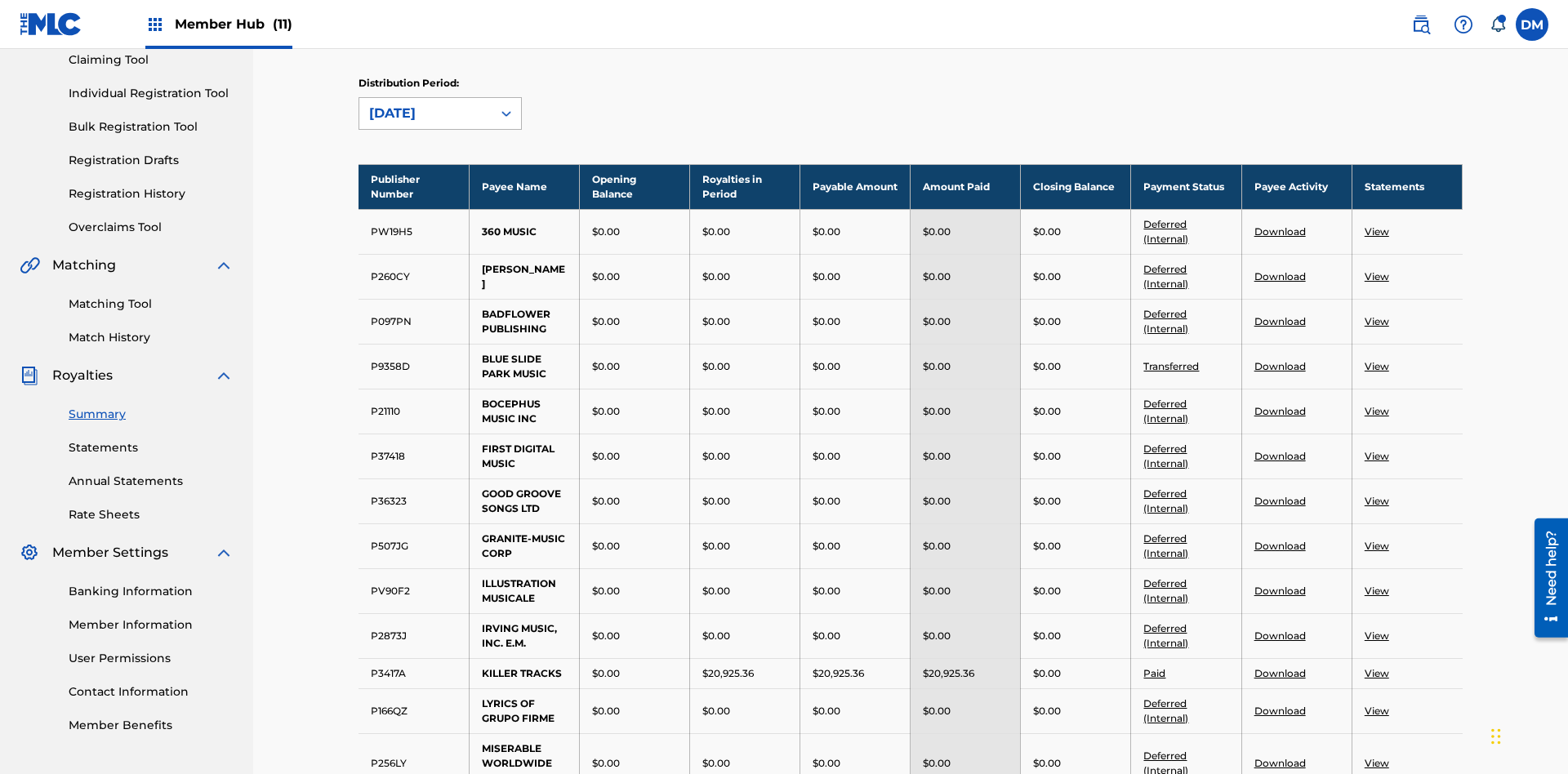
click at [426, 113] on div "August 2025" at bounding box center [425, 113] width 113 height 19
